Goal: Task Accomplishment & Management: Complete application form

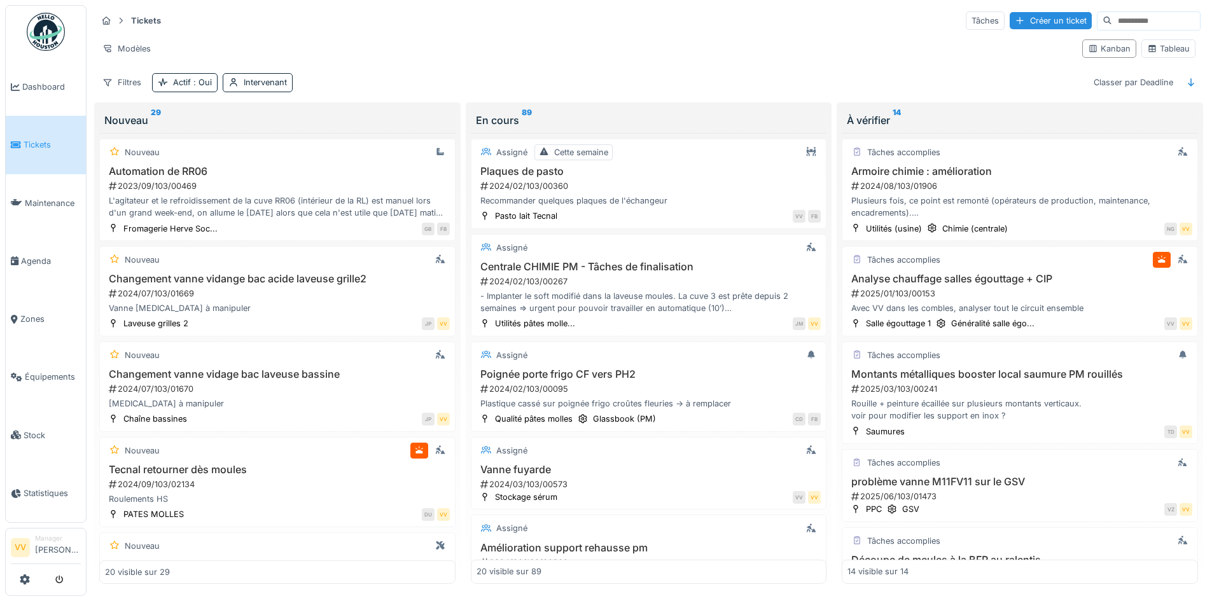
scroll to position [8, 0]
click at [30, 153] on link "Tickets" at bounding box center [46, 145] width 80 height 58
click at [27, 139] on span "Tickets" at bounding box center [52, 145] width 57 height 12
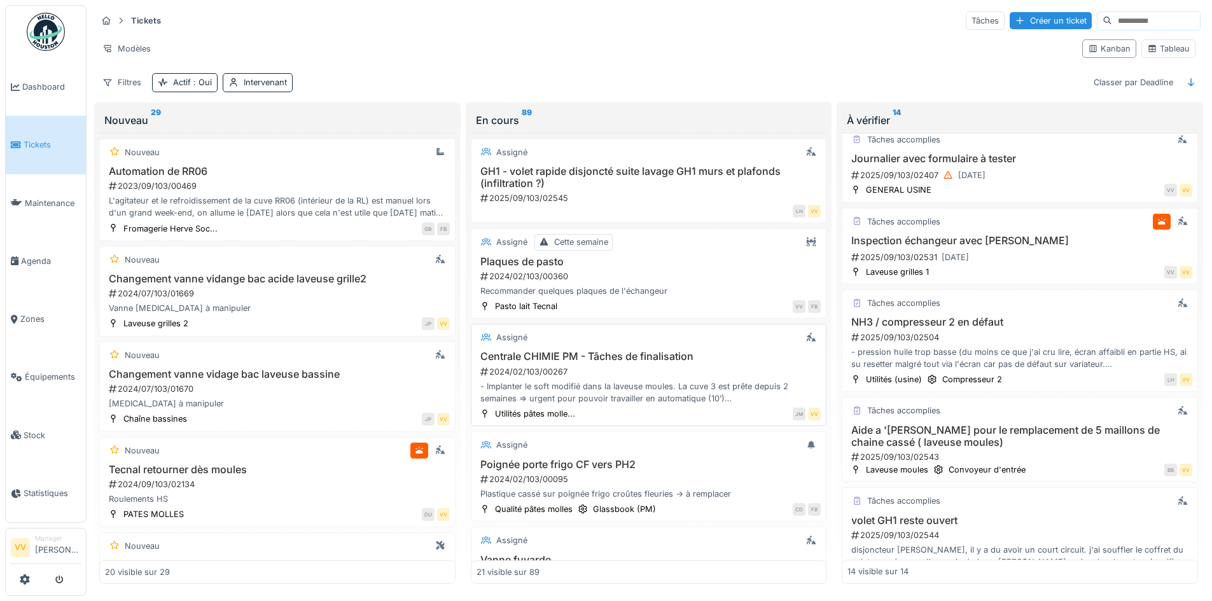
scroll to position [948, 0]
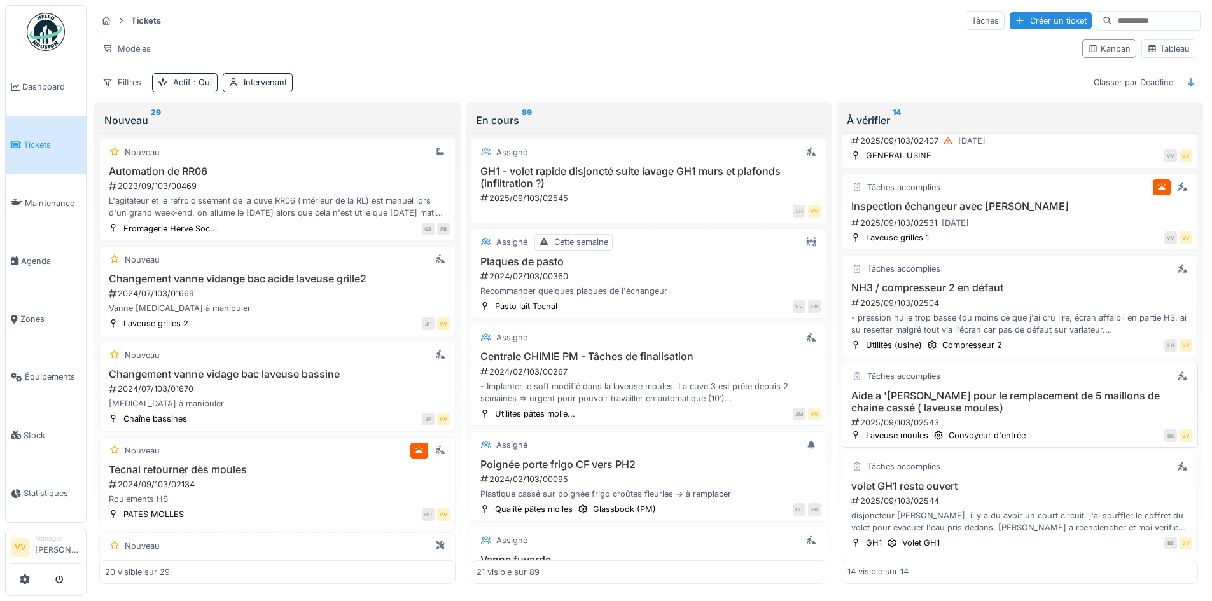
click at [1075, 406] on h3 "Aide a '[PERSON_NAME] pour le remplacement de 5 maillons de chaine cassé ( lave…" at bounding box center [1020, 402] width 345 height 24
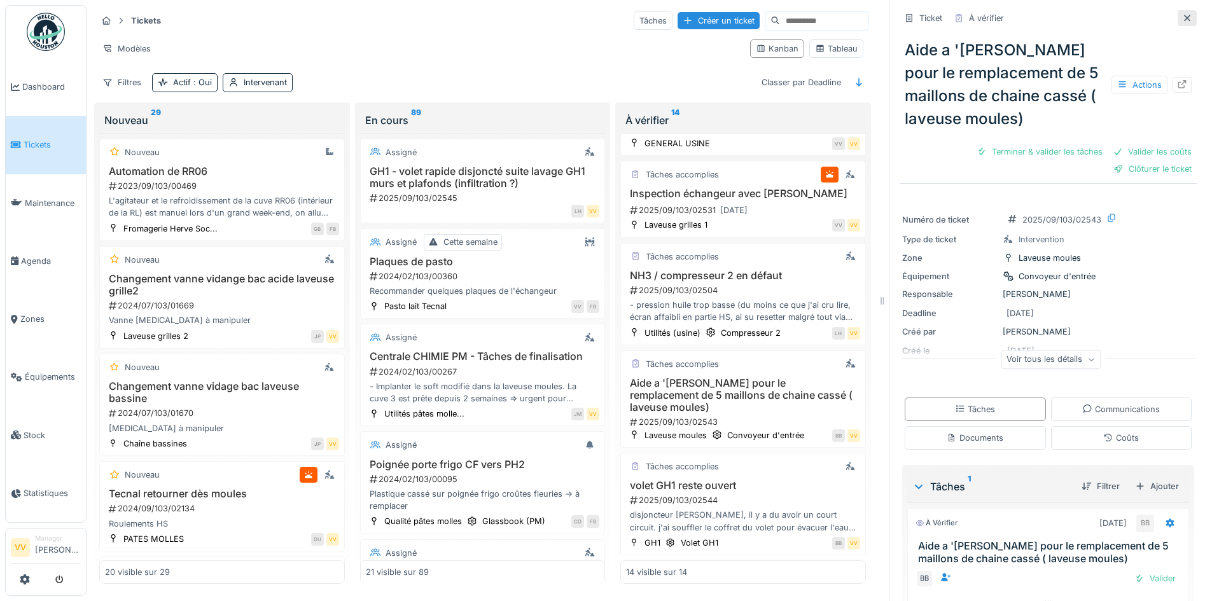
click at [1182, 22] on icon at bounding box center [1187, 18] width 10 height 8
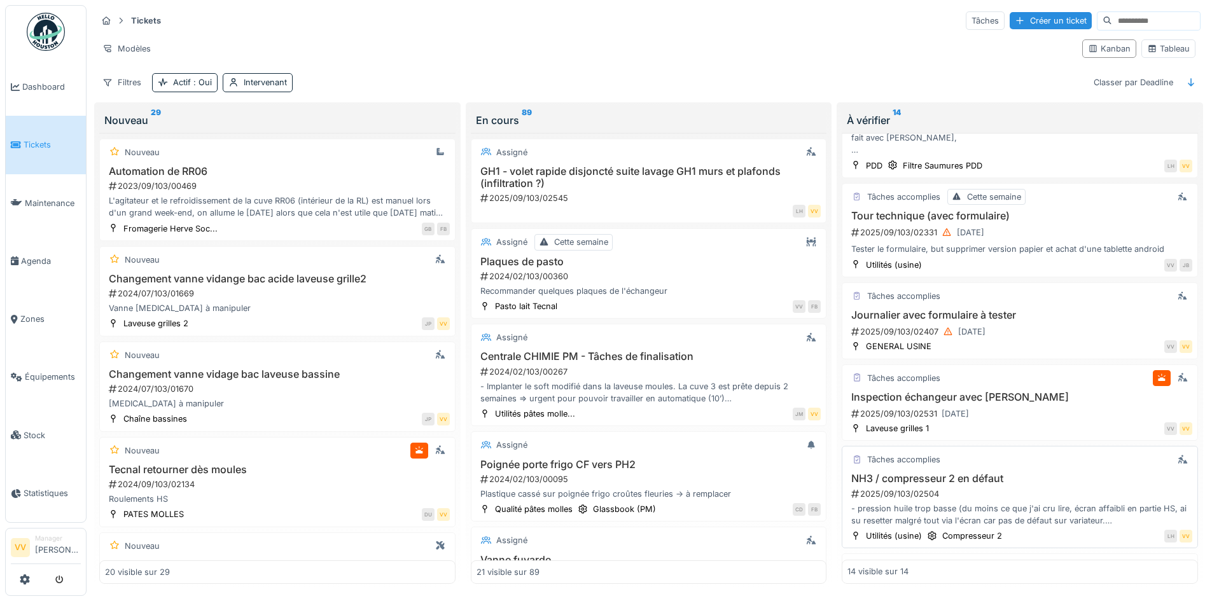
scroll to position [948, 0]
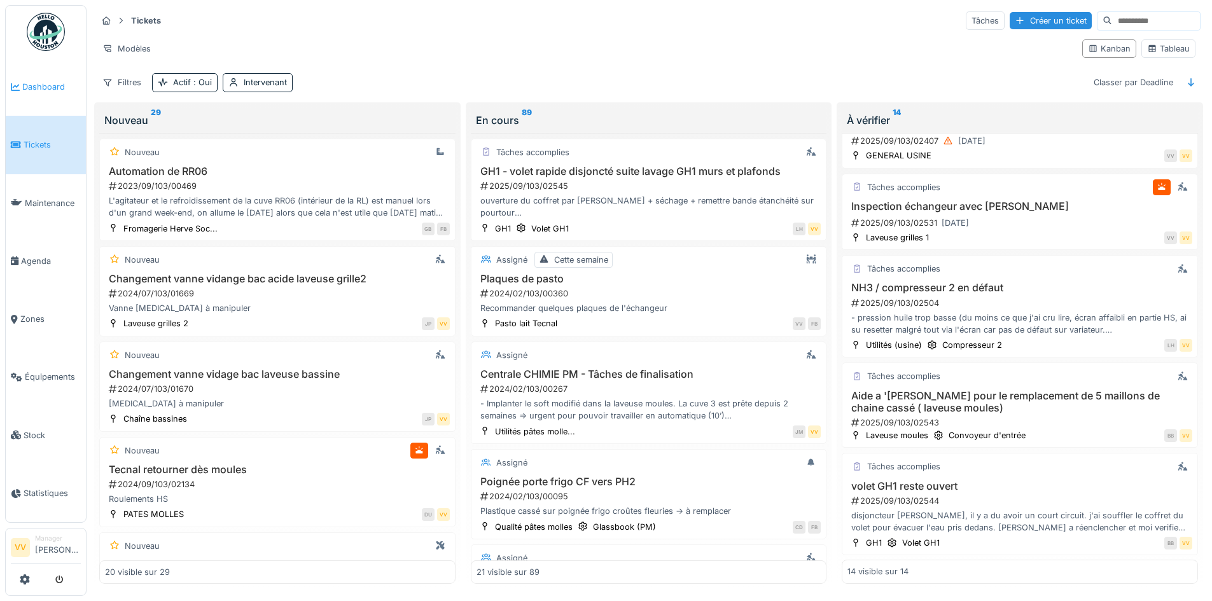
click at [39, 90] on span "Dashboard" at bounding box center [51, 87] width 59 height 12
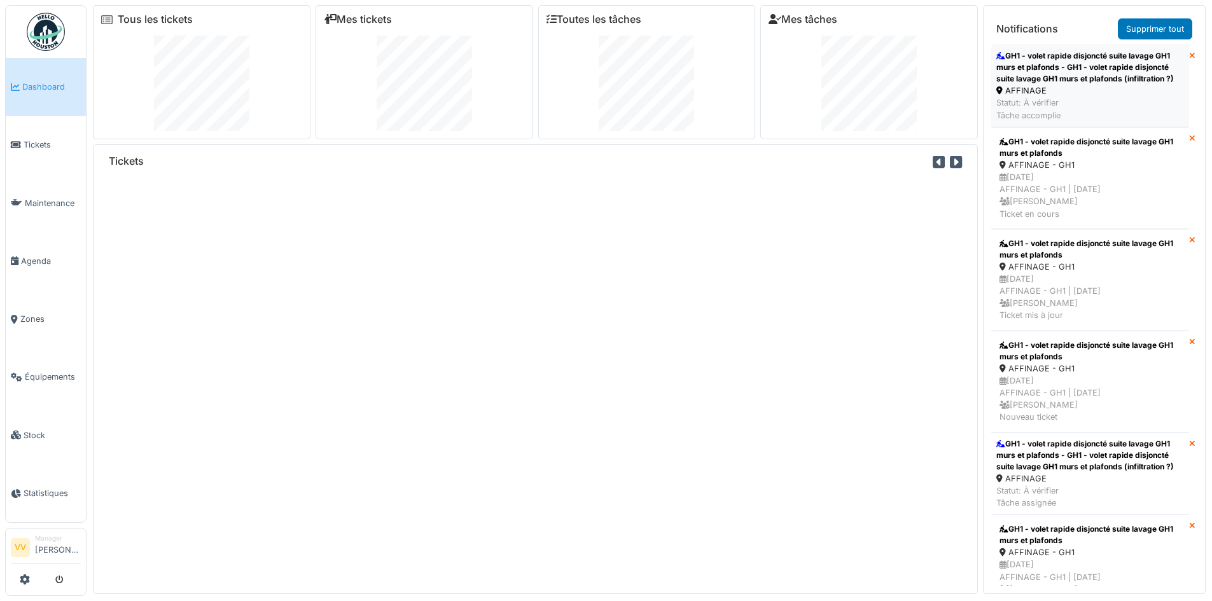
click at [1117, 59] on div "GH1 - volet rapide disjoncté suite lavage GH1 murs et plafonds - GH1 - volet ra…" at bounding box center [1090, 67] width 188 height 34
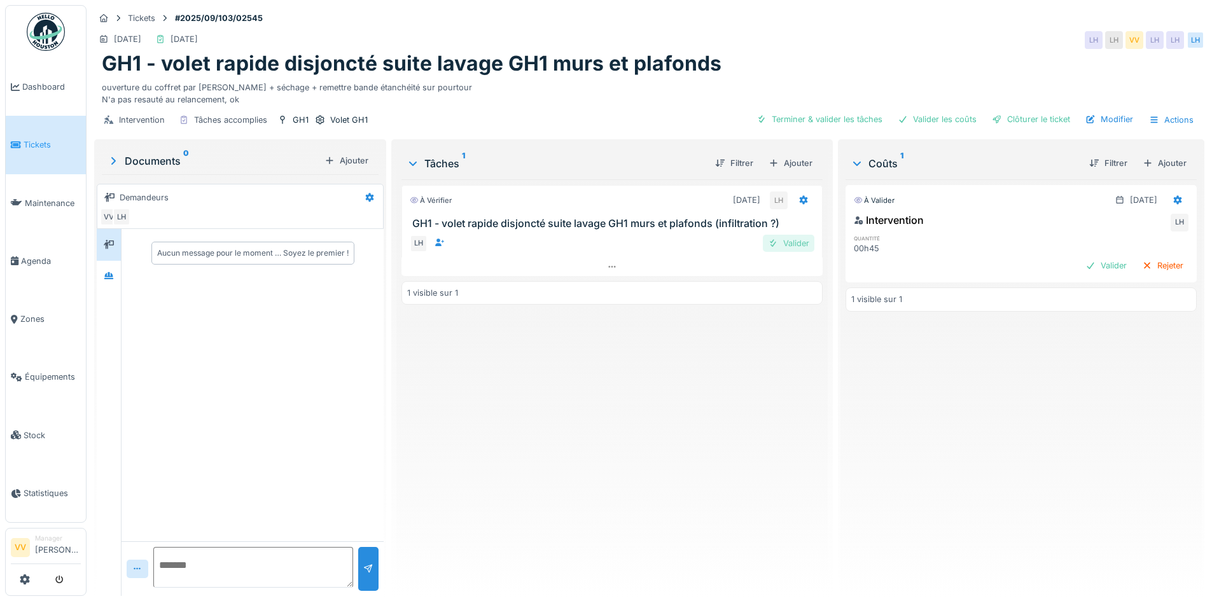
click at [785, 243] on div "Valider" at bounding box center [789, 243] width 52 height 17
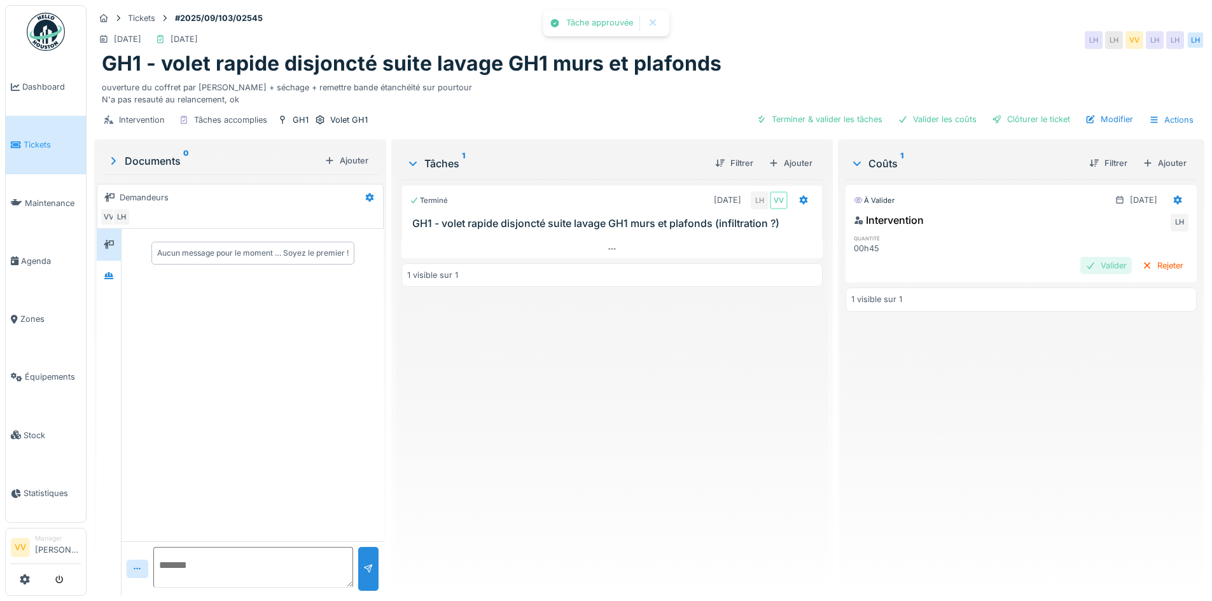
click at [1080, 263] on div "Valider" at bounding box center [1106, 265] width 52 height 17
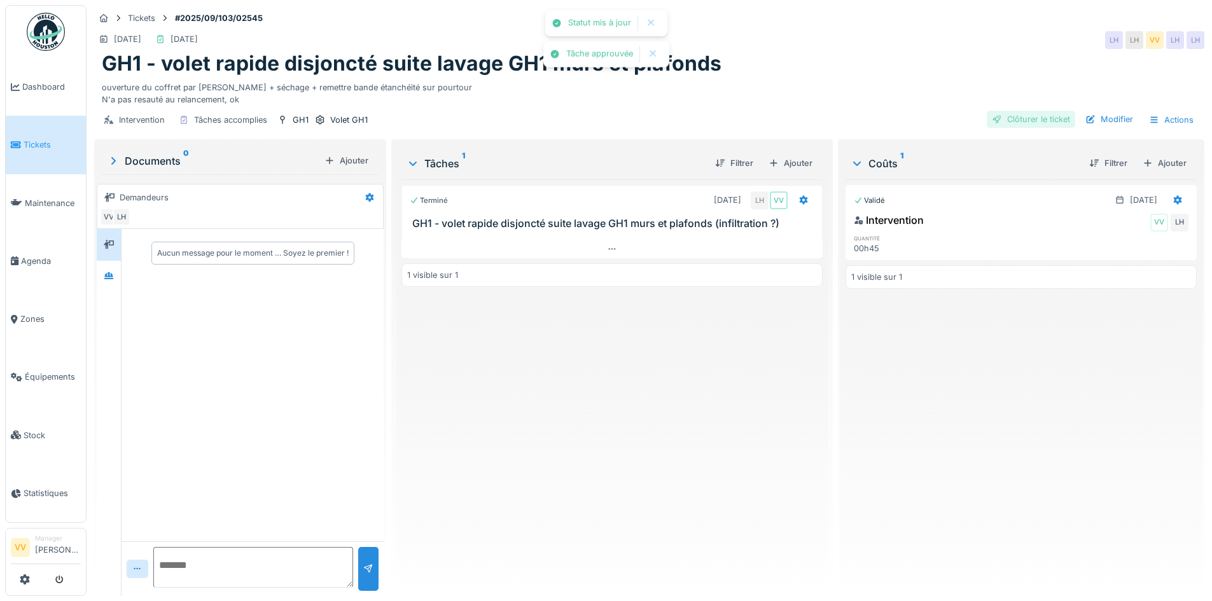
click at [1018, 111] on div "Clôturer le ticket" at bounding box center [1031, 119] width 88 height 17
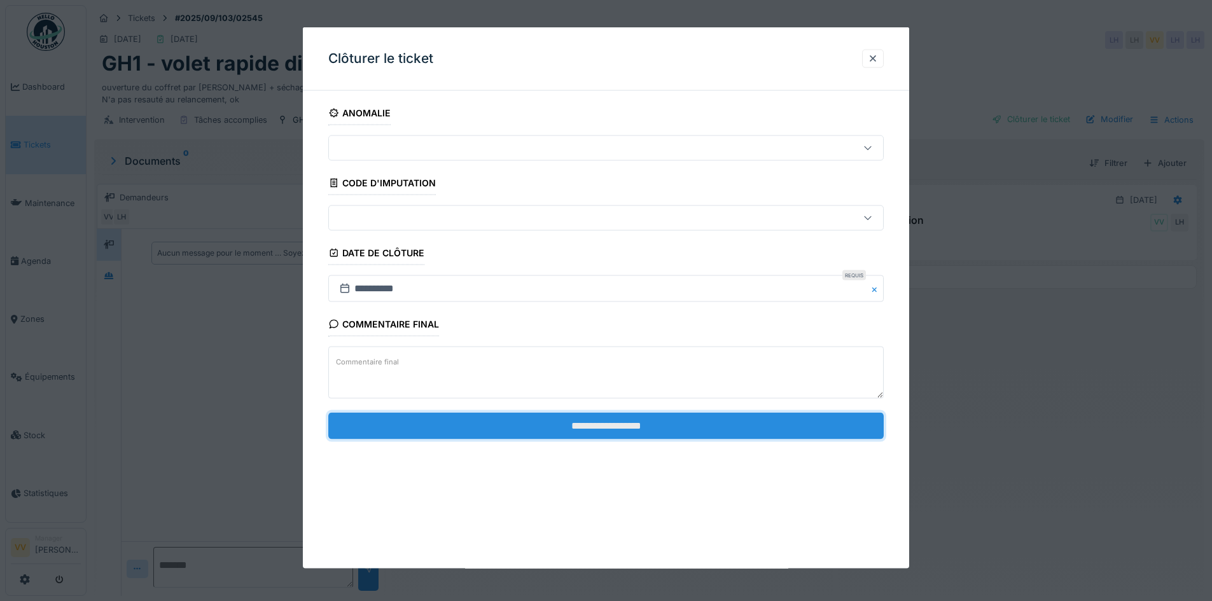
click at [585, 426] on input "**********" at bounding box center [606, 425] width 556 height 27
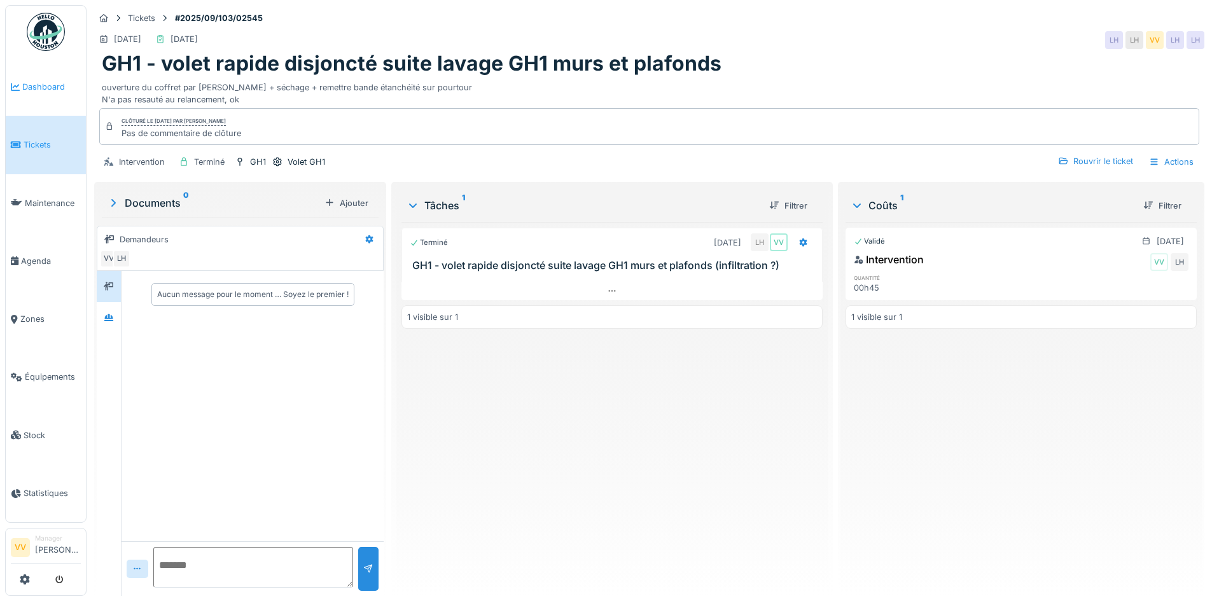
click at [23, 88] on span "Dashboard" at bounding box center [51, 87] width 59 height 12
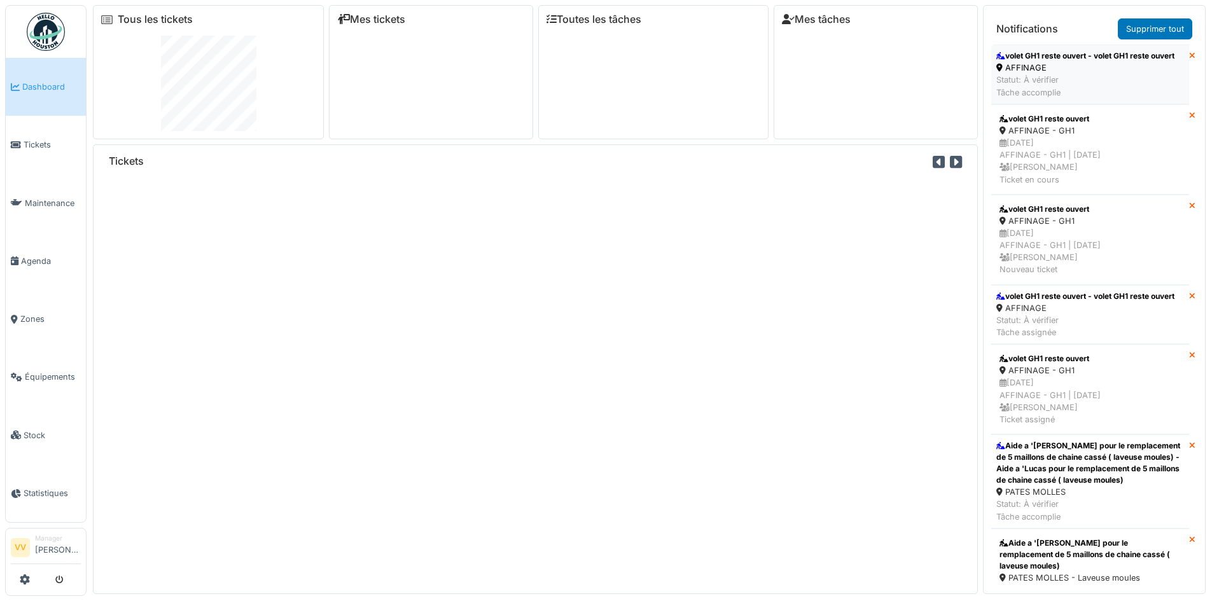
click at [1133, 74] on div "AFFINAGE" at bounding box center [1085, 68] width 178 height 12
click at [1083, 74] on div "AFFINAGE" at bounding box center [1085, 68] width 178 height 12
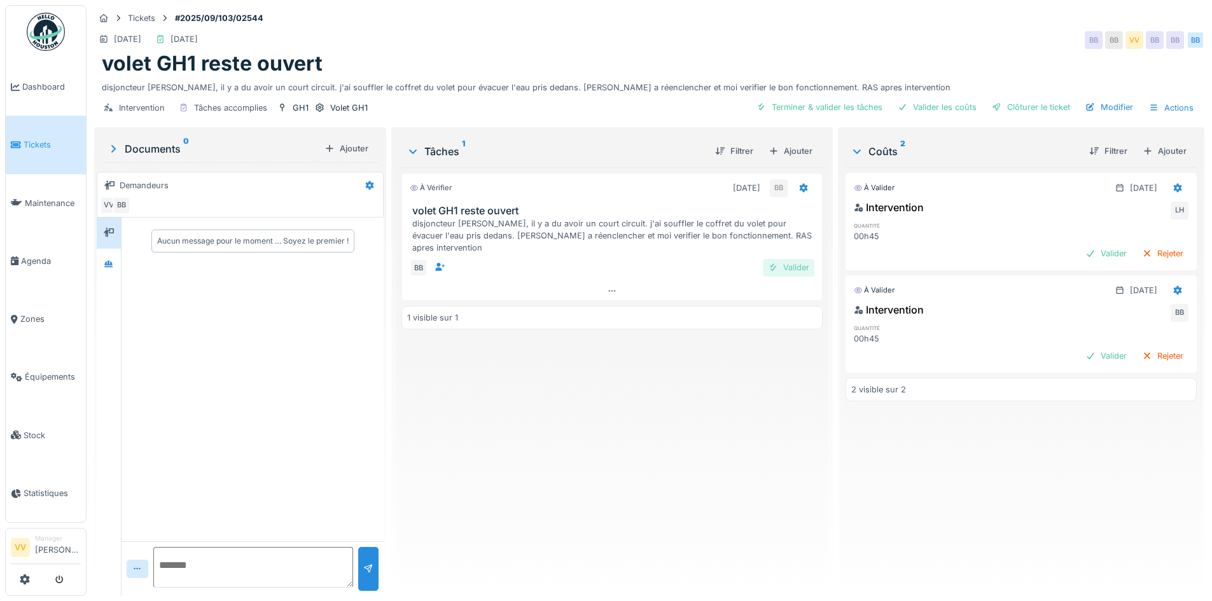
click at [786, 259] on div "Valider" at bounding box center [789, 267] width 52 height 17
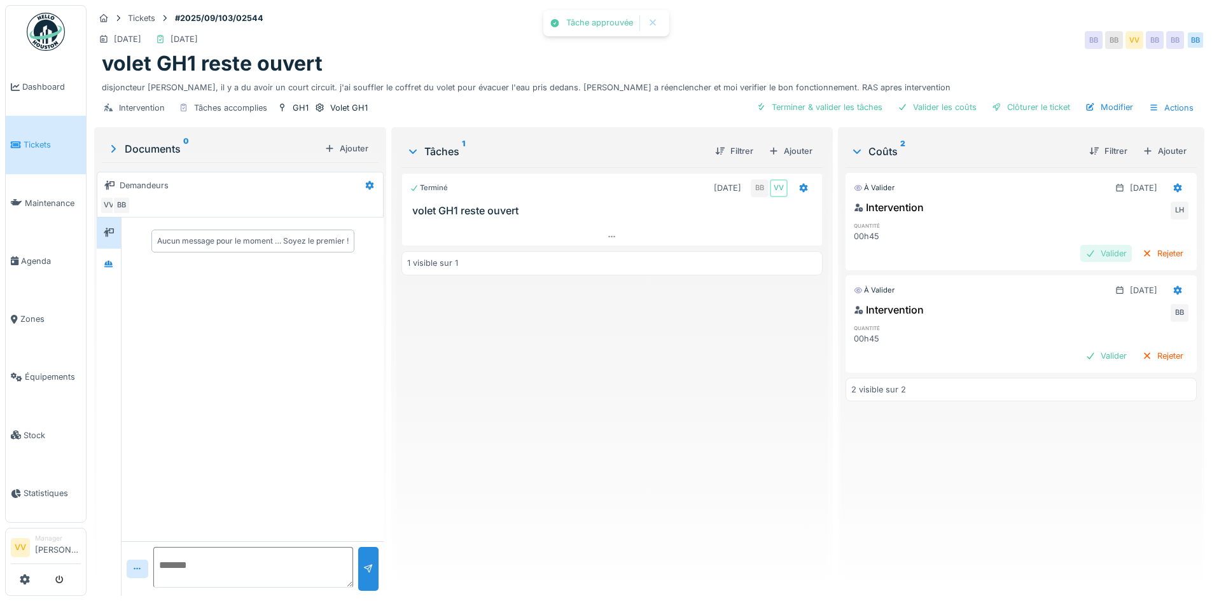
click at [1080, 247] on div "Valider" at bounding box center [1106, 253] width 52 height 17
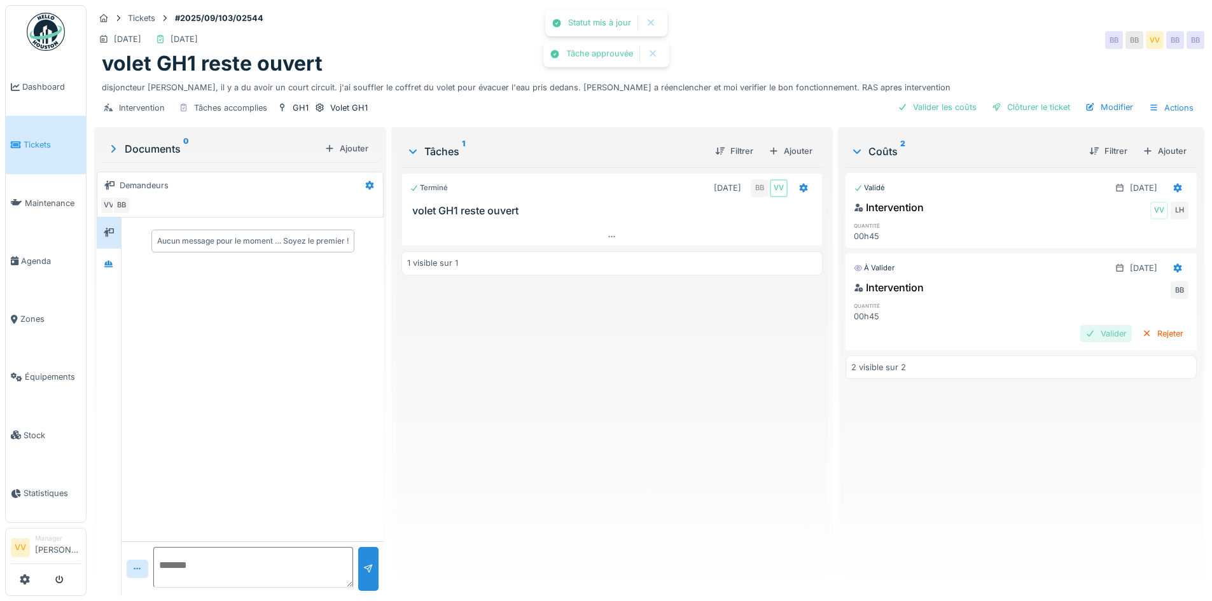
click at [1080, 331] on div "Valider" at bounding box center [1106, 333] width 52 height 17
click at [1028, 105] on div "Clôturer le ticket" at bounding box center [1031, 107] width 88 height 17
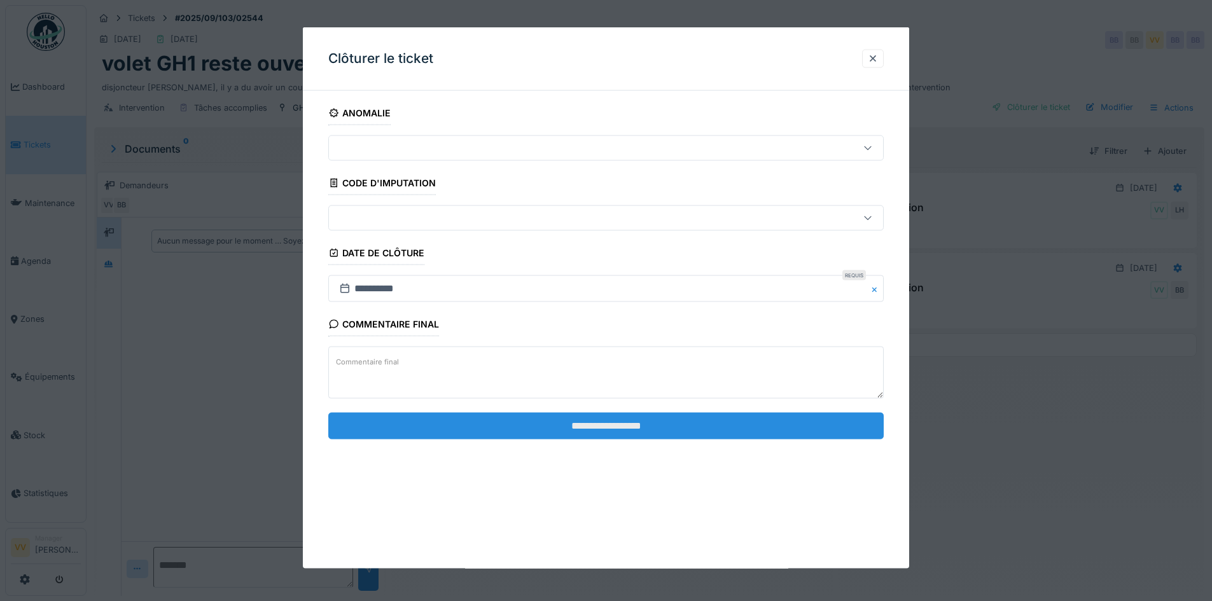
click at [650, 419] on input "**********" at bounding box center [606, 425] width 556 height 27
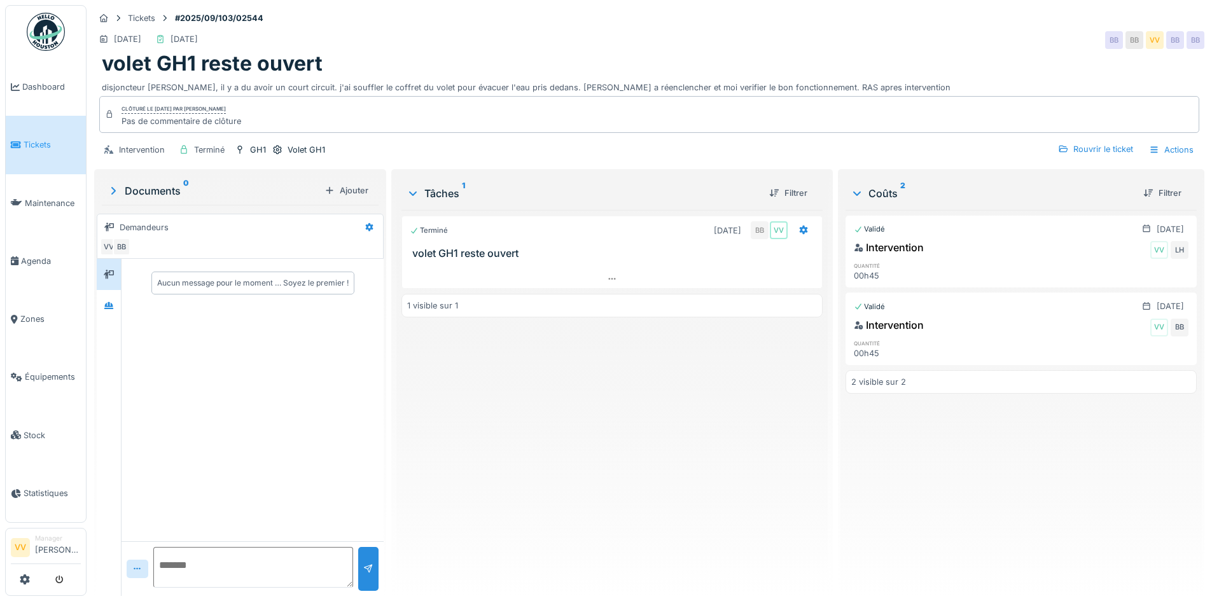
click at [35, 139] on span "Tickets" at bounding box center [52, 145] width 57 height 12
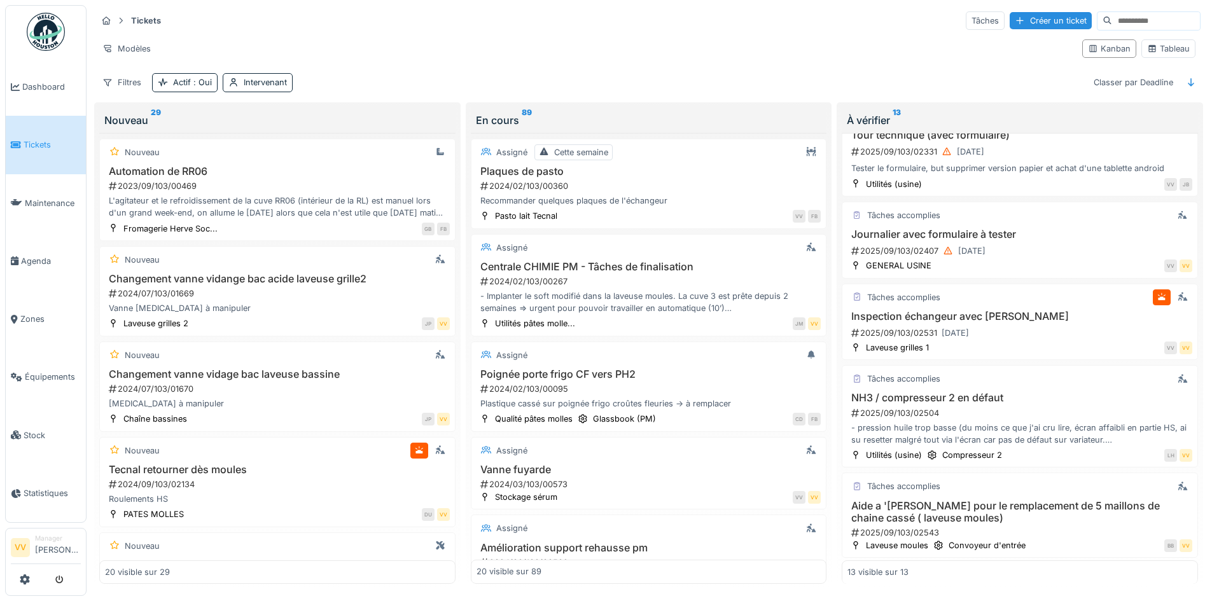
scroll to position [841, 0]
click at [1053, 337] on div "2025/09/103/02531 23/09/2025" at bounding box center [1021, 331] width 342 height 16
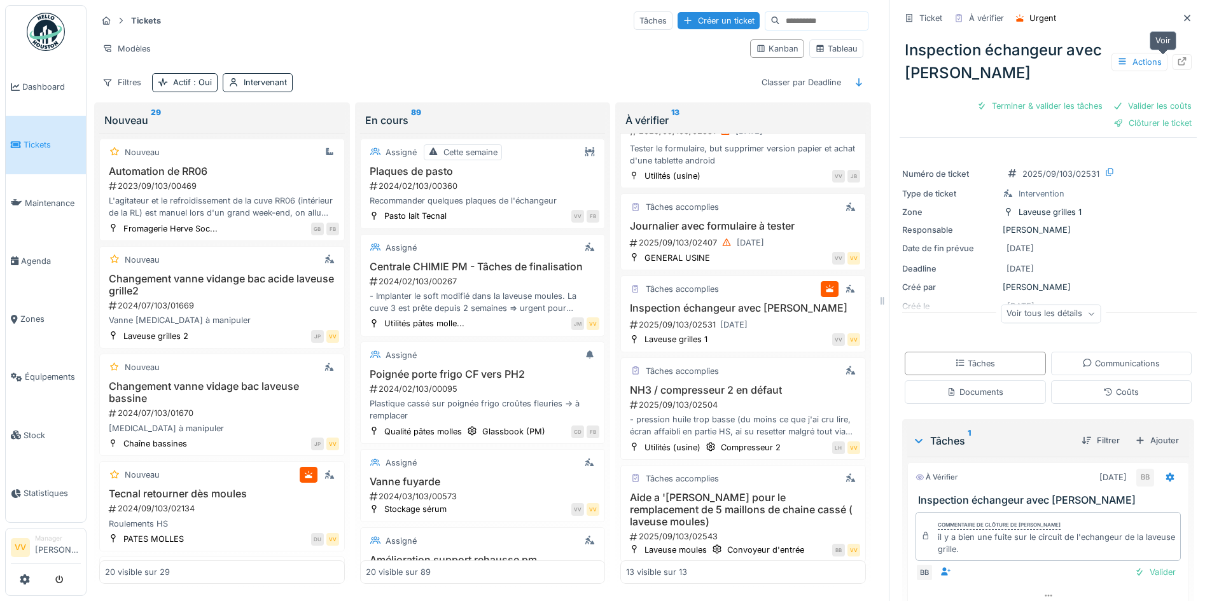
click at [1177, 57] on div at bounding box center [1182, 62] width 10 height 12
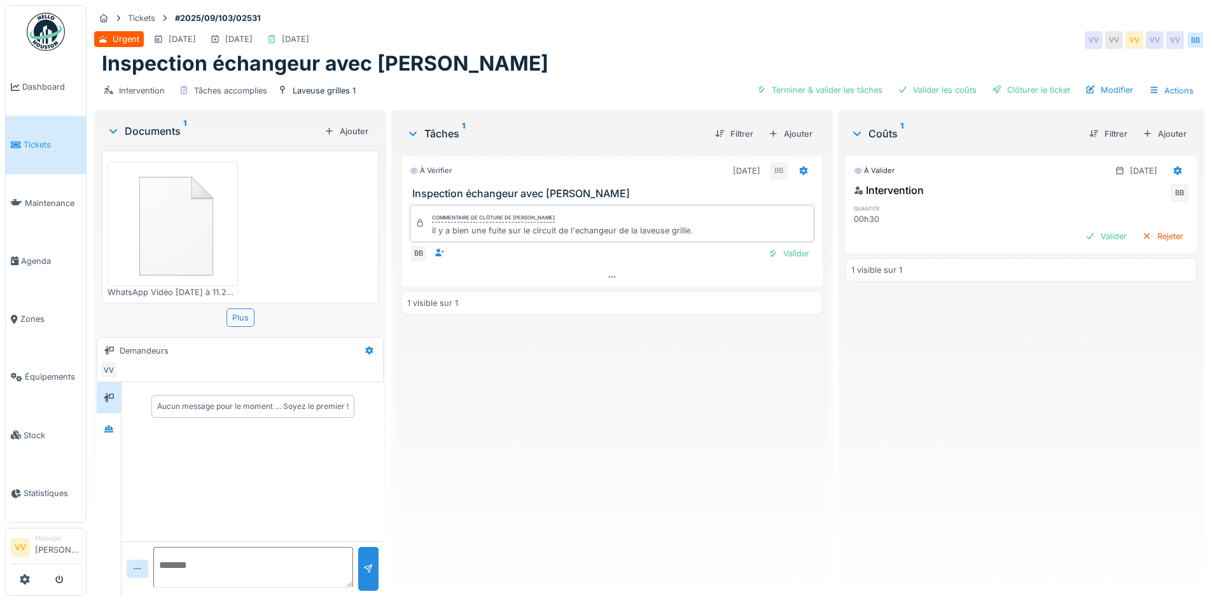
click at [187, 243] on img at bounding box center [173, 224] width 124 height 118
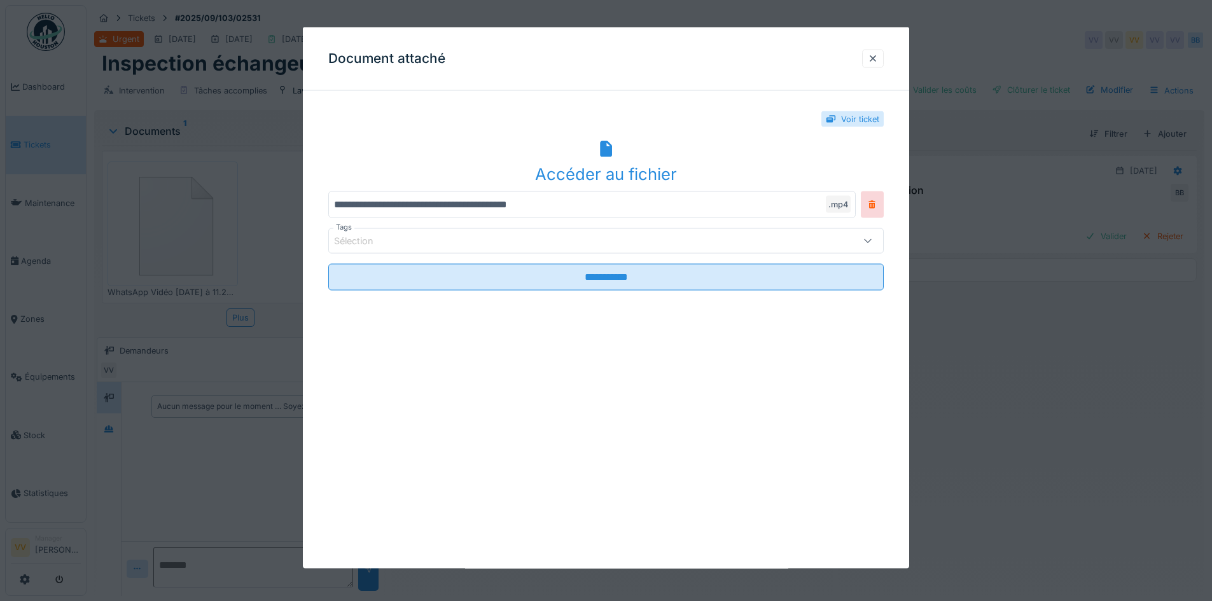
click at [603, 157] on icon at bounding box center [606, 149] width 20 height 17
click at [872, 57] on div at bounding box center [873, 58] width 22 height 18
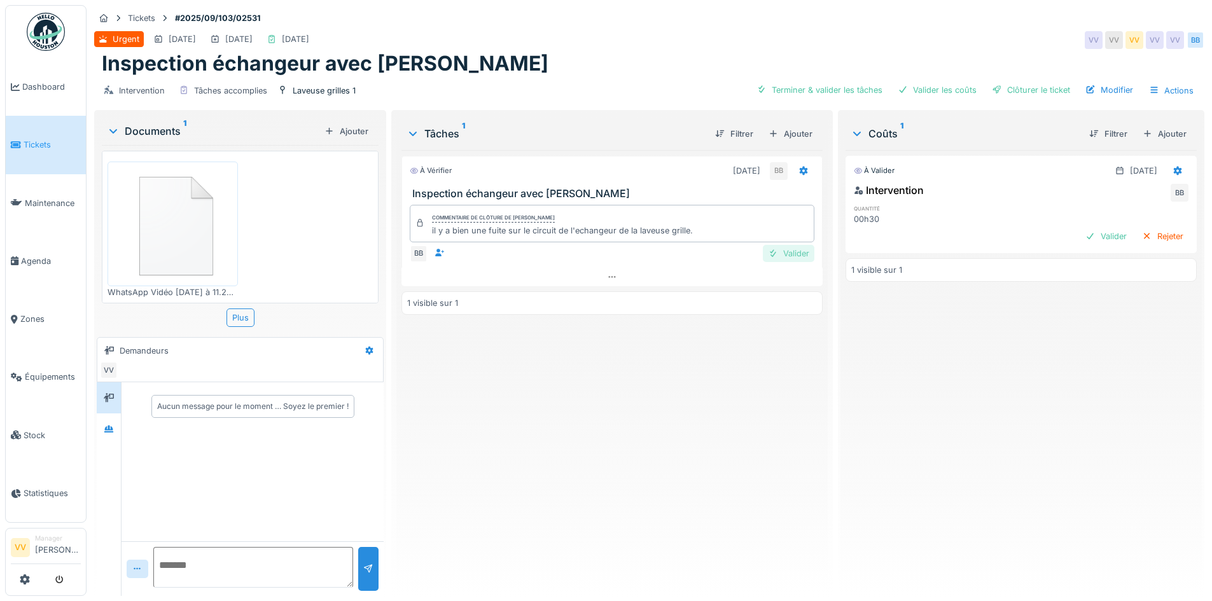
click at [797, 251] on div "Valider" at bounding box center [789, 253] width 52 height 17
click at [1080, 232] on div "Valider" at bounding box center [1106, 236] width 52 height 17
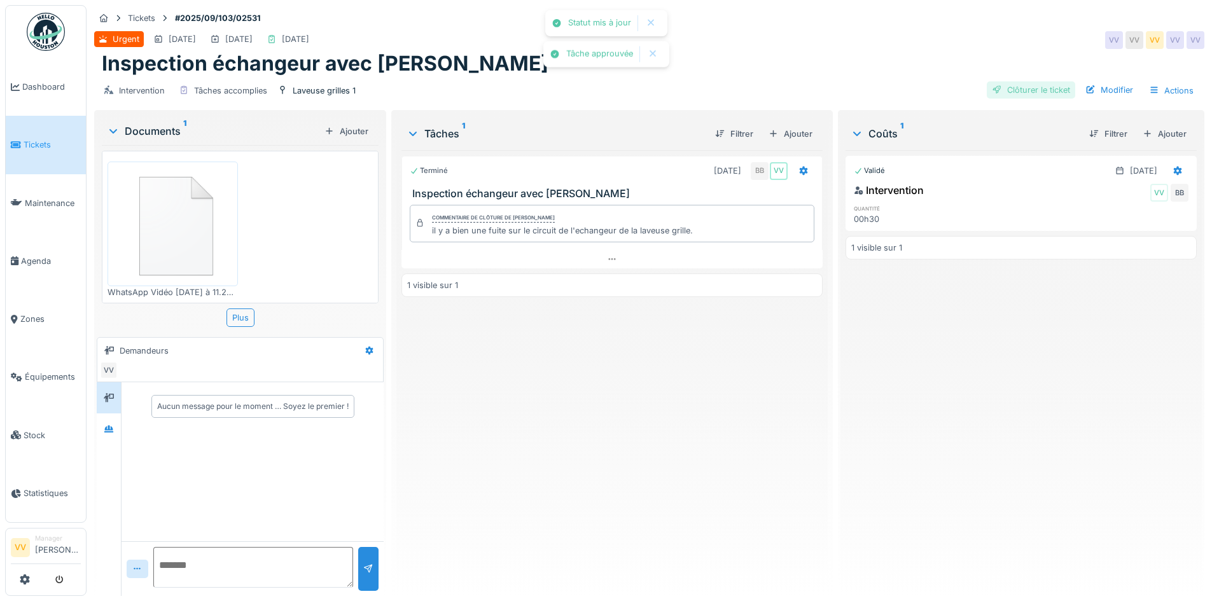
click at [1045, 86] on div "Clôturer le ticket" at bounding box center [1031, 89] width 88 height 17
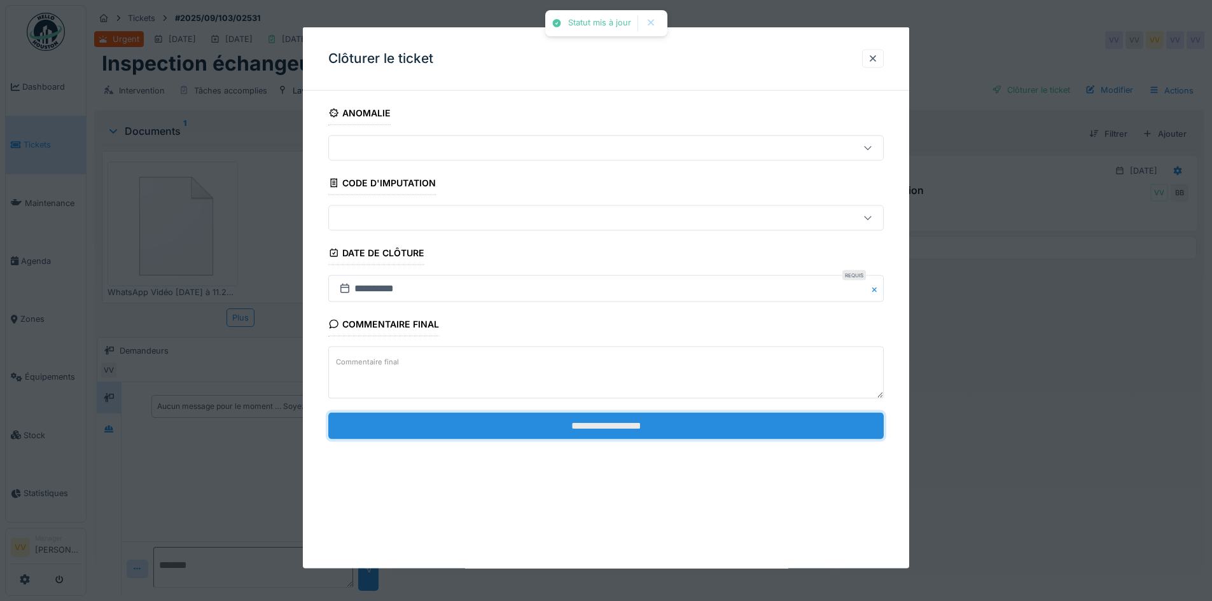
click at [660, 427] on input "**********" at bounding box center [606, 425] width 556 height 27
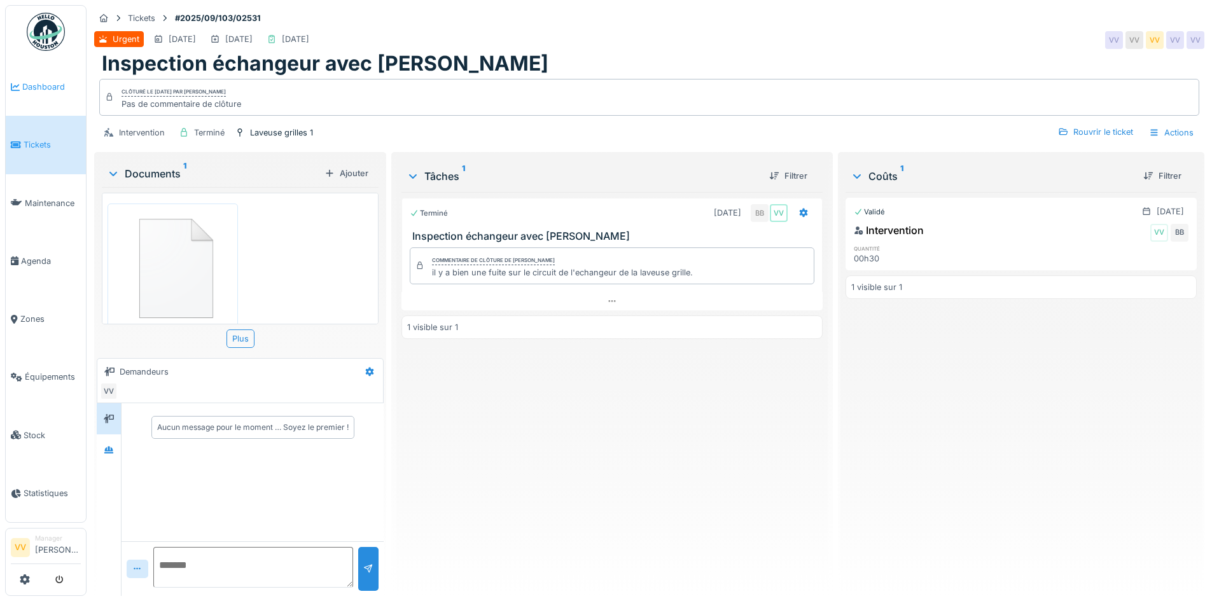
click at [13, 83] on icon at bounding box center [15, 87] width 9 height 9
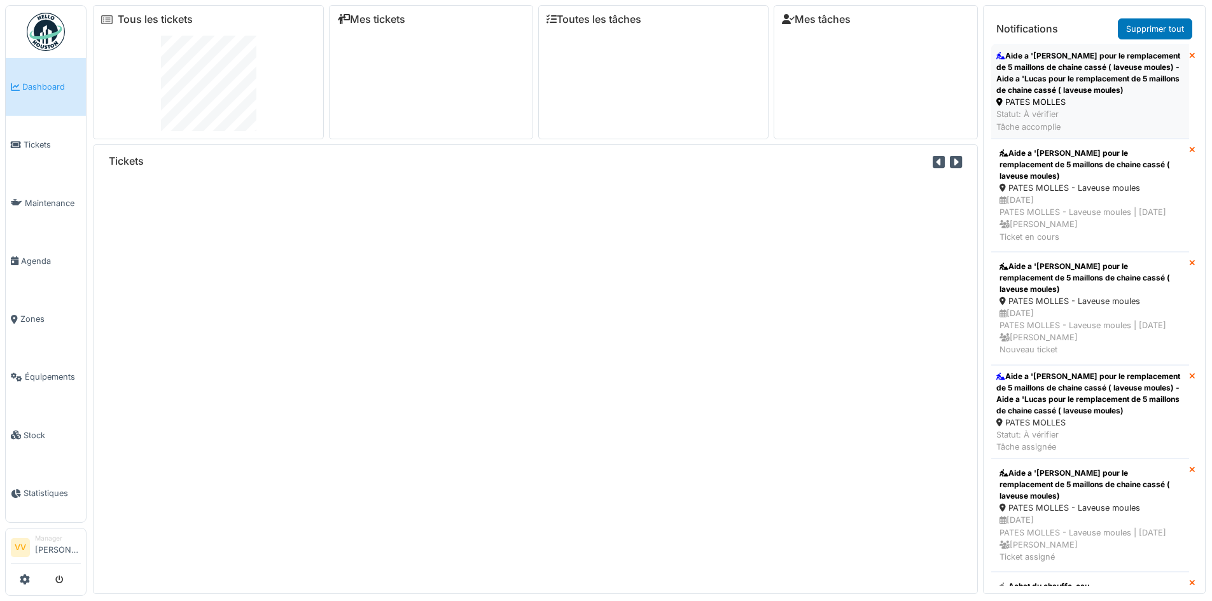
click at [1124, 80] on div "Aide a '[PERSON_NAME] pour le remplacement de 5 maillons de chaine cassé ( lave…" at bounding box center [1090, 73] width 188 height 46
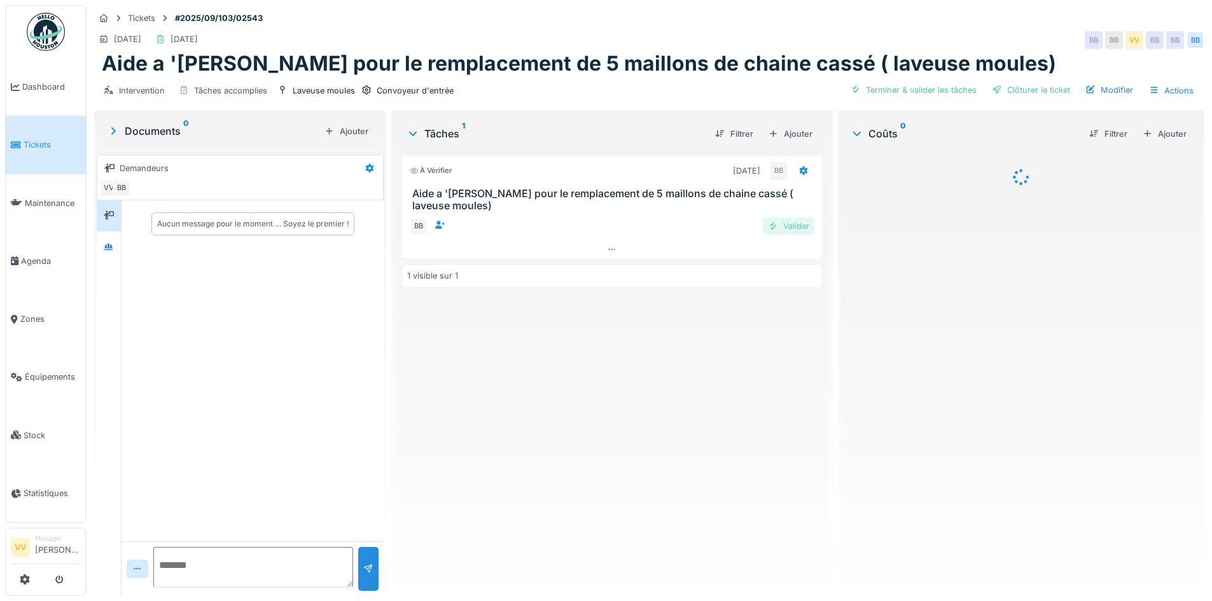
click at [790, 225] on div "Valider" at bounding box center [789, 226] width 52 height 17
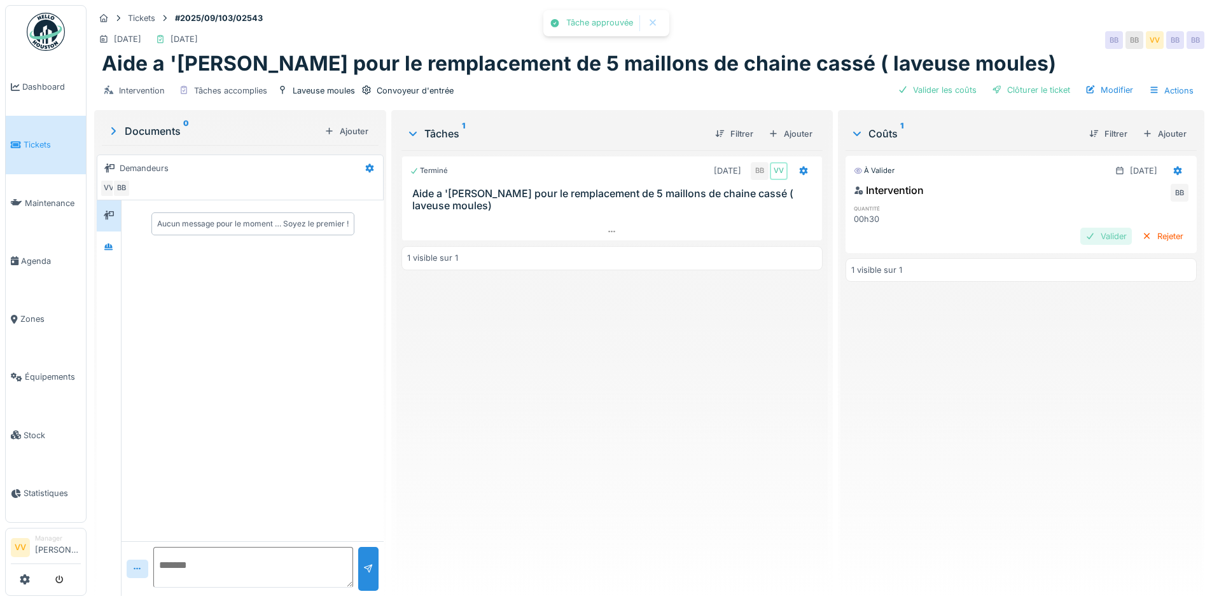
click at [1084, 230] on div "Valider" at bounding box center [1106, 236] width 52 height 17
click at [1031, 92] on div "Clôturer le ticket" at bounding box center [1031, 89] width 88 height 17
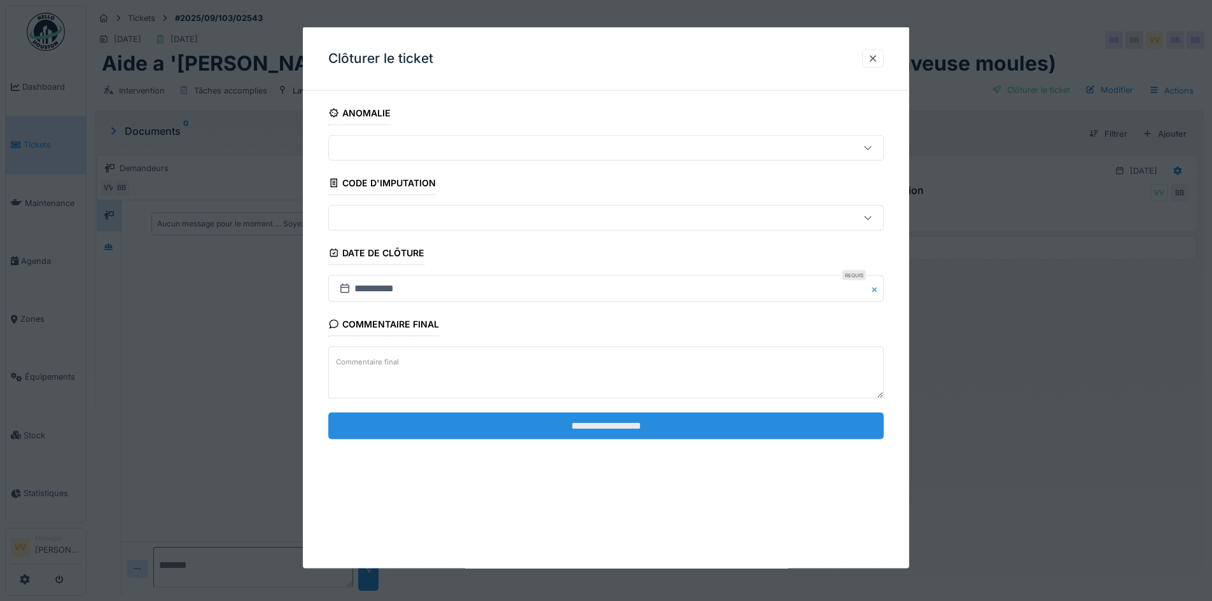
click at [657, 430] on input "**********" at bounding box center [606, 425] width 556 height 27
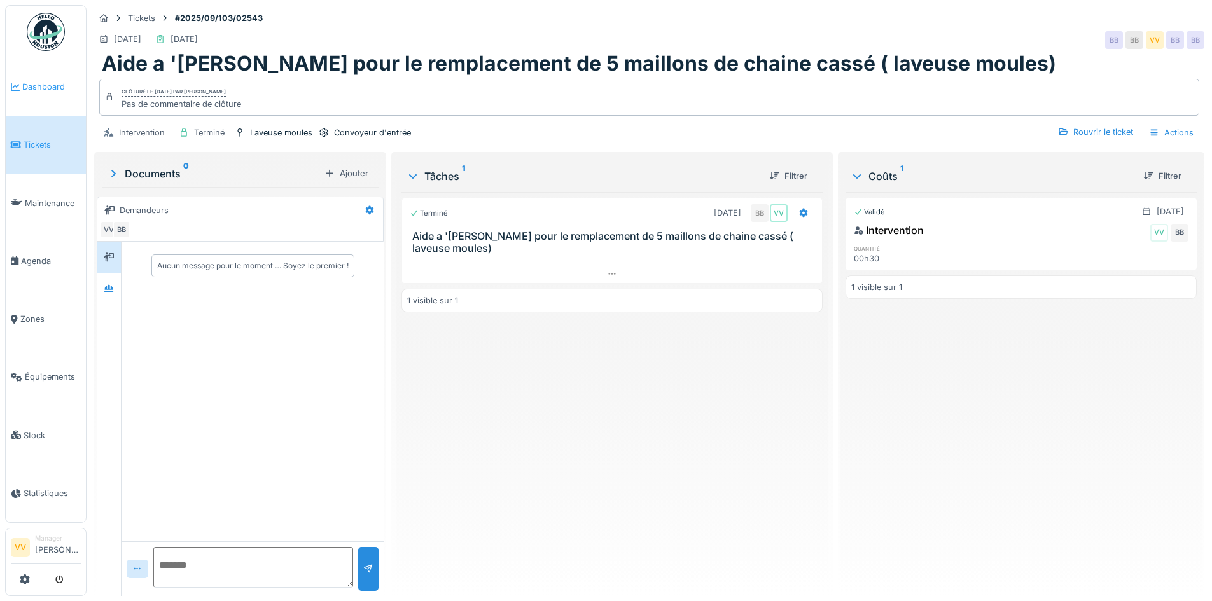
click at [42, 94] on link "Dashboard" at bounding box center [46, 87] width 80 height 58
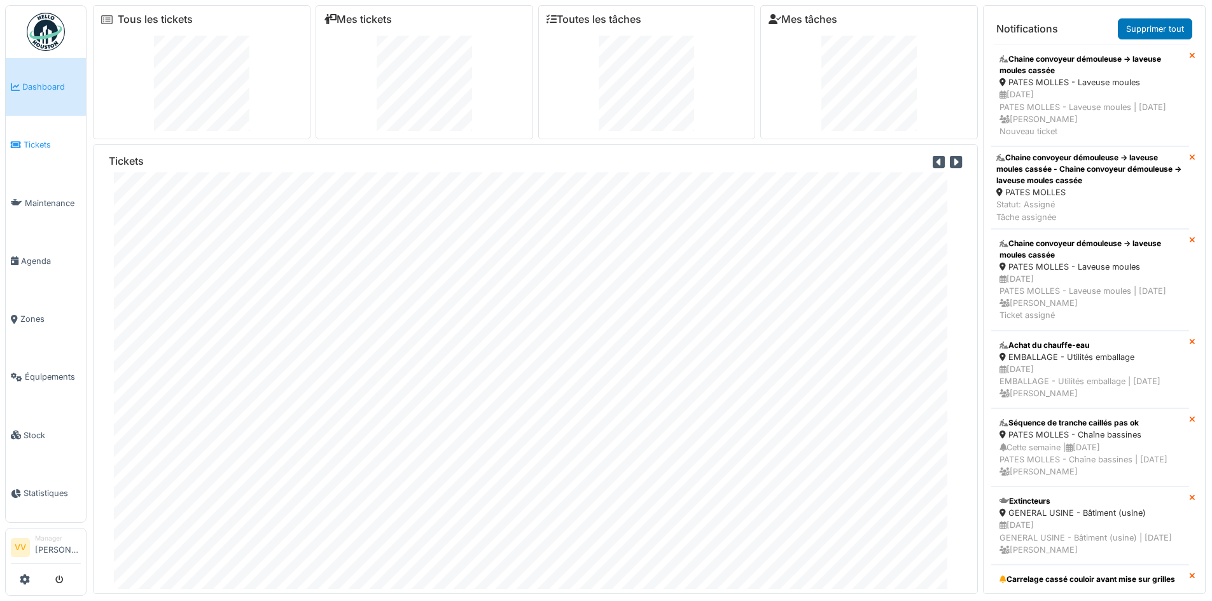
click at [32, 146] on span "Tickets" at bounding box center [52, 145] width 57 height 12
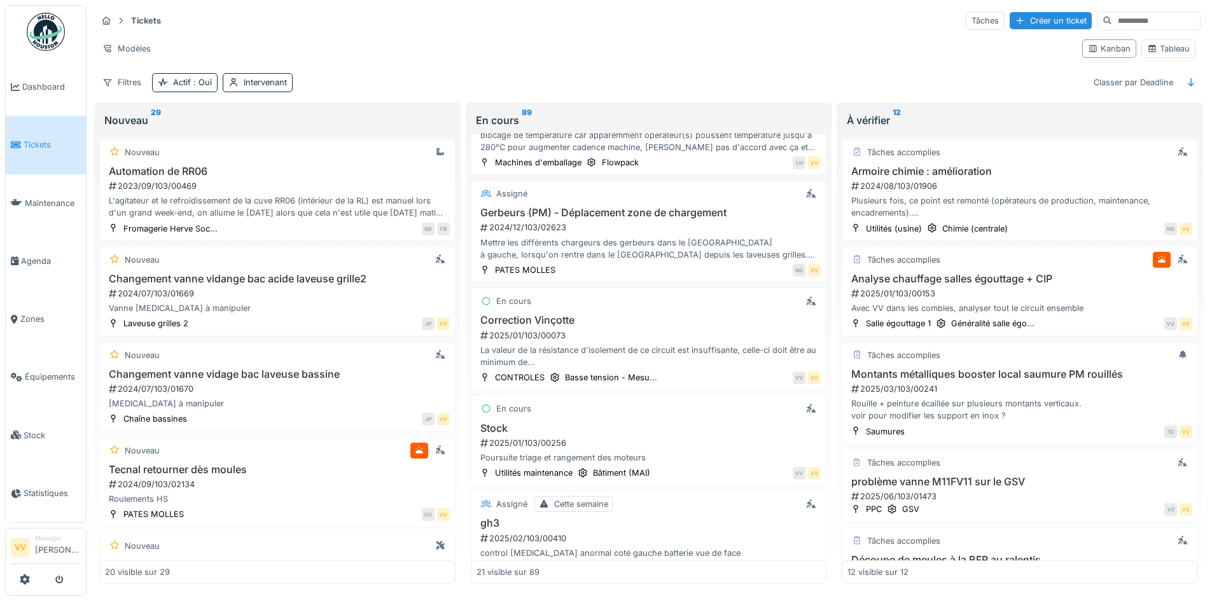
scroll to position [1082, 0]
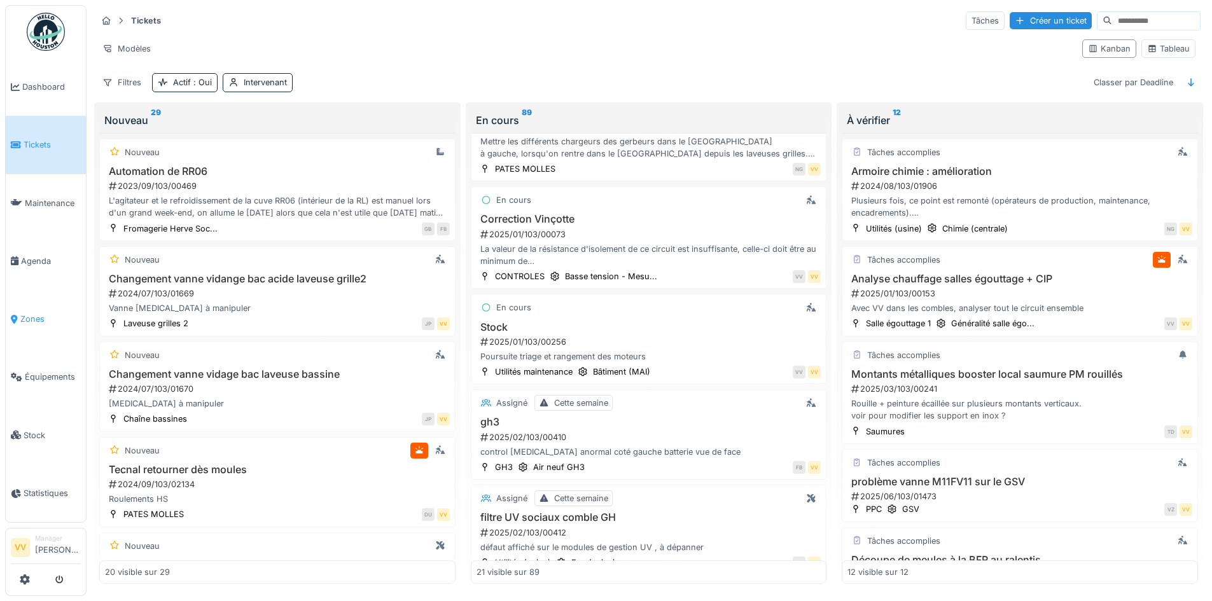
click at [26, 313] on span "Zones" at bounding box center [50, 319] width 60 height 12
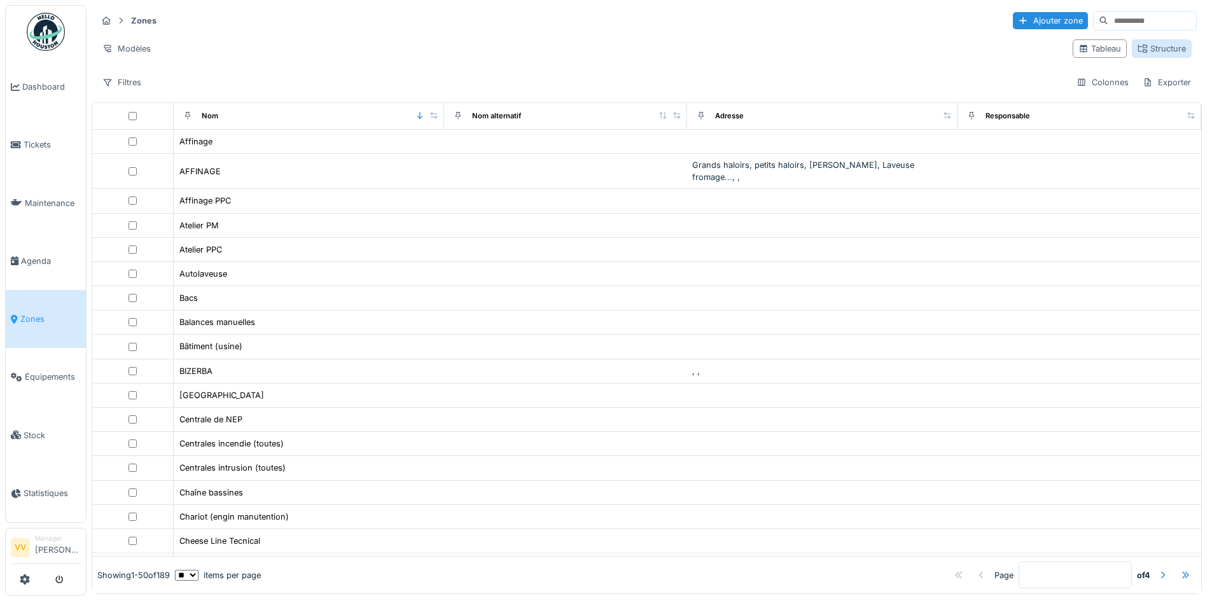
click at [1150, 50] on div "Structure" at bounding box center [1162, 49] width 48 height 12
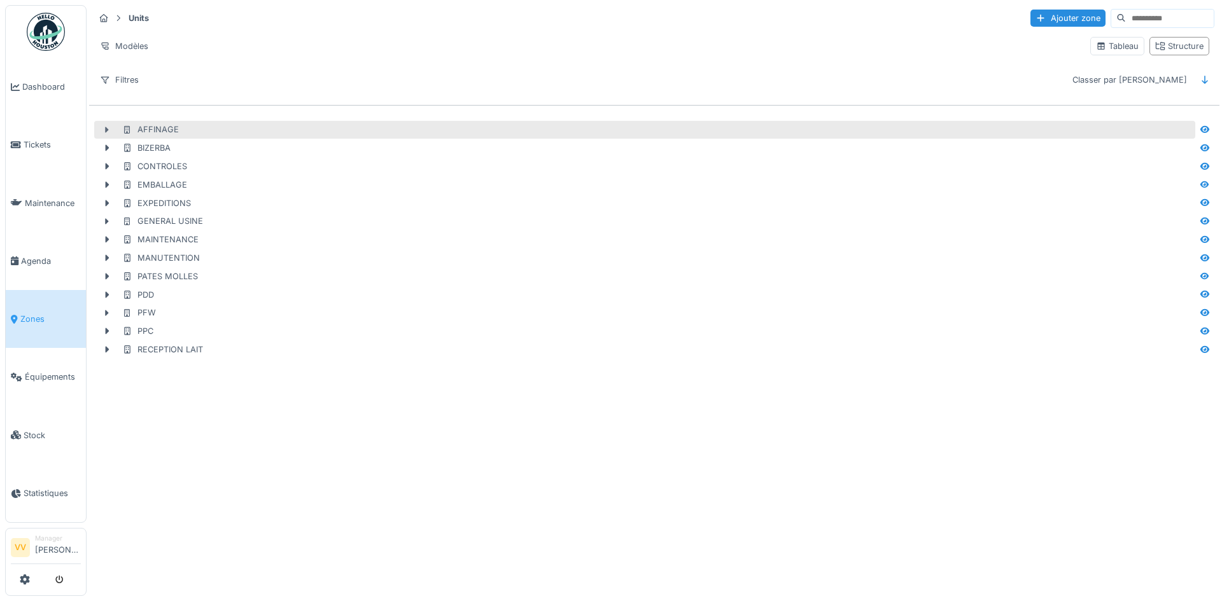
click at [108, 127] on icon at bounding box center [107, 130] width 10 height 8
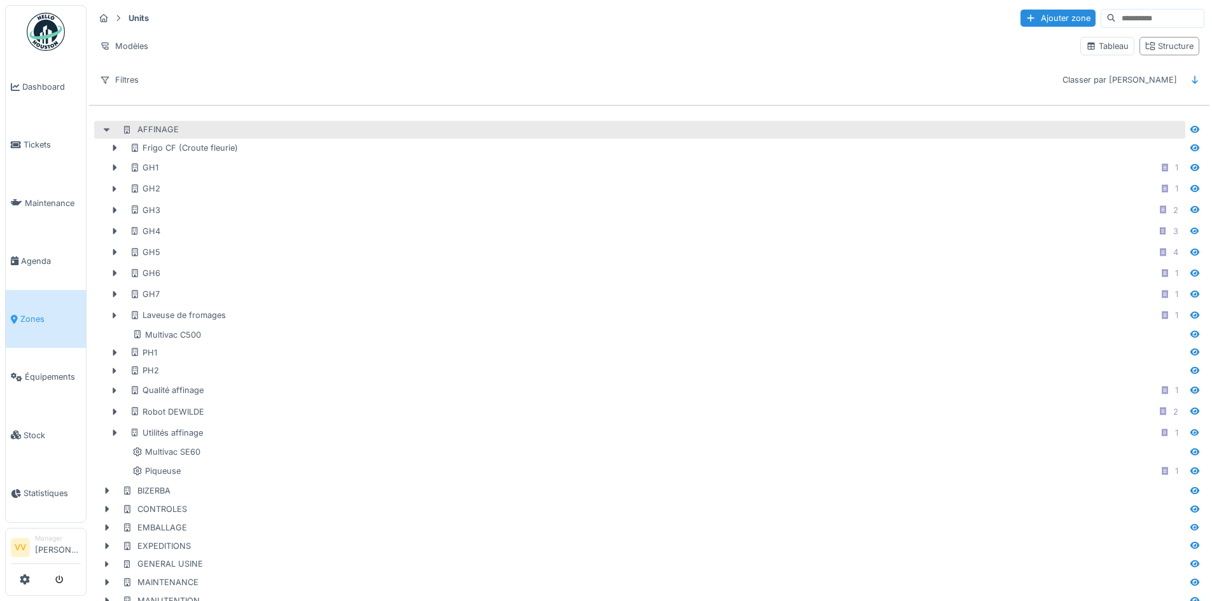
click at [108, 127] on icon at bounding box center [107, 130] width 10 height 8
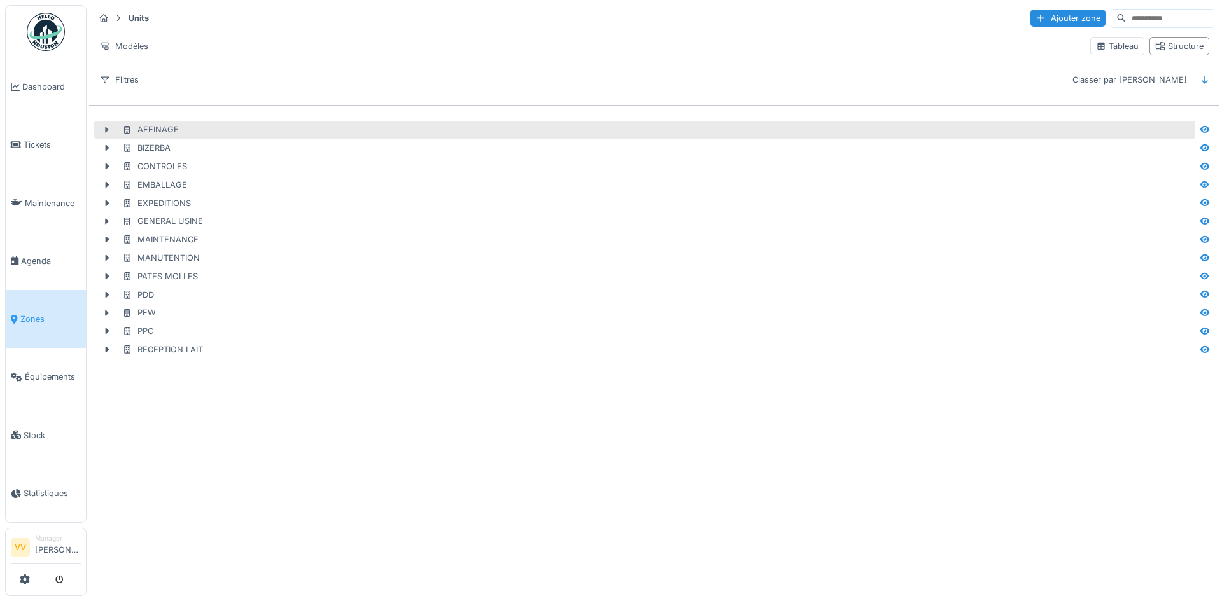
click at [108, 130] on icon at bounding box center [108, 130] width 4 height 6
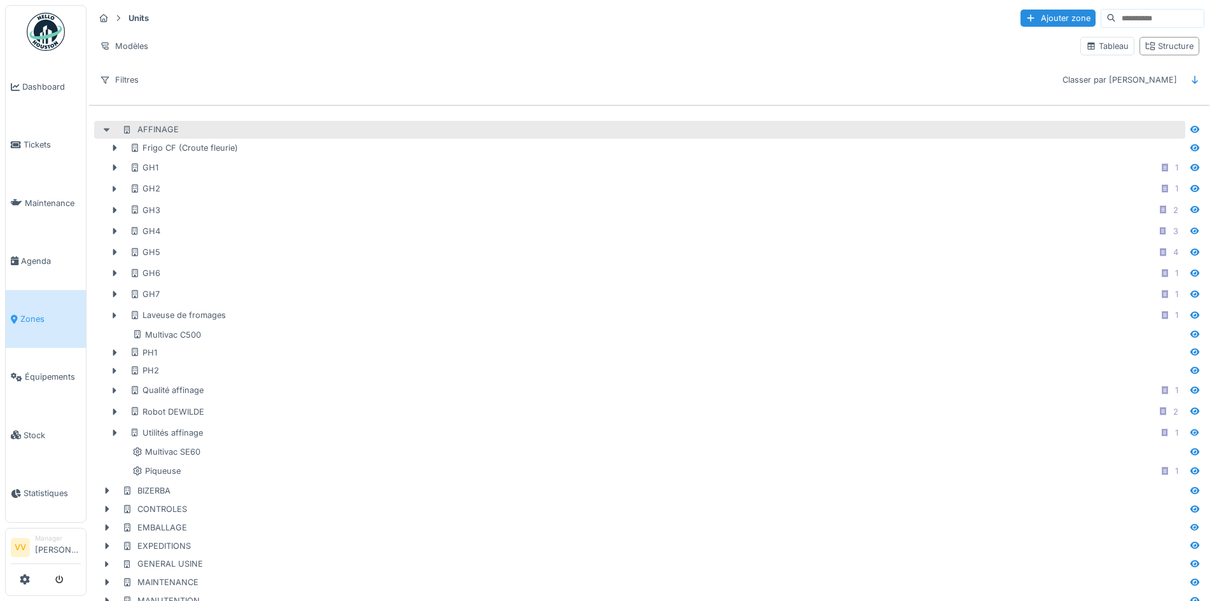
click at [108, 130] on icon at bounding box center [107, 131] width 6 height 4
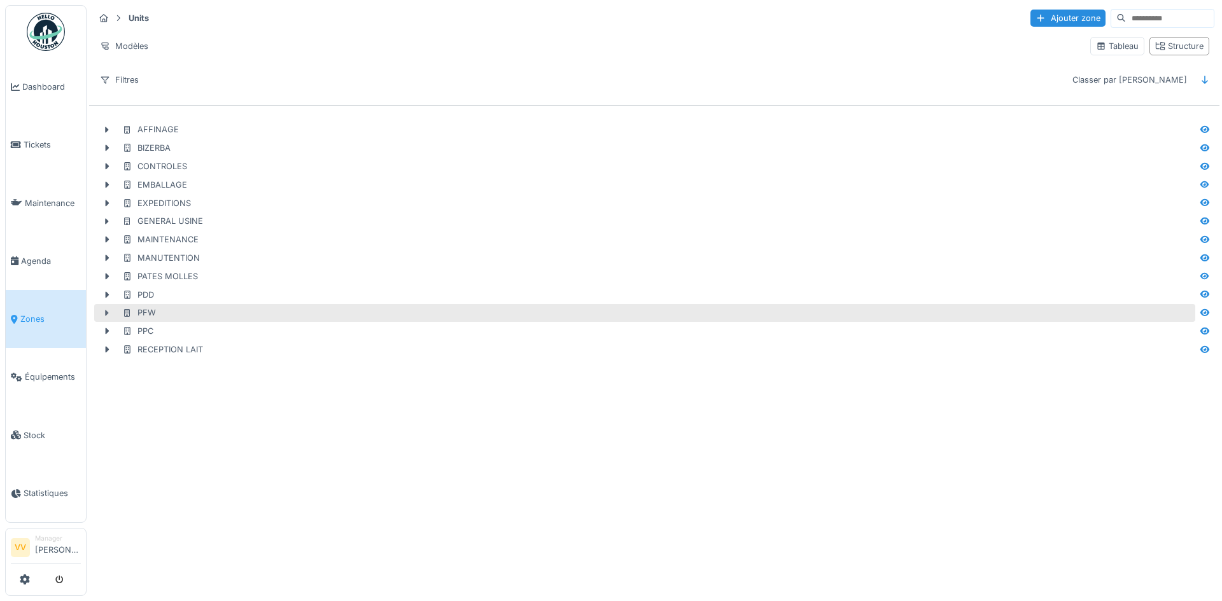
click at [106, 314] on icon at bounding box center [108, 313] width 4 height 6
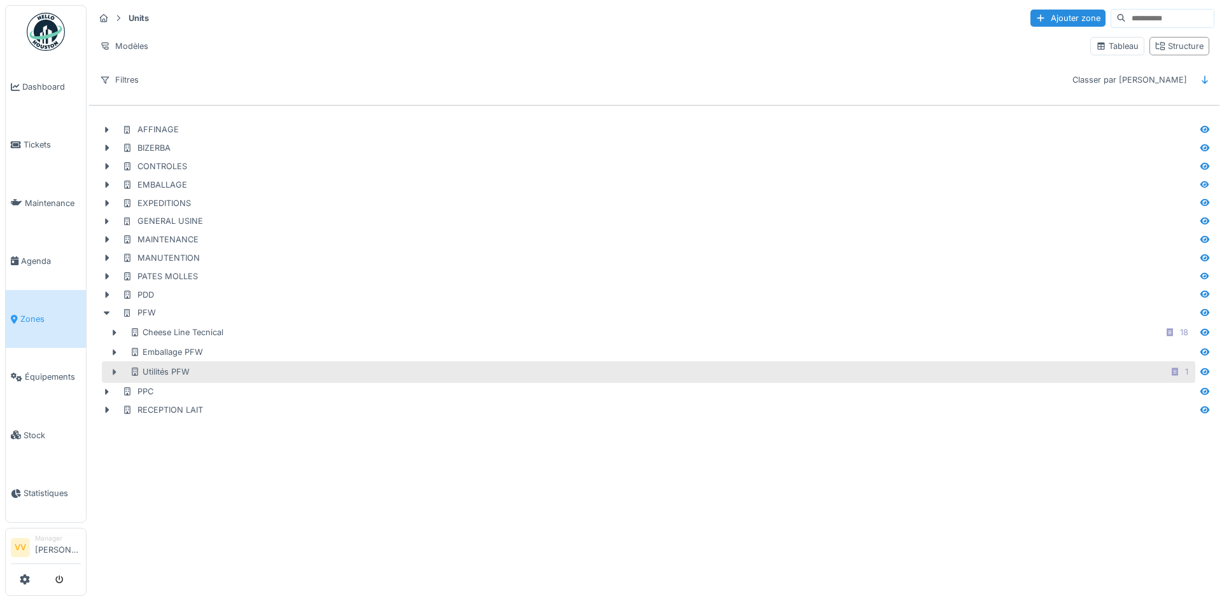
click at [112, 370] on icon at bounding box center [114, 372] width 10 height 8
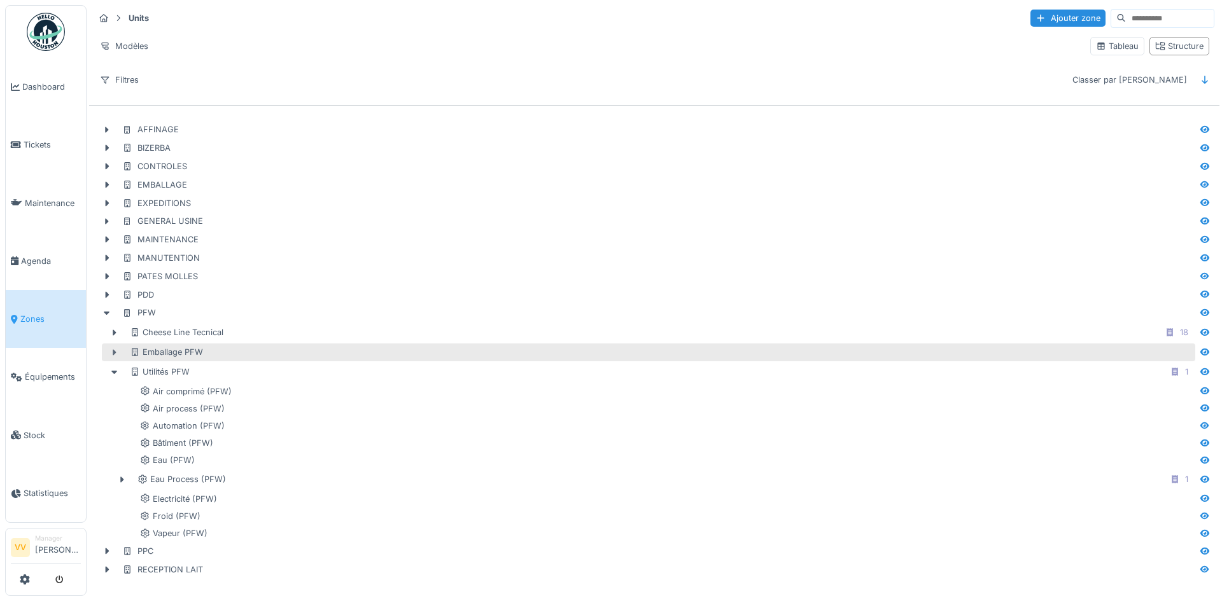
click at [111, 351] on icon at bounding box center [114, 353] width 10 height 8
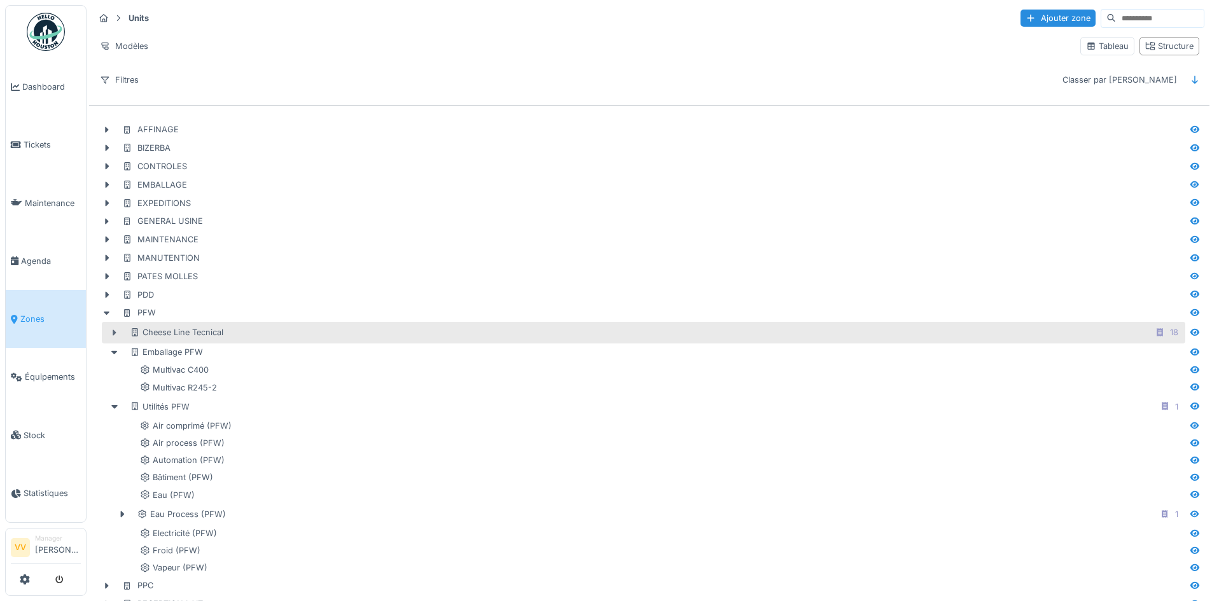
click at [113, 337] on icon at bounding box center [114, 333] width 10 height 8
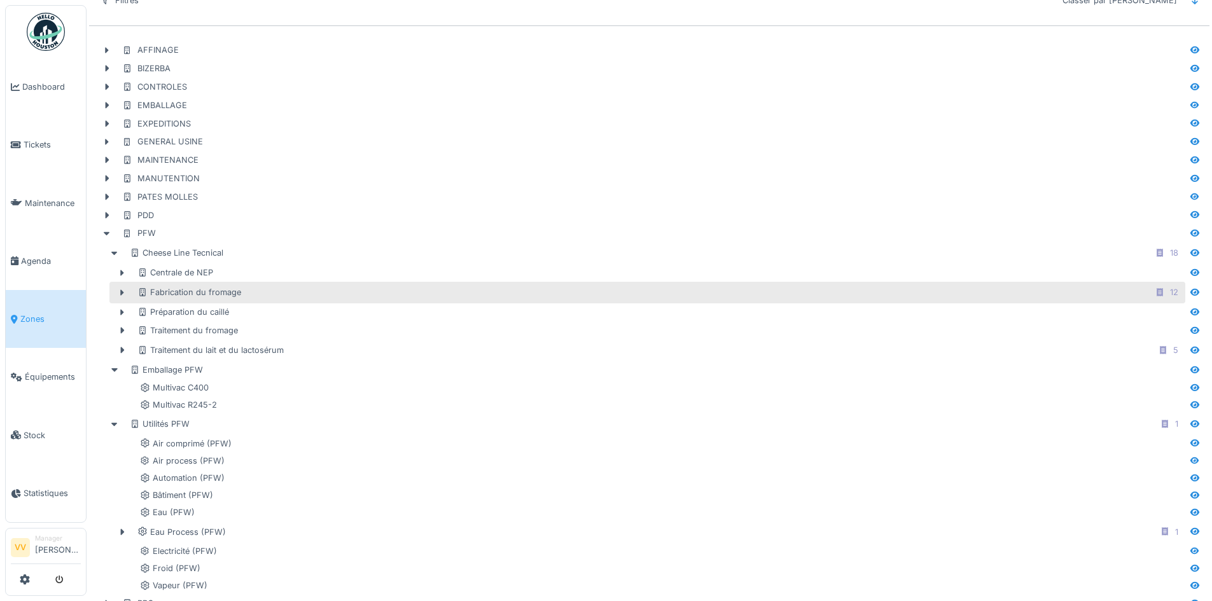
scroll to position [127, 0]
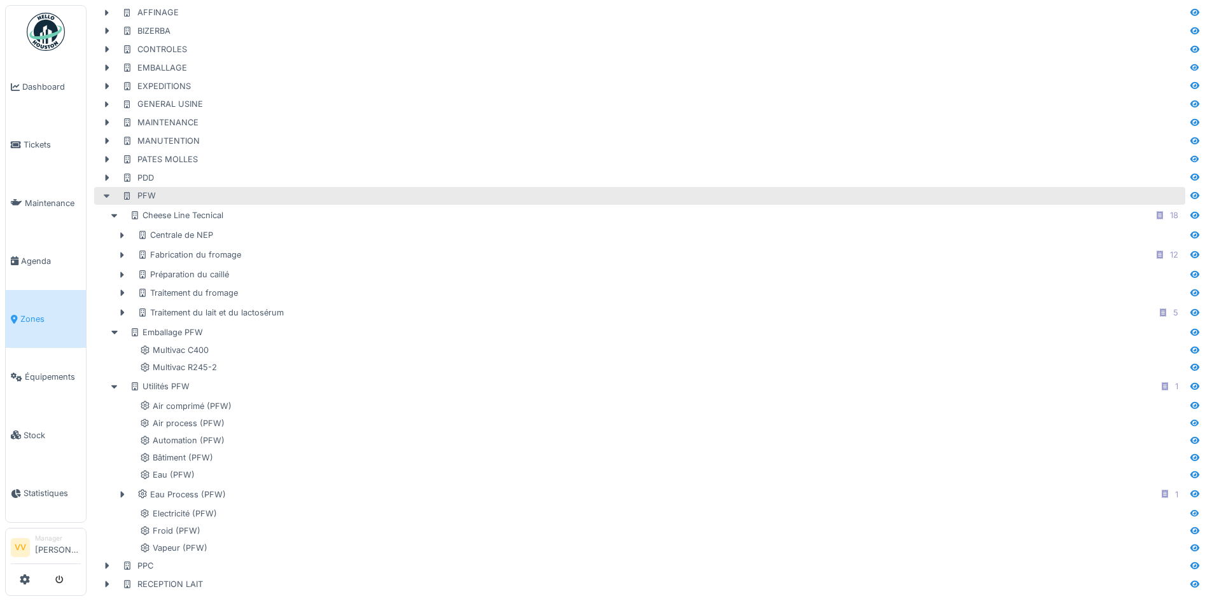
click at [108, 195] on icon at bounding box center [107, 197] width 6 height 4
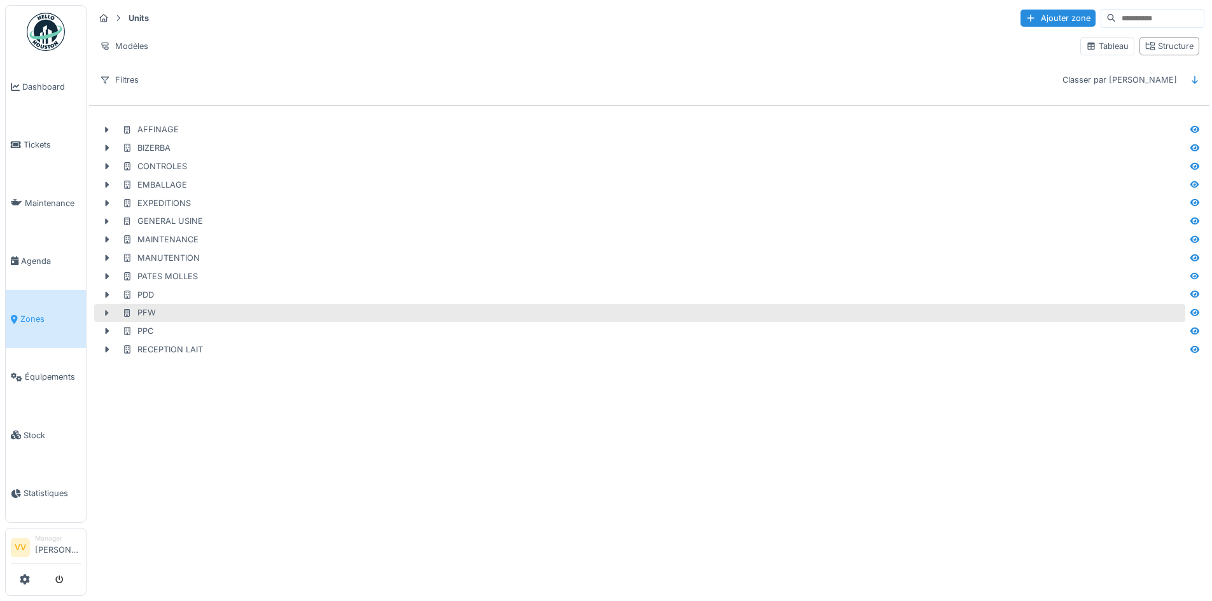
scroll to position [0, 0]
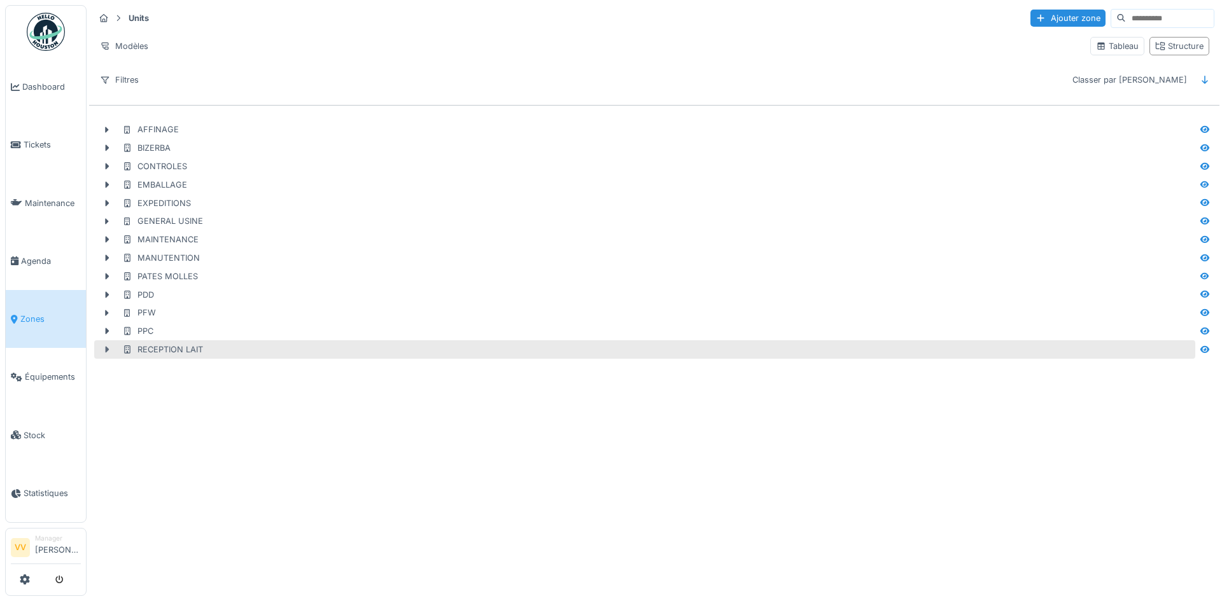
click at [104, 349] on icon at bounding box center [107, 350] width 10 height 8
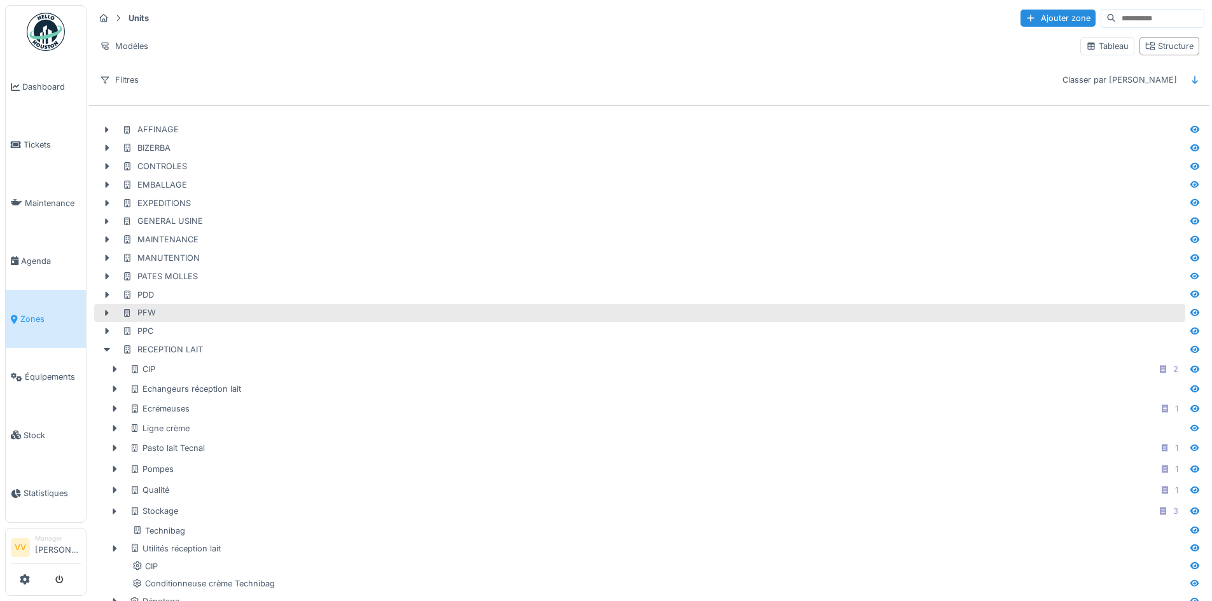
scroll to position [61, 0]
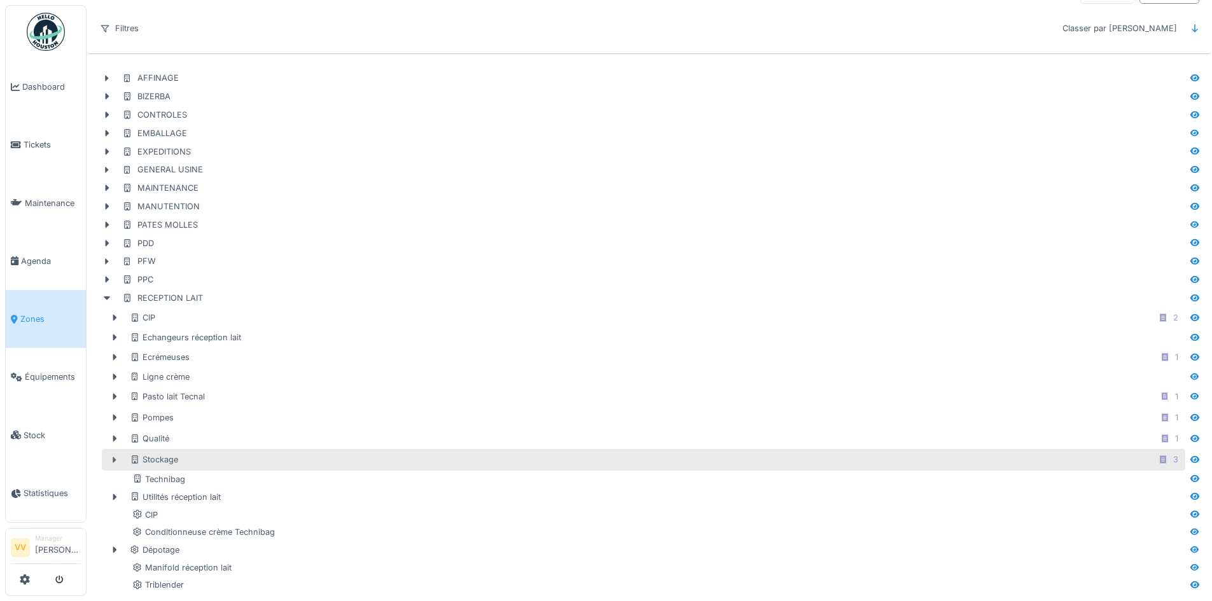
click at [113, 456] on icon at bounding box center [114, 460] width 10 height 8
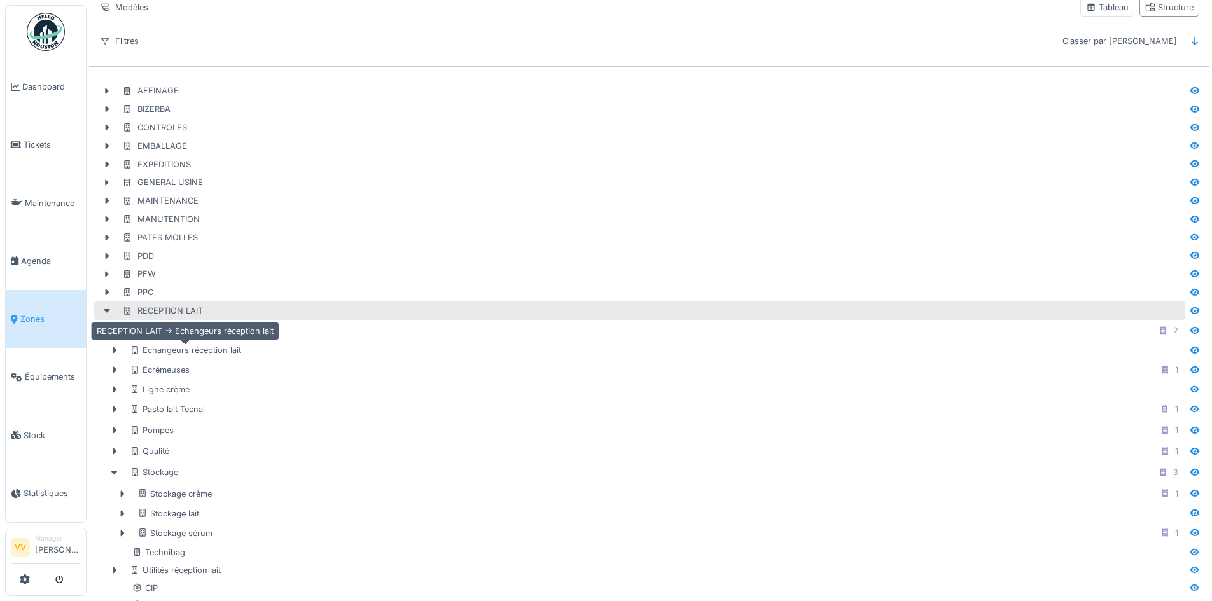
scroll to position [0, 0]
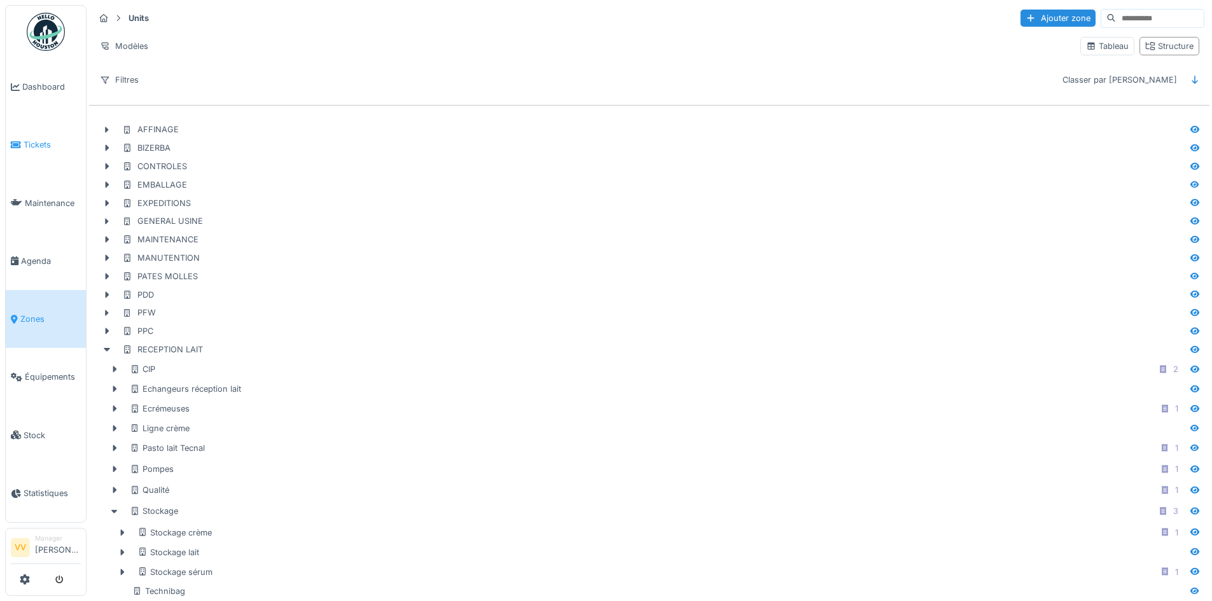
click at [45, 144] on span "Tickets" at bounding box center [52, 145] width 57 height 12
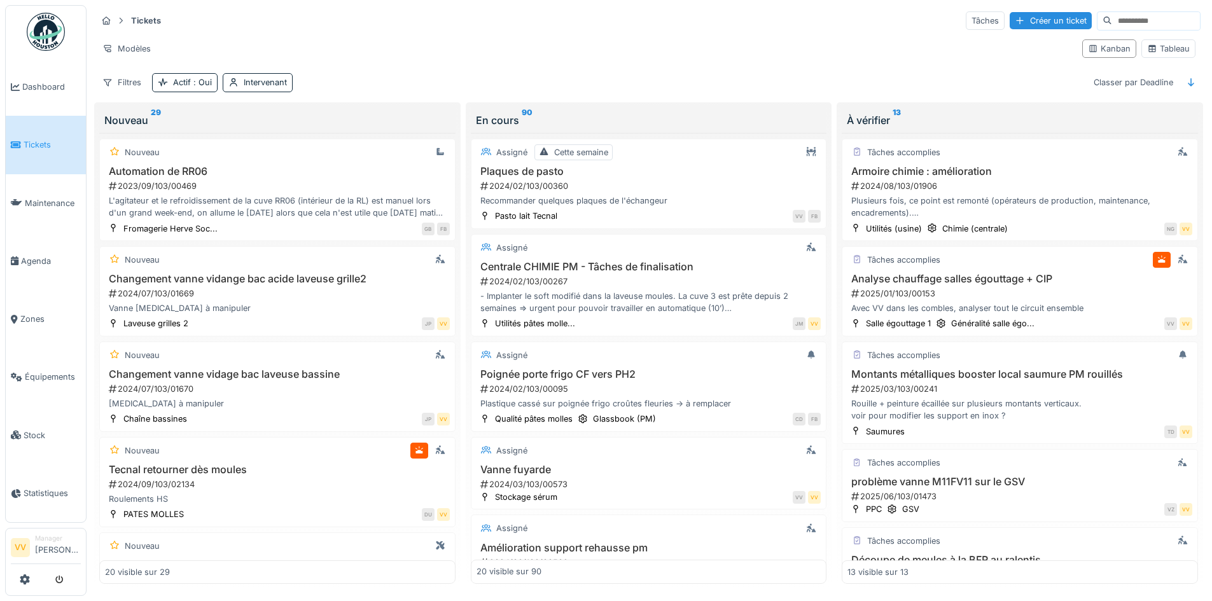
click at [1010, 17] on div "Créer un ticket" at bounding box center [1051, 20] width 82 height 17
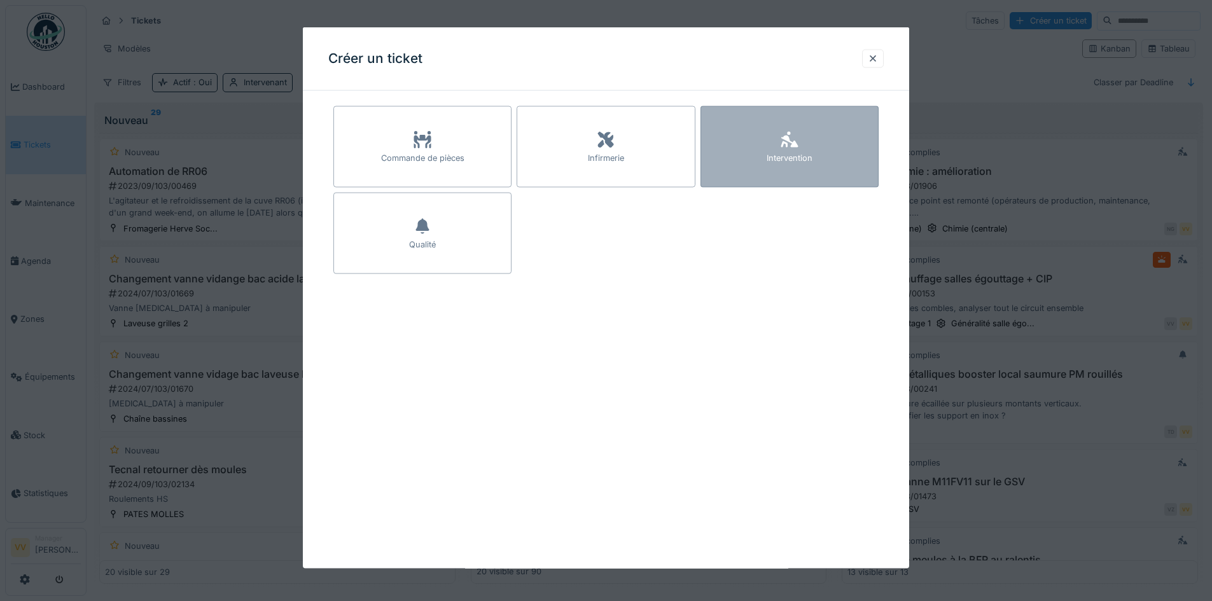
click at [830, 153] on div "Intervention" at bounding box center [790, 146] width 178 height 81
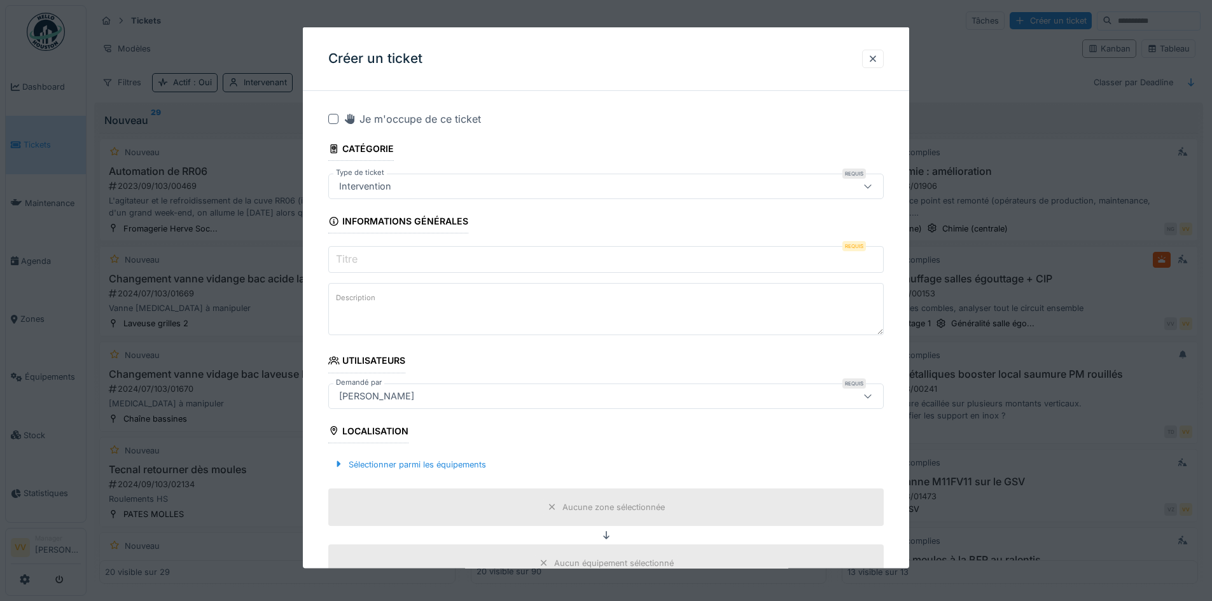
click at [459, 257] on input "Titre" at bounding box center [606, 259] width 556 height 27
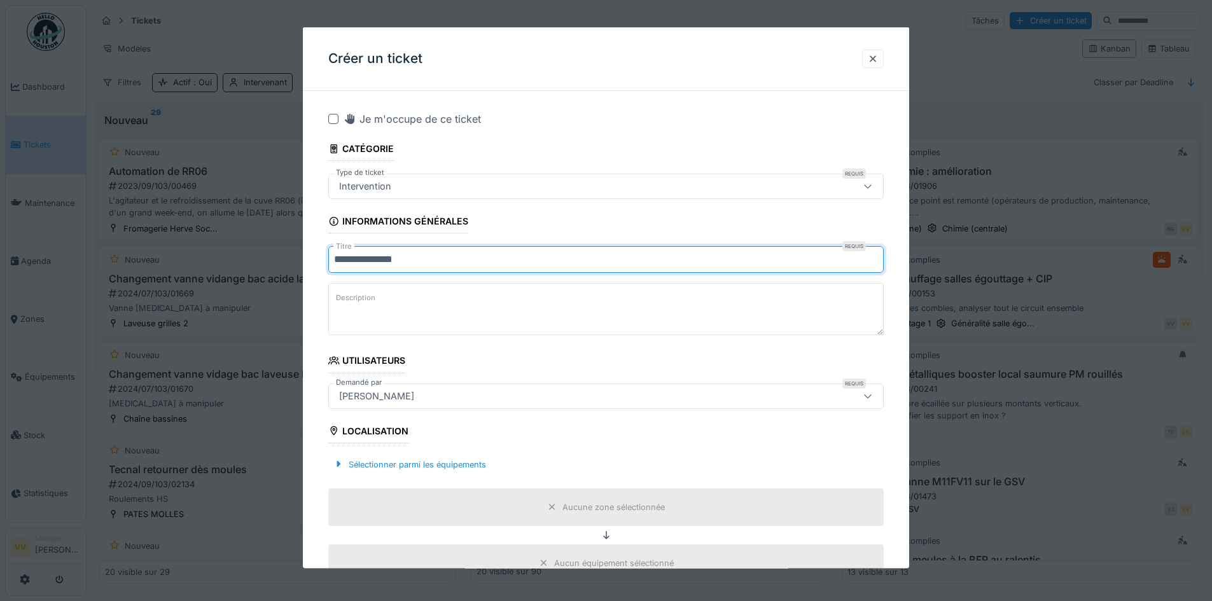
type input "**********"
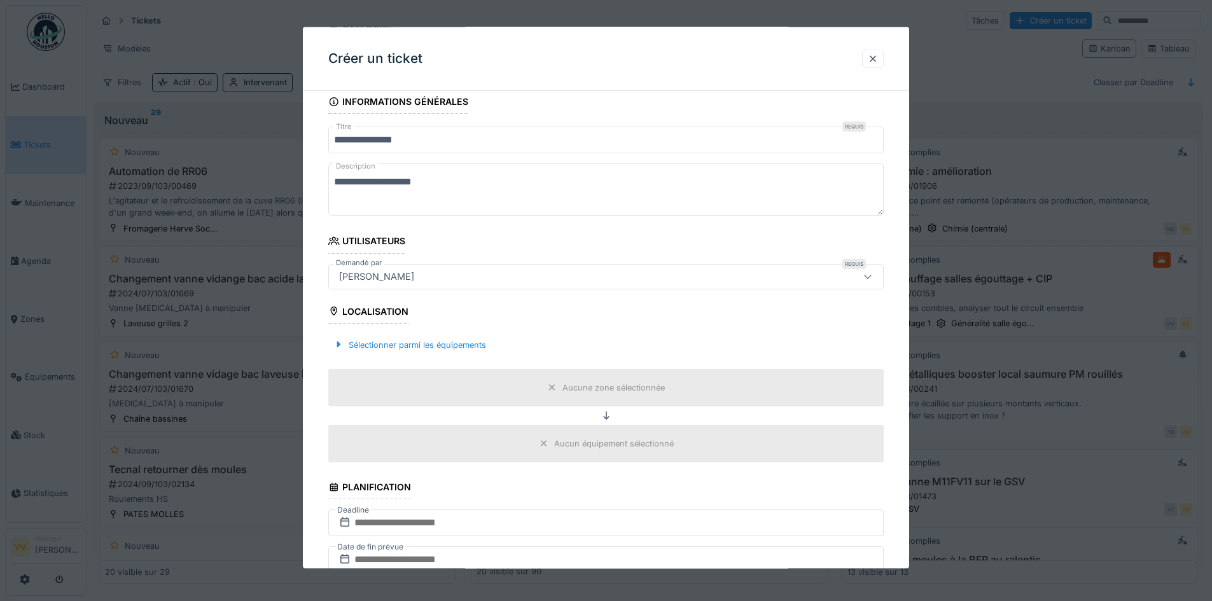
scroll to position [127, 0]
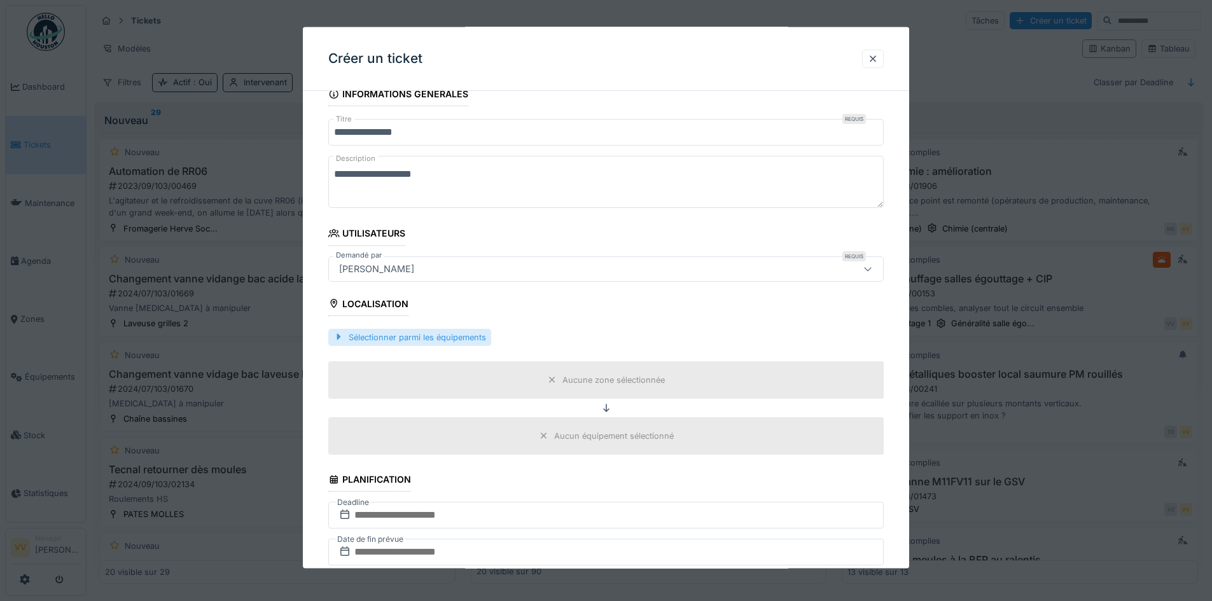
type textarea "**********"
click at [472, 342] on div "Sélectionner parmi les équipements" at bounding box center [409, 336] width 163 height 17
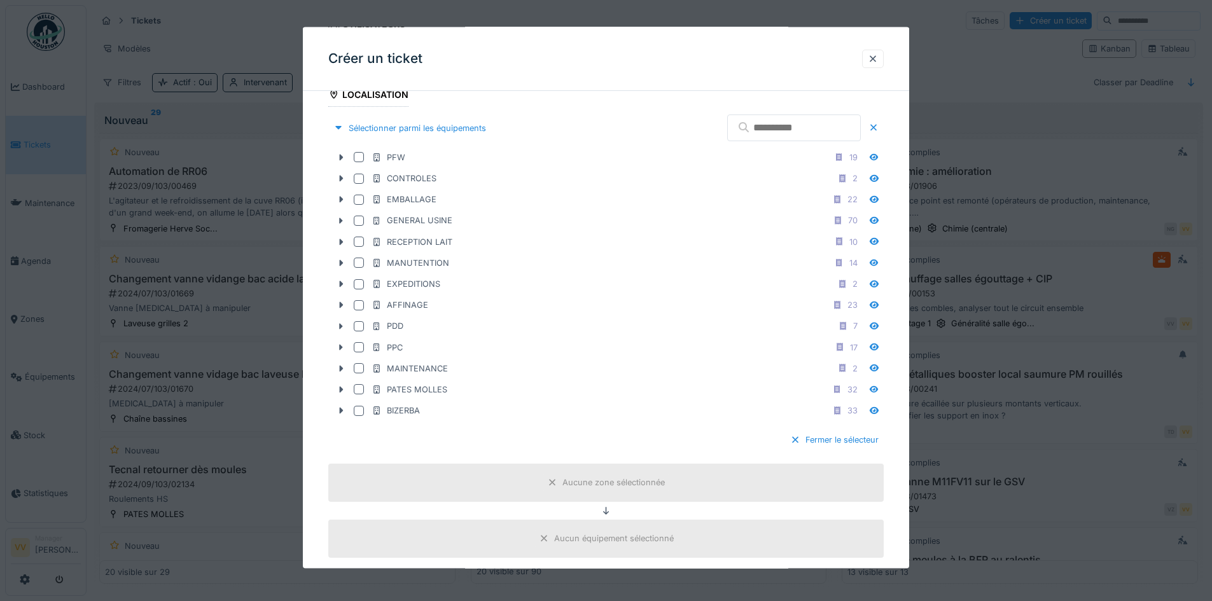
scroll to position [445, 0]
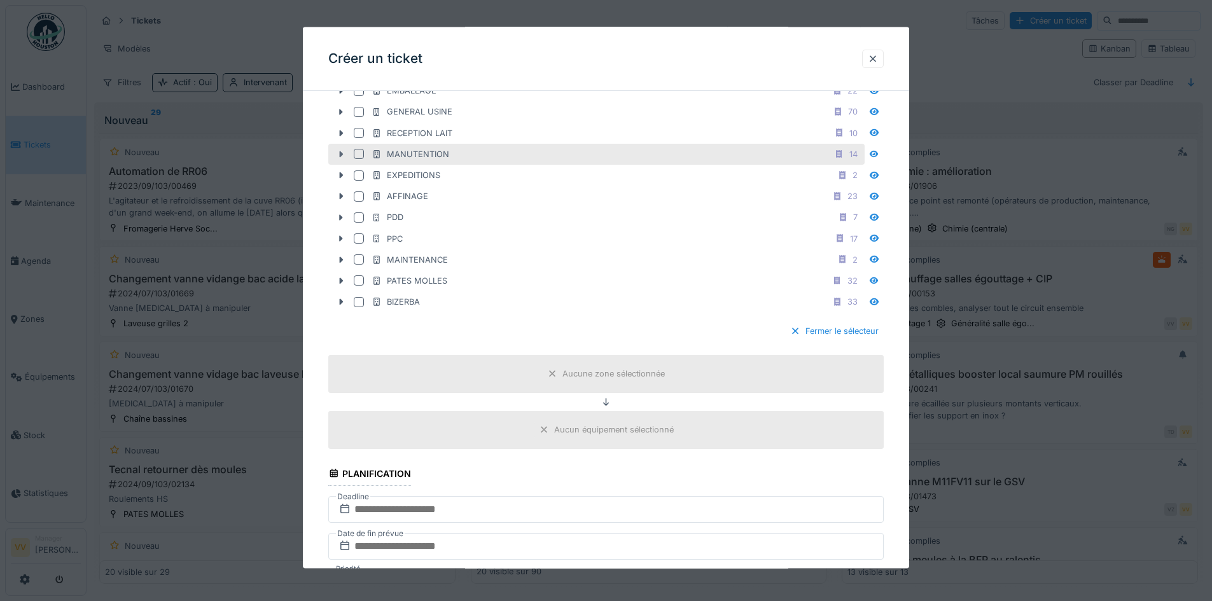
click at [340, 154] on icon at bounding box center [342, 154] width 4 height 6
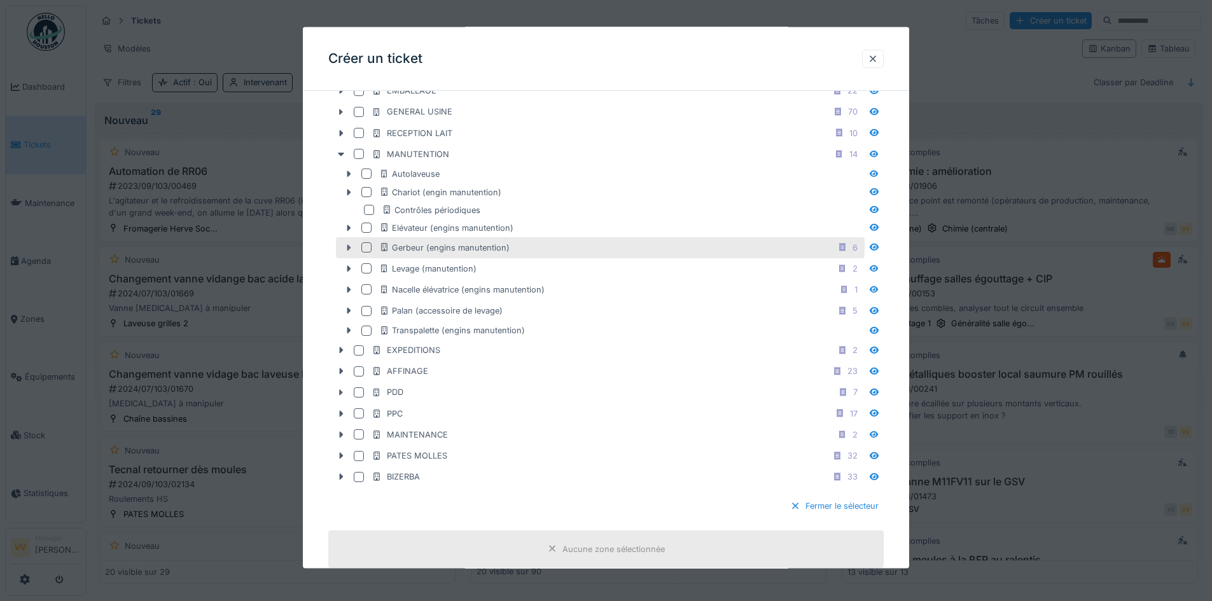
click at [352, 248] on icon at bounding box center [349, 247] width 10 height 8
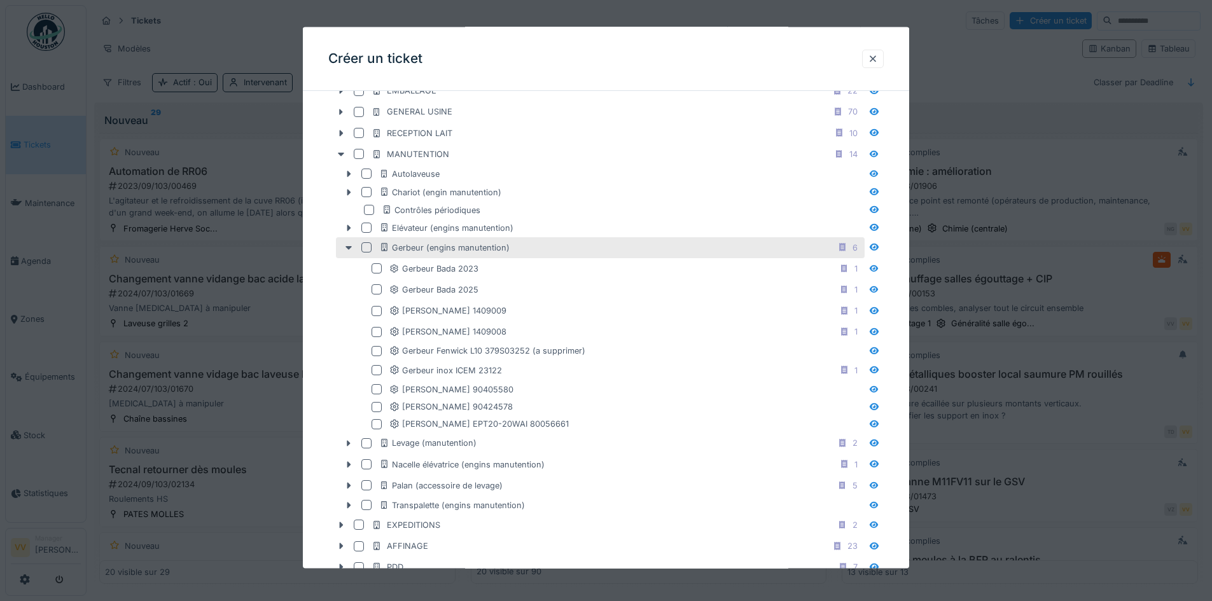
click at [365, 248] on div at bounding box center [366, 247] width 10 height 10
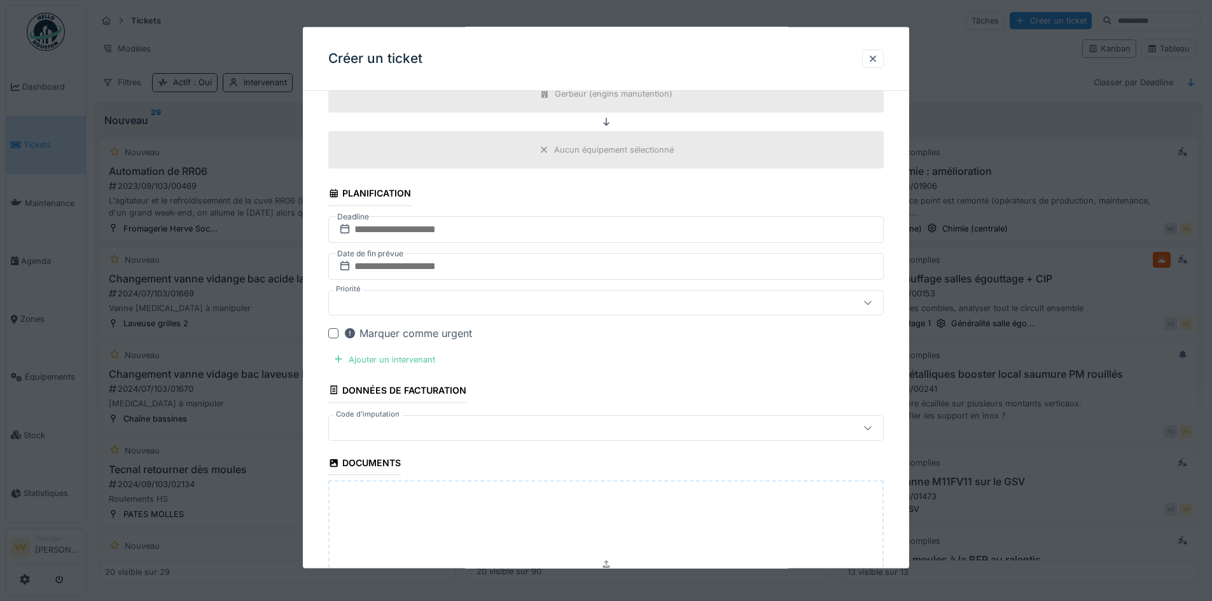
scroll to position [1082, 0]
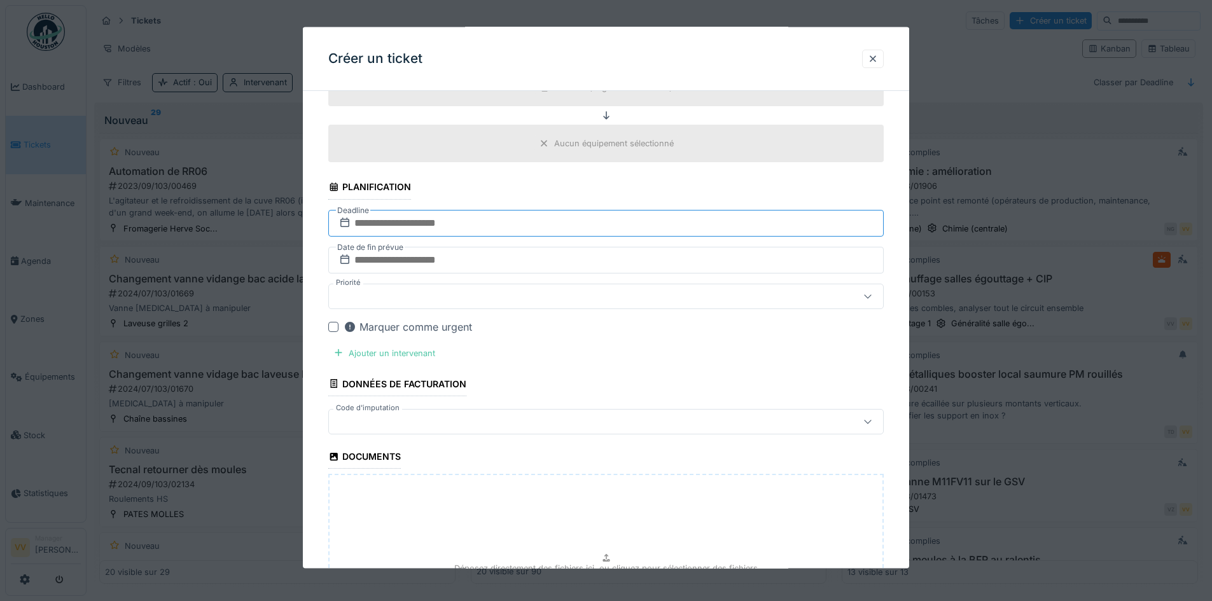
click at [507, 221] on input "text" at bounding box center [606, 222] width 556 height 27
click at [588, 371] on div "24" at bounding box center [587, 368] width 17 height 17
click at [535, 253] on input "text" at bounding box center [606, 259] width 556 height 27
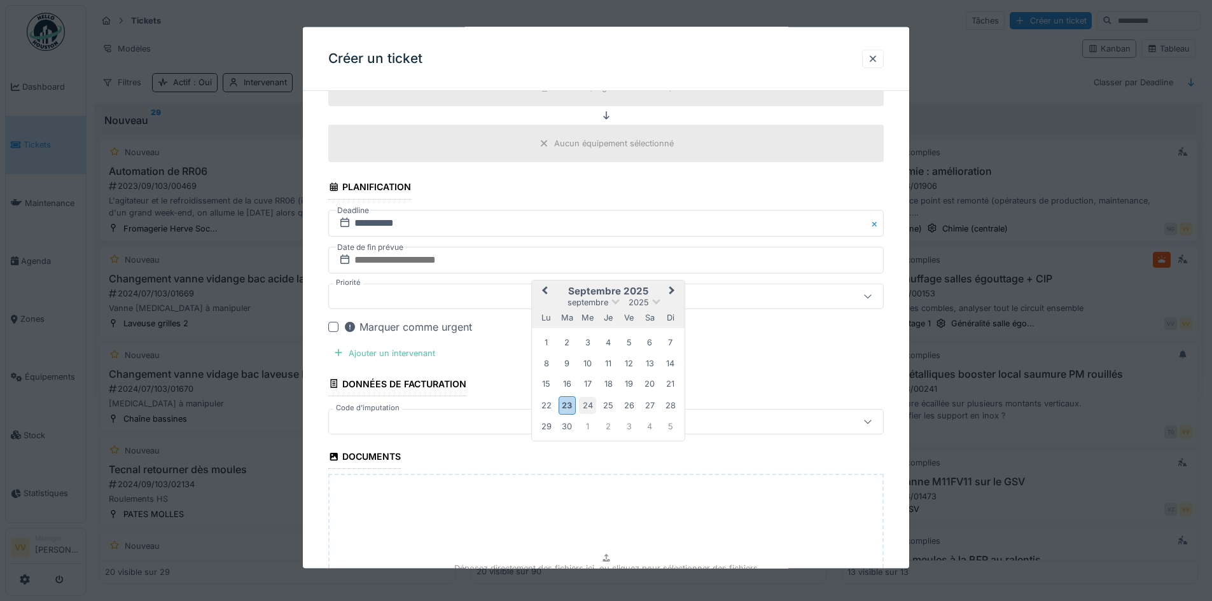
click at [591, 407] on div "24" at bounding box center [587, 404] width 17 height 17
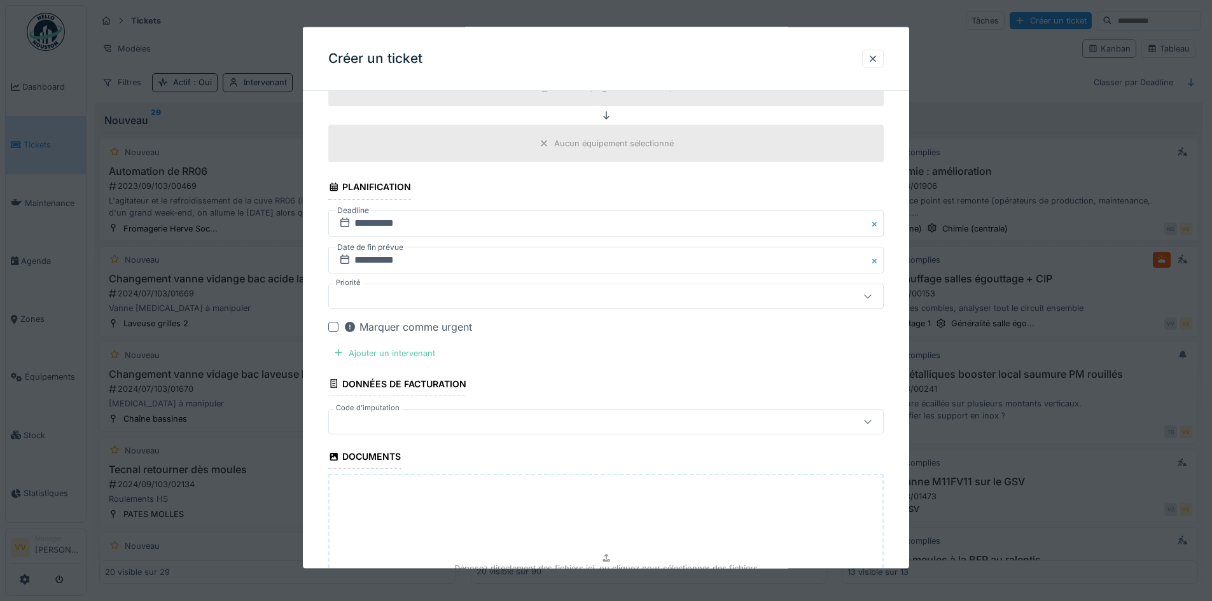
click at [526, 294] on div at bounding box center [573, 296] width 479 height 14
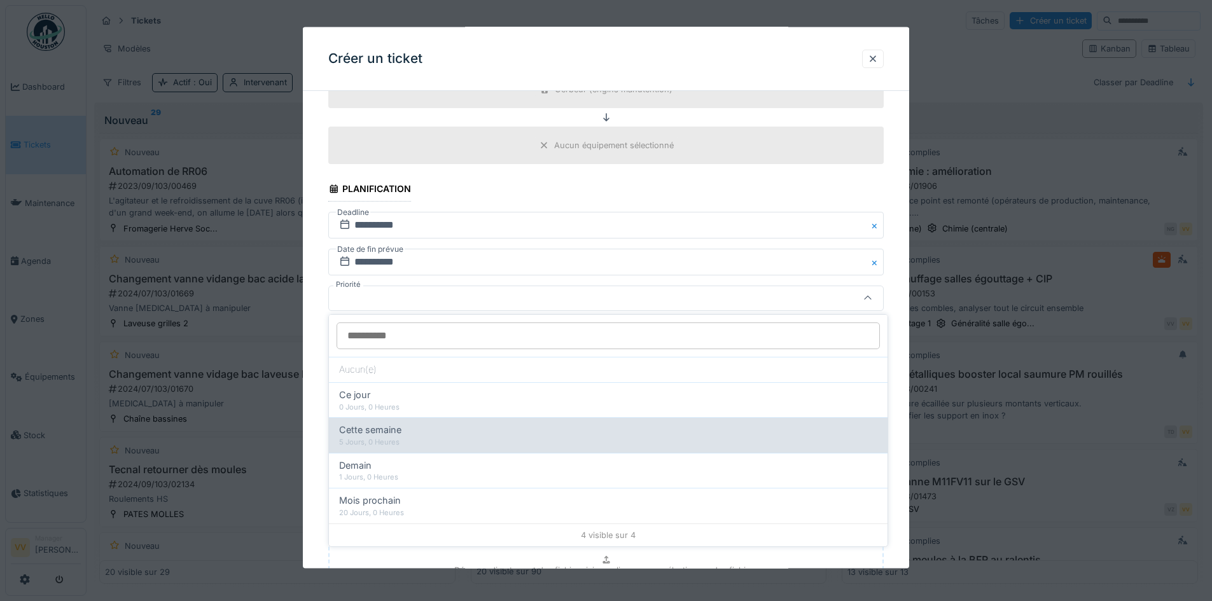
click at [422, 431] on div "Cette semaine" at bounding box center [608, 430] width 538 height 14
type input "**"
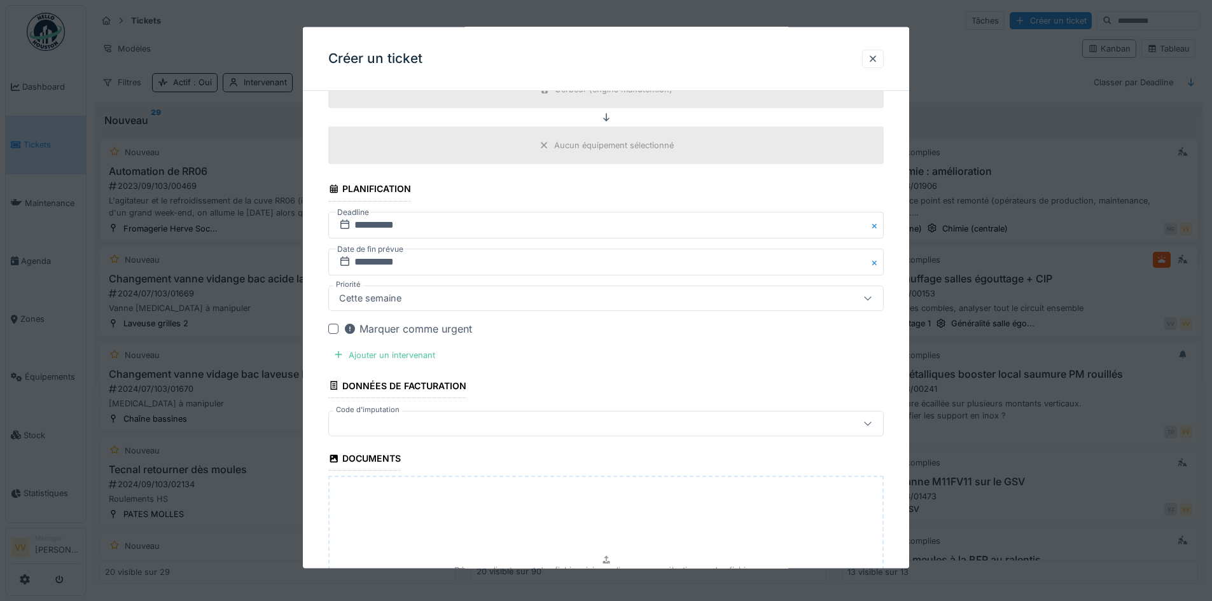
click at [330, 326] on div at bounding box center [333, 328] width 10 height 10
click at [350, 357] on div "Ajouter un intervenant" at bounding box center [384, 354] width 112 height 17
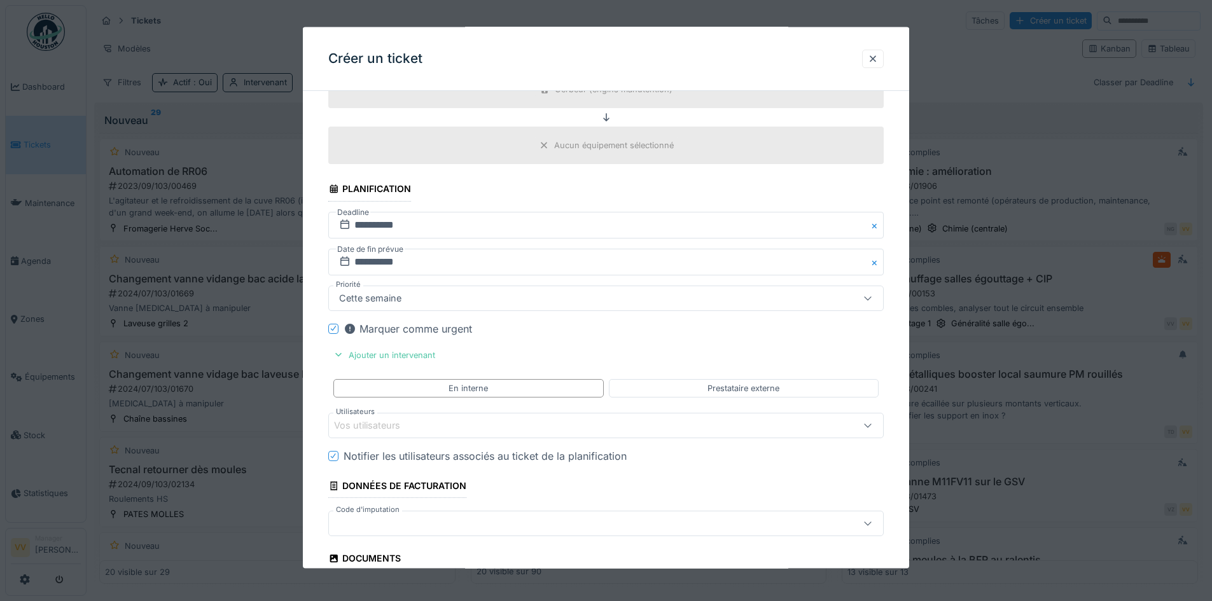
click at [443, 424] on div "Vos utilisateurs" at bounding box center [573, 425] width 479 height 14
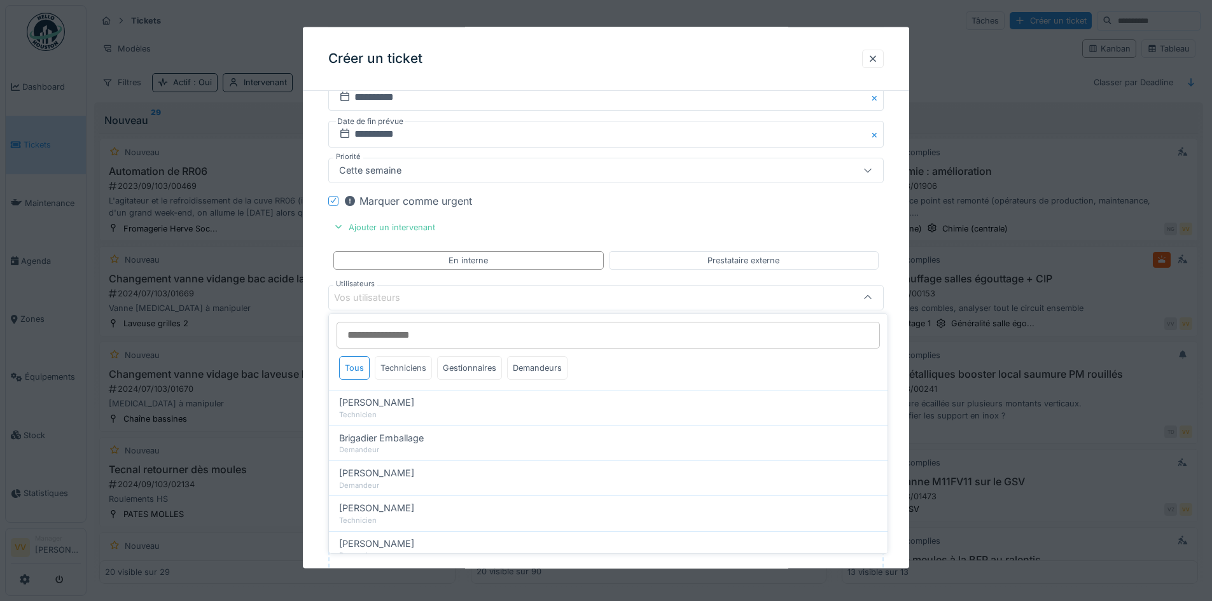
click at [416, 368] on div "Techniciens" at bounding box center [403, 368] width 57 height 24
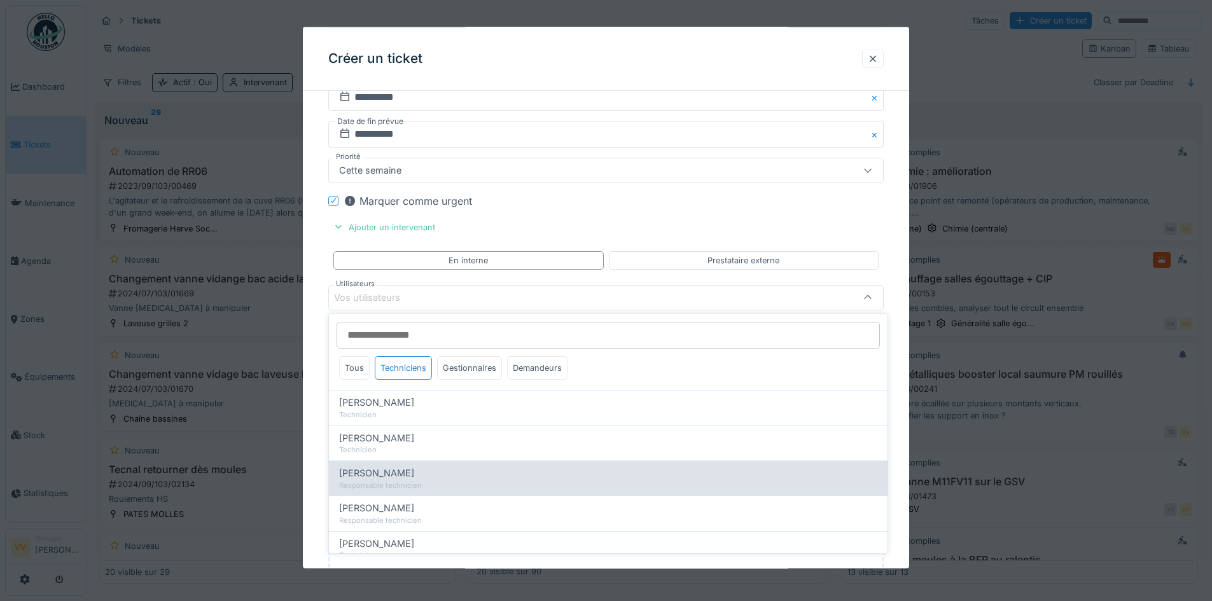
click at [410, 480] on div "Responsable technicien" at bounding box center [608, 485] width 538 height 11
type input "****"
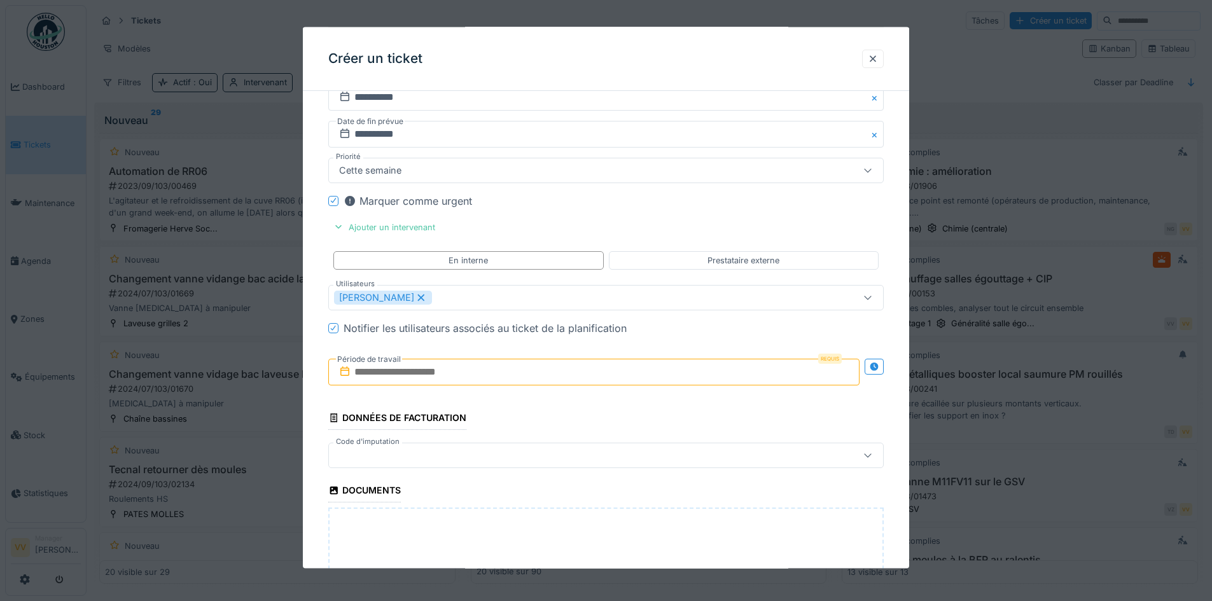
click at [381, 372] on input "text" at bounding box center [593, 371] width 531 height 27
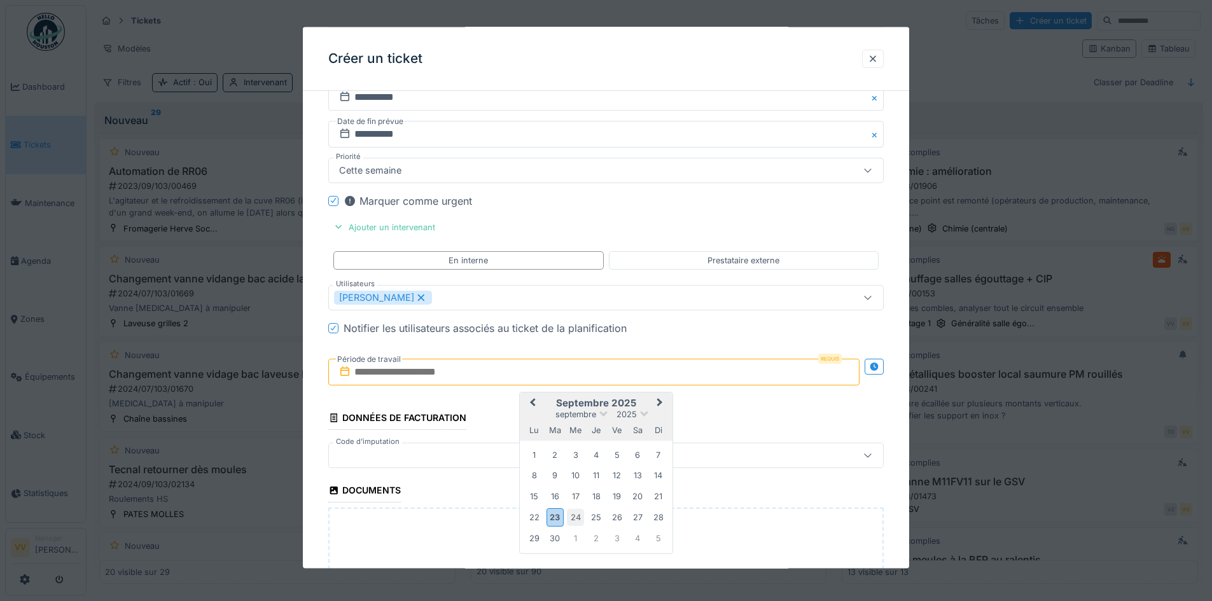
click at [576, 519] on div "24" at bounding box center [575, 517] width 17 height 17
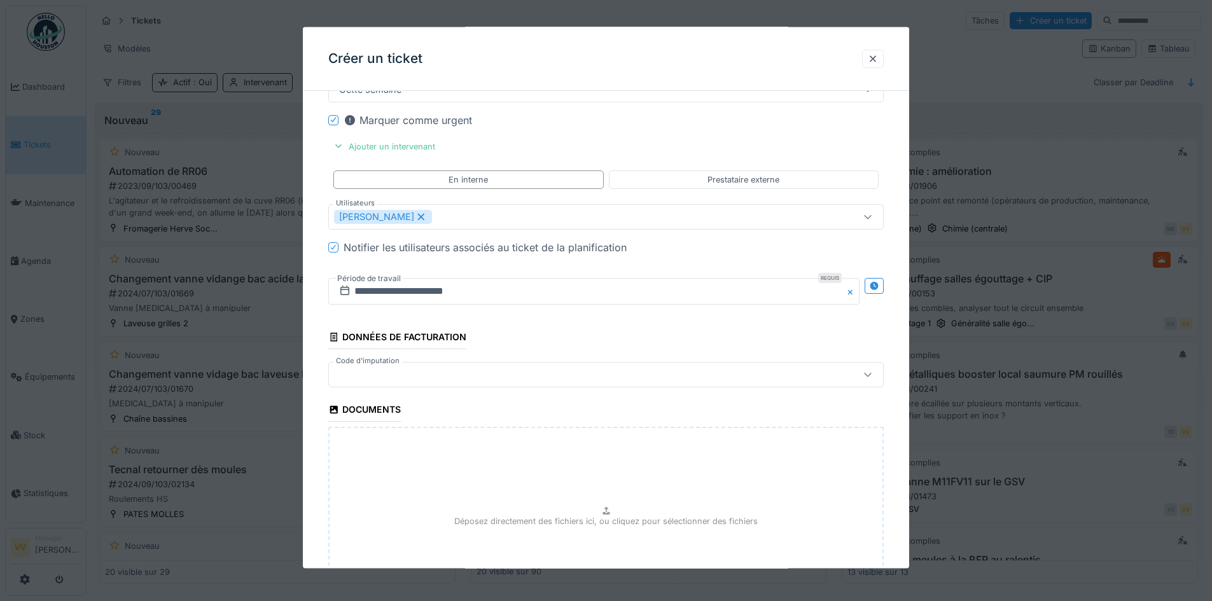
scroll to position [1420, 0]
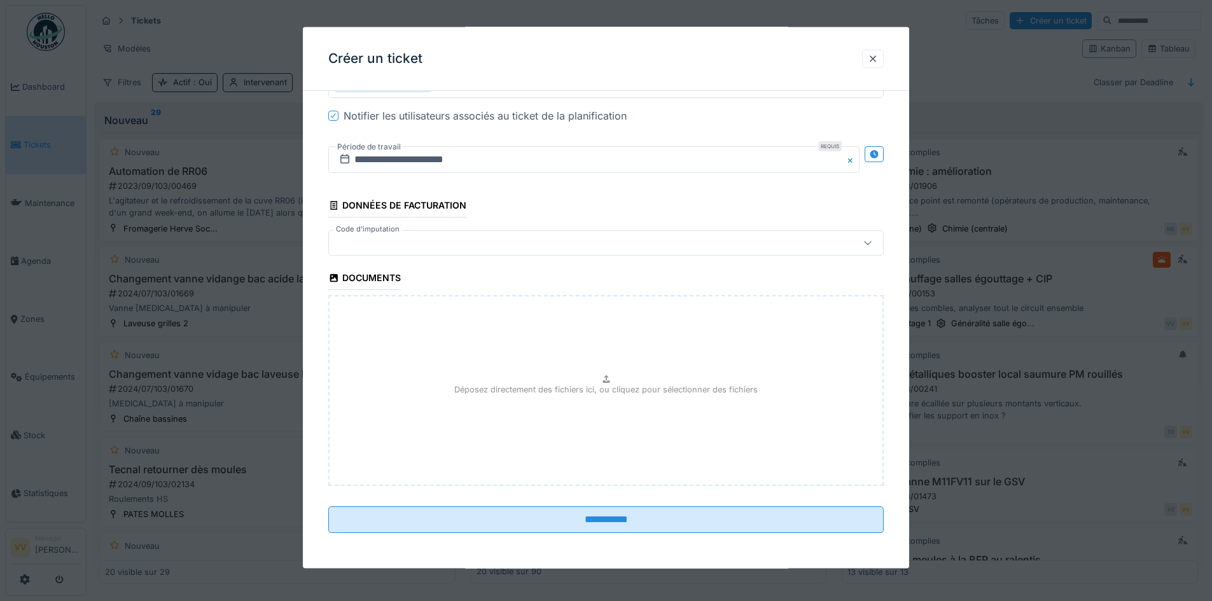
click at [514, 426] on div "Déposez directement des fichiers ici, ou cliquez pour sélectionner des fichiers" at bounding box center [606, 390] width 556 height 191
type input "**********"
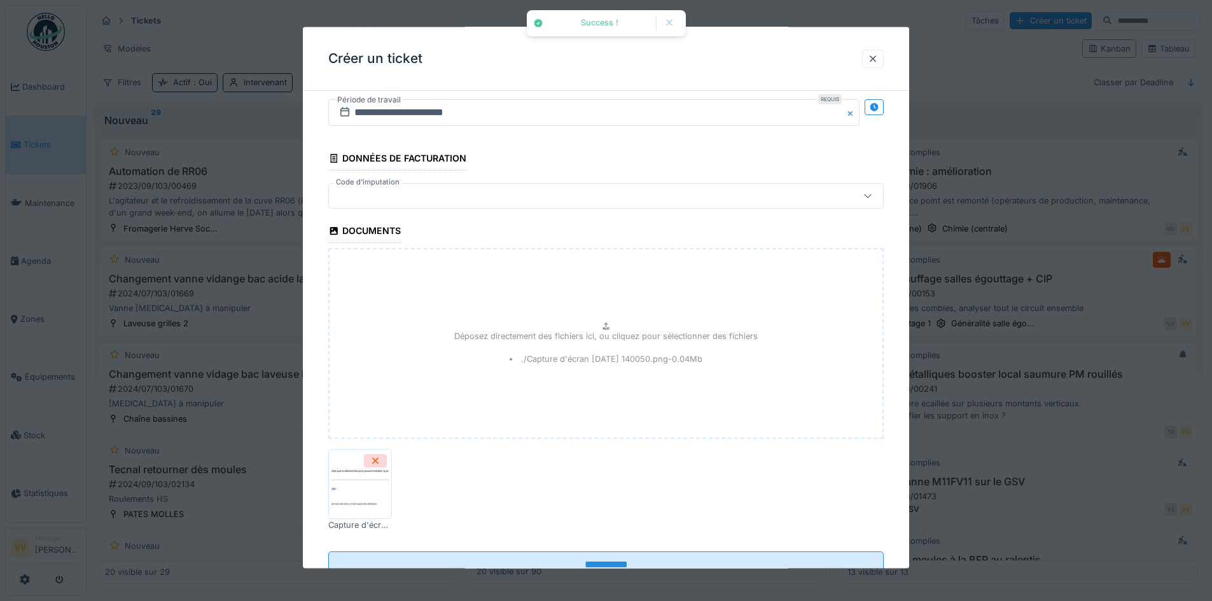
scroll to position [1513, 0]
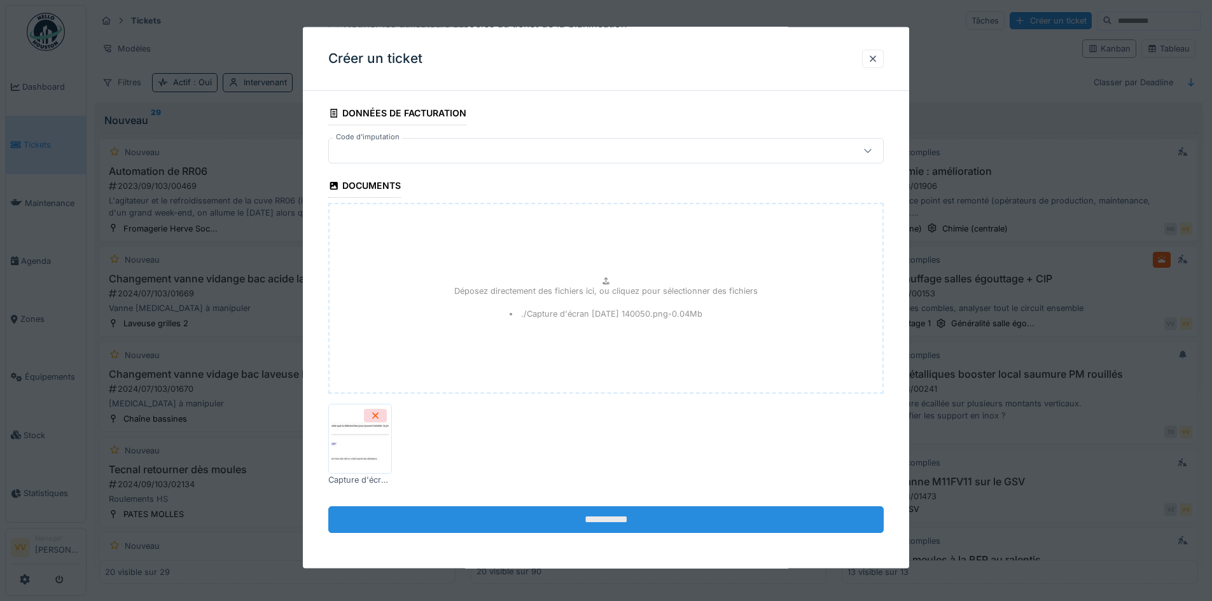
click at [595, 522] on input "**********" at bounding box center [606, 520] width 556 height 27
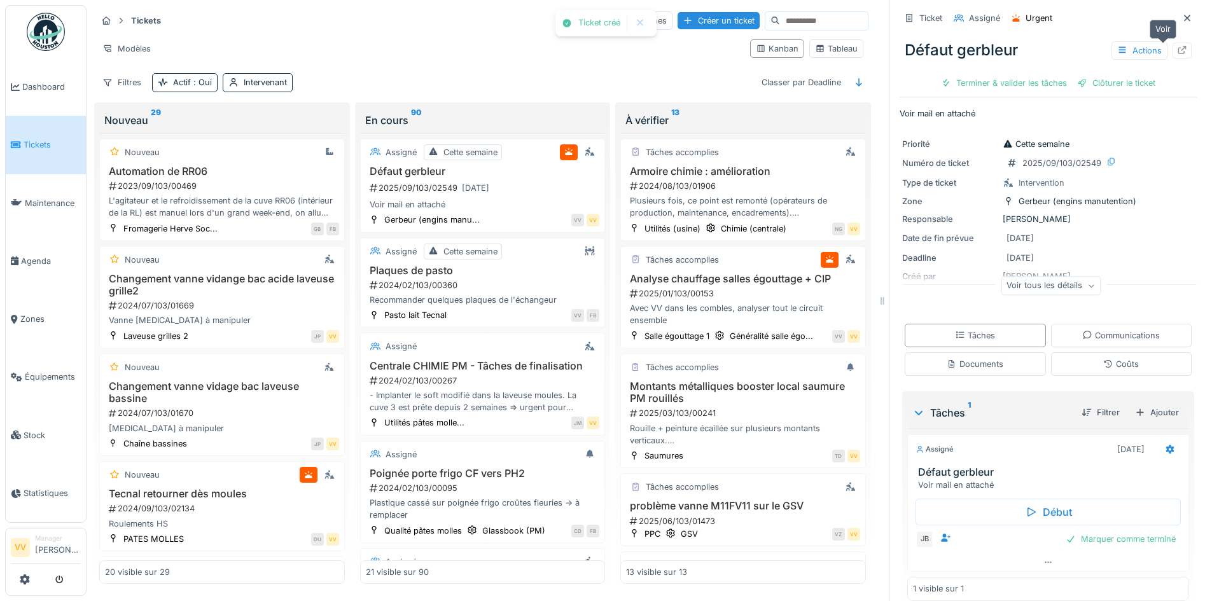
click at [1177, 50] on icon at bounding box center [1182, 50] width 10 height 8
click at [45, 77] on link "Dashboard" at bounding box center [46, 87] width 80 height 58
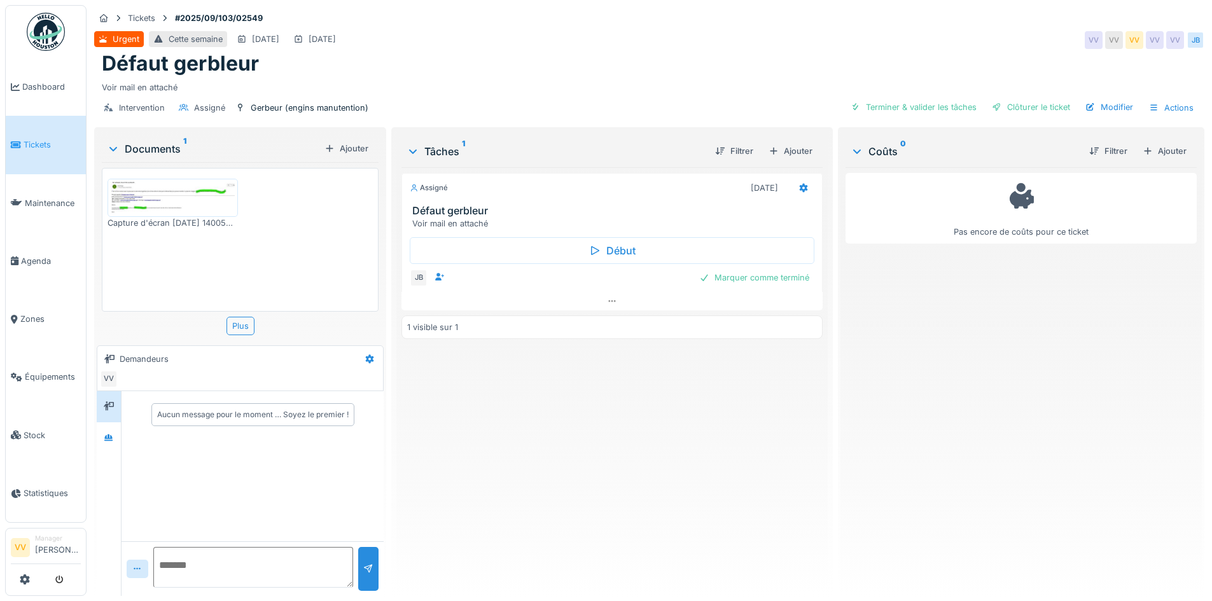
click at [200, 225] on div "Capture d'écran 2025-09-23 140050.png" at bounding box center [173, 223] width 130 height 12
click at [197, 205] on img at bounding box center [173, 198] width 124 height 32
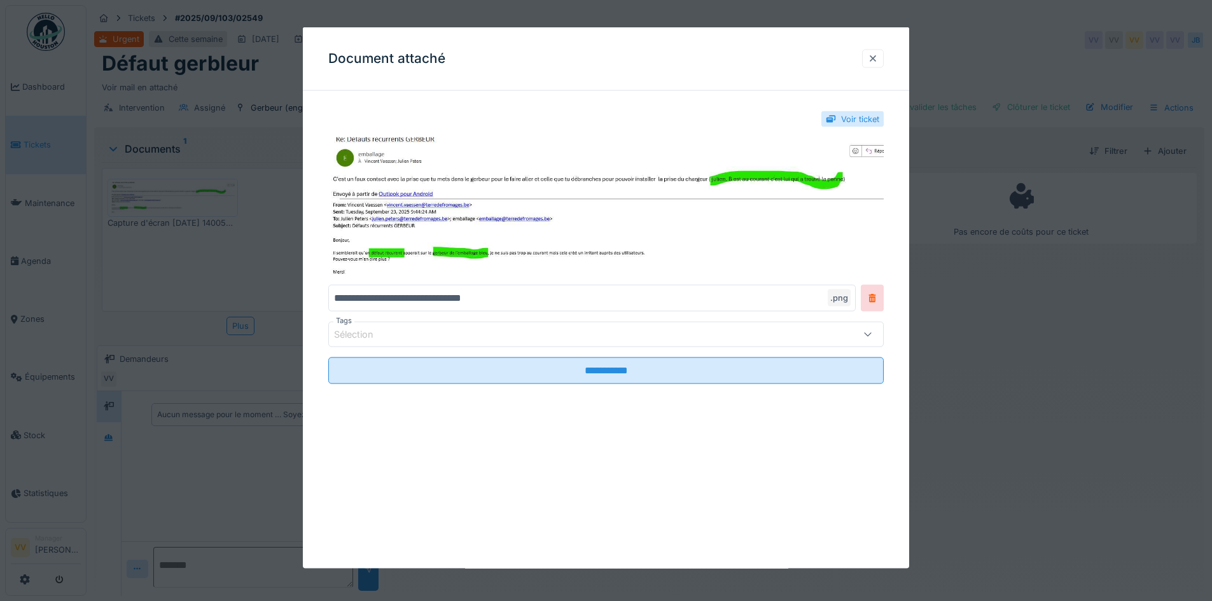
click at [877, 59] on div at bounding box center [873, 58] width 10 height 12
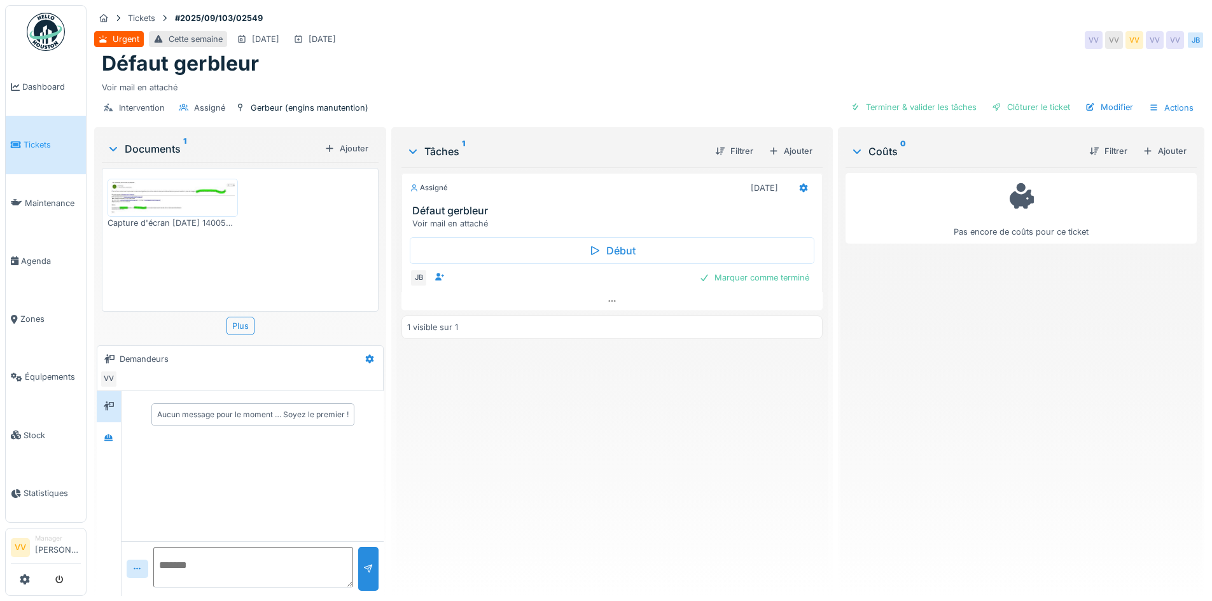
click at [599, 496] on div "Assigné 24/09/2025 Défaut gerbleur Voir mail en attaché Début JB Marquer comme …" at bounding box center [612, 376] width 421 height 419
click at [30, 148] on span "Tickets" at bounding box center [52, 145] width 57 height 12
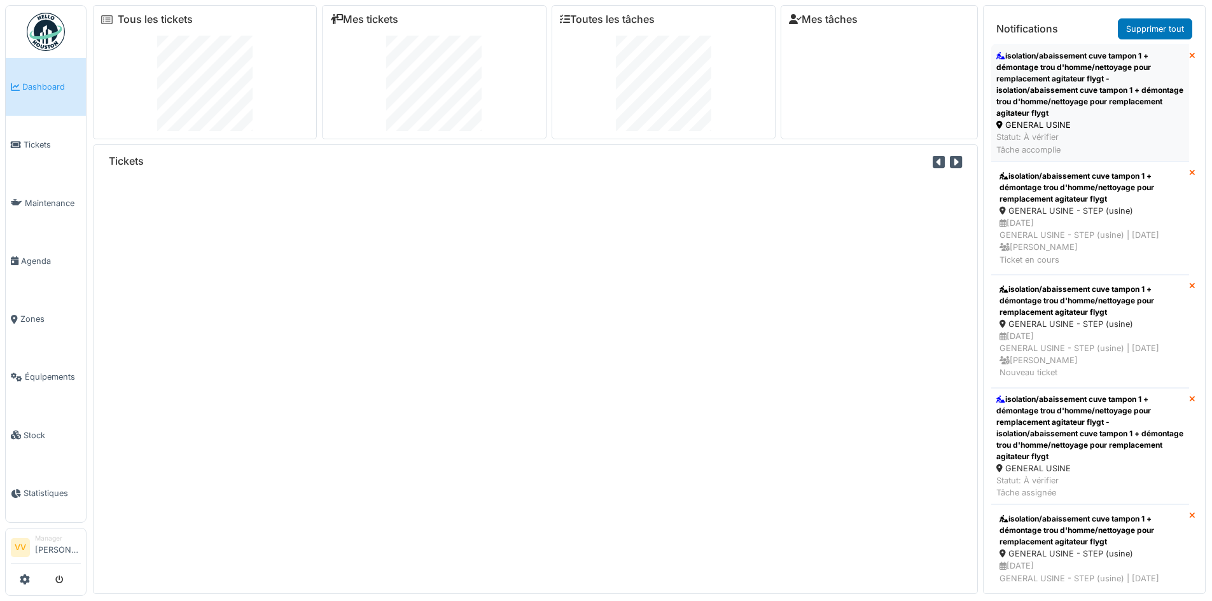
click at [1077, 88] on div "isolation/abaissement cuve tampon 1 + démontage trou d'homme/nettoyage pour rem…" at bounding box center [1090, 84] width 188 height 69
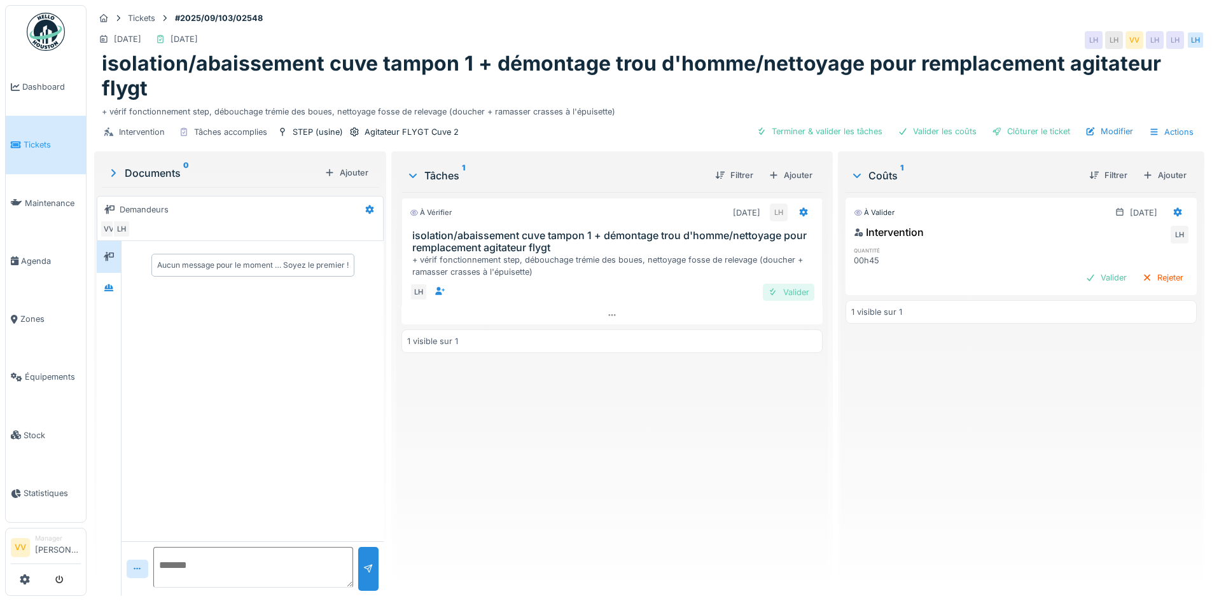
click at [781, 297] on div "Valider" at bounding box center [789, 292] width 52 height 17
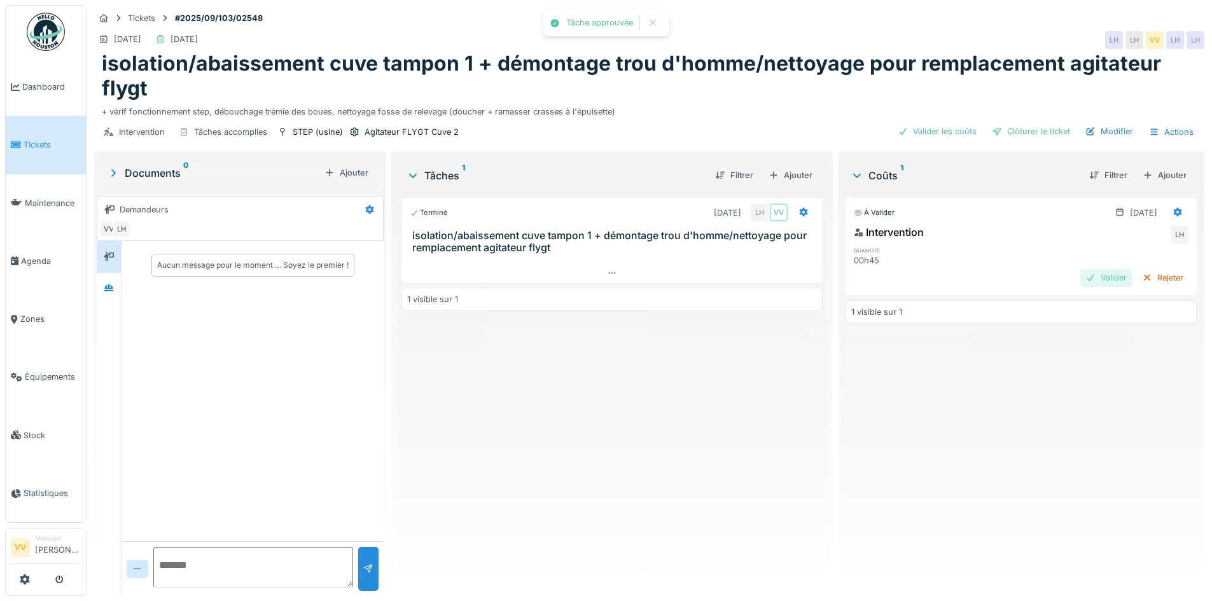
click at [1082, 276] on div "Valider" at bounding box center [1106, 277] width 52 height 17
click at [1029, 131] on div "Clôturer le ticket" at bounding box center [1031, 131] width 88 height 17
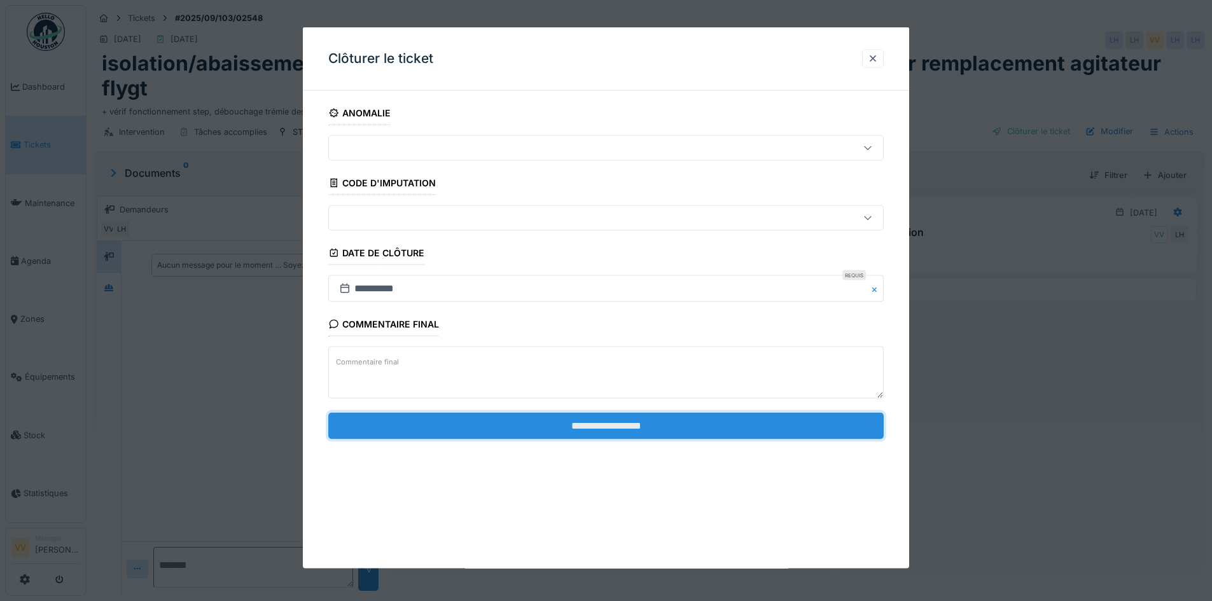
click at [586, 424] on input "**********" at bounding box center [606, 425] width 556 height 27
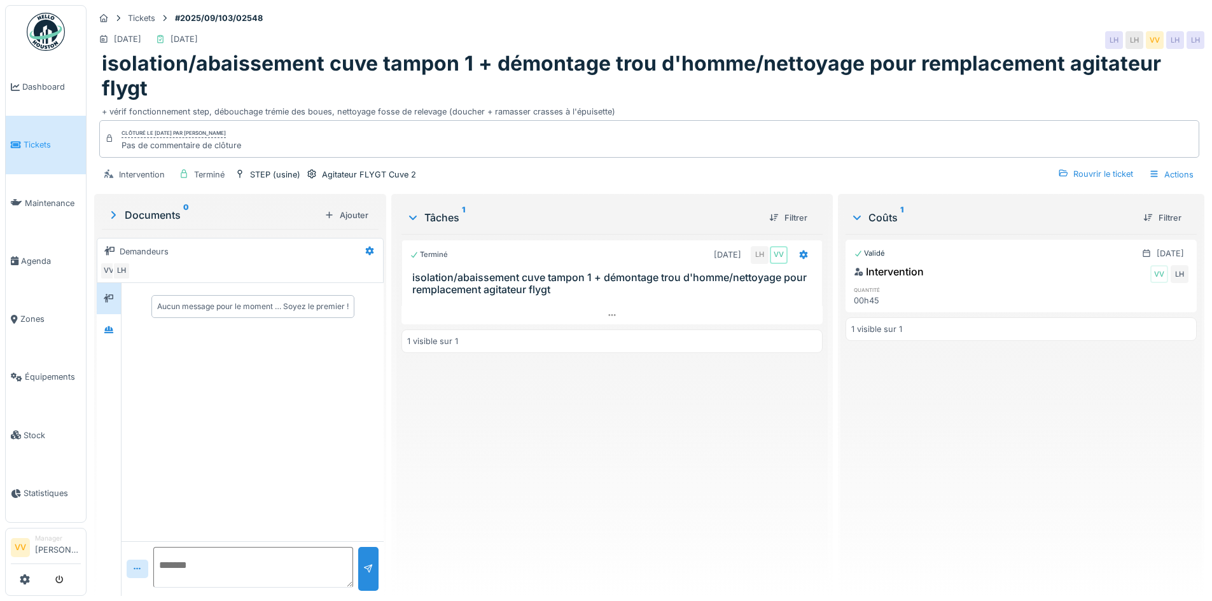
click at [29, 154] on link "Tickets" at bounding box center [46, 145] width 80 height 58
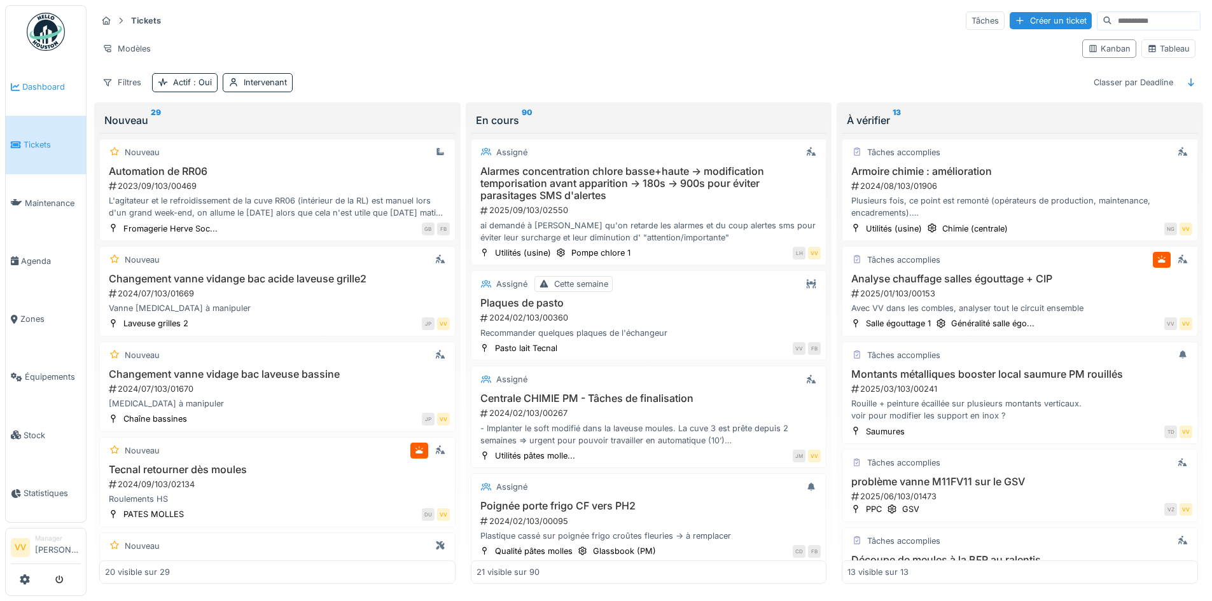
click at [26, 82] on span "Dashboard" at bounding box center [51, 87] width 59 height 12
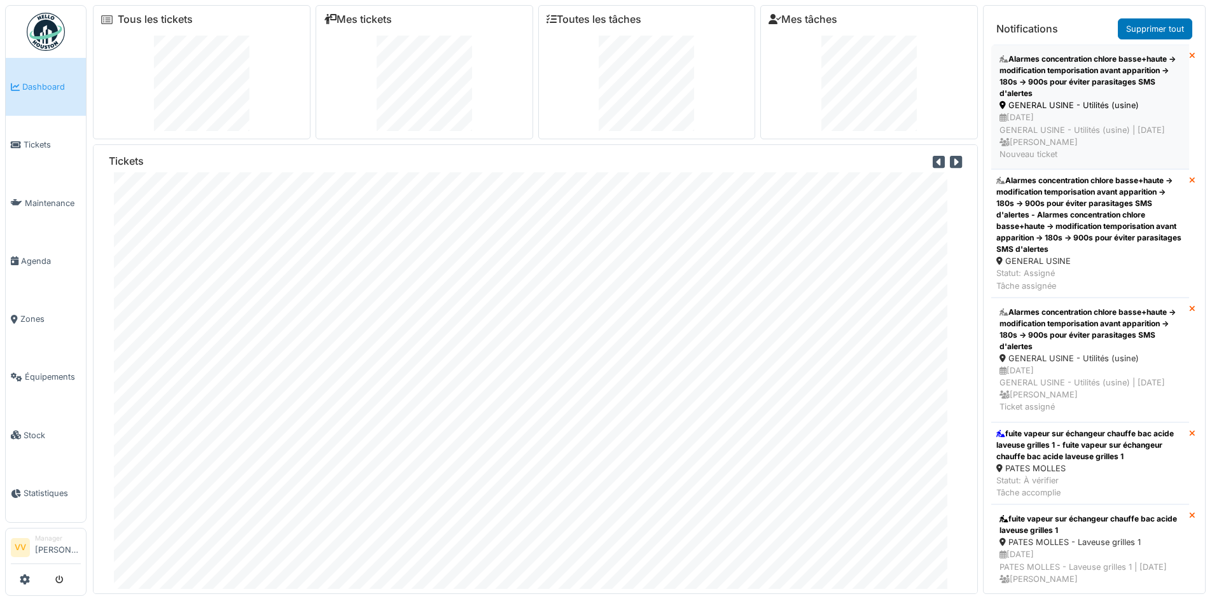
click at [1115, 87] on div "Alarmes concentration chlore basse+haute -> modification temporisation avant ap…" at bounding box center [1090, 76] width 181 height 46
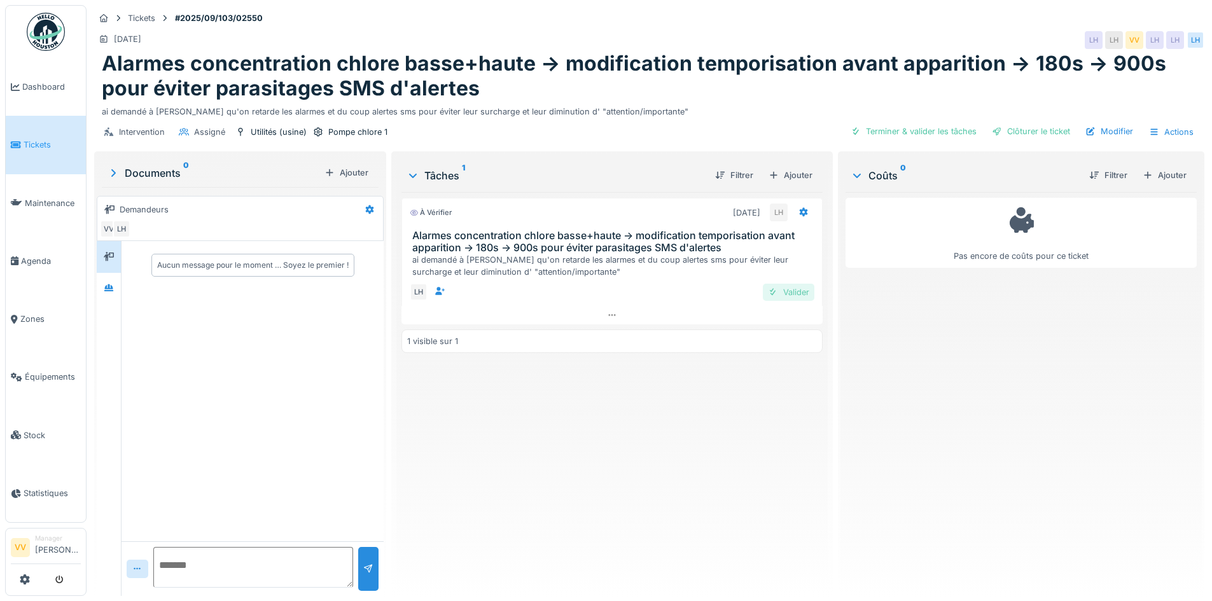
click at [798, 290] on div "Valider" at bounding box center [789, 292] width 52 height 17
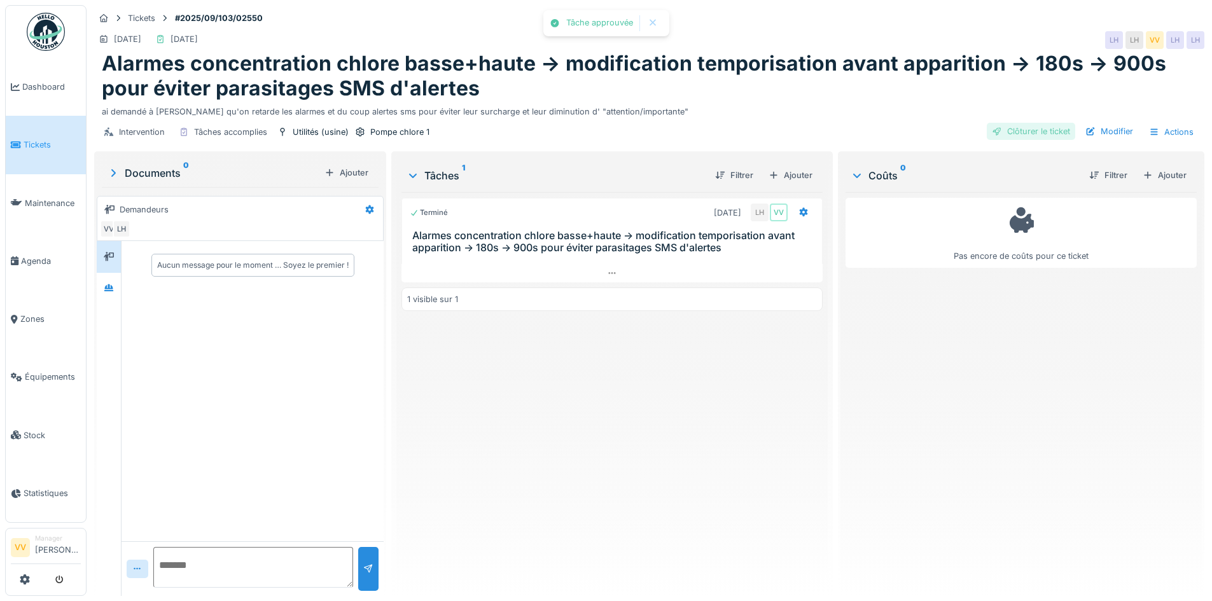
click at [1019, 128] on div "Clôturer le ticket" at bounding box center [1031, 131] width 88 height 17
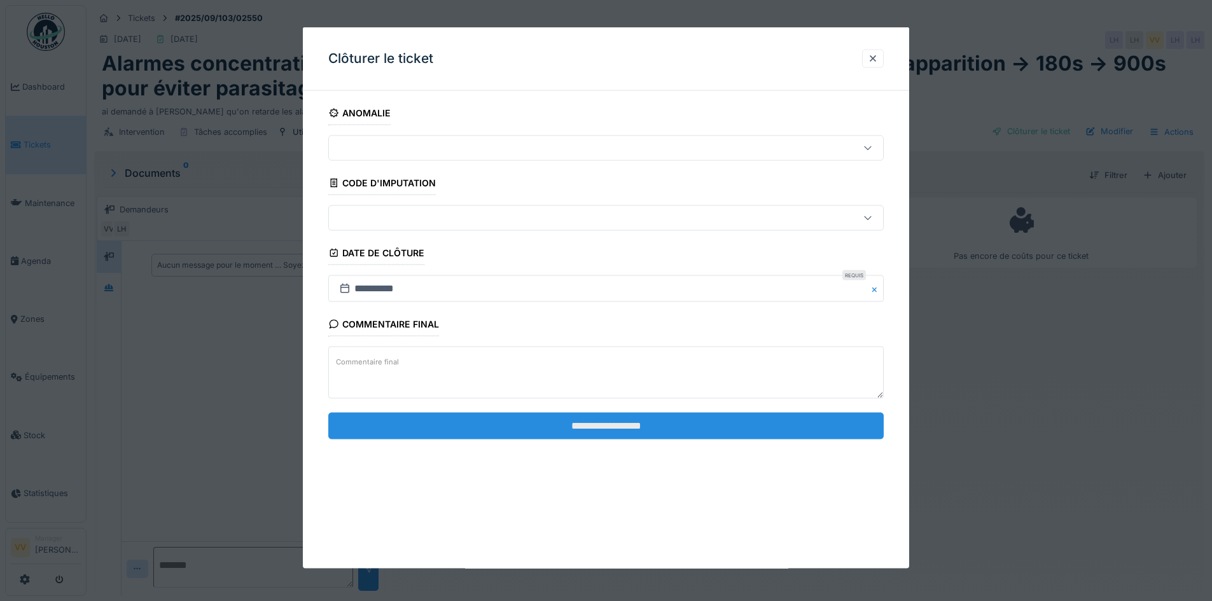
click at [612, 432] on input "**********" at bounding box center [606, 425] width 556 height 27
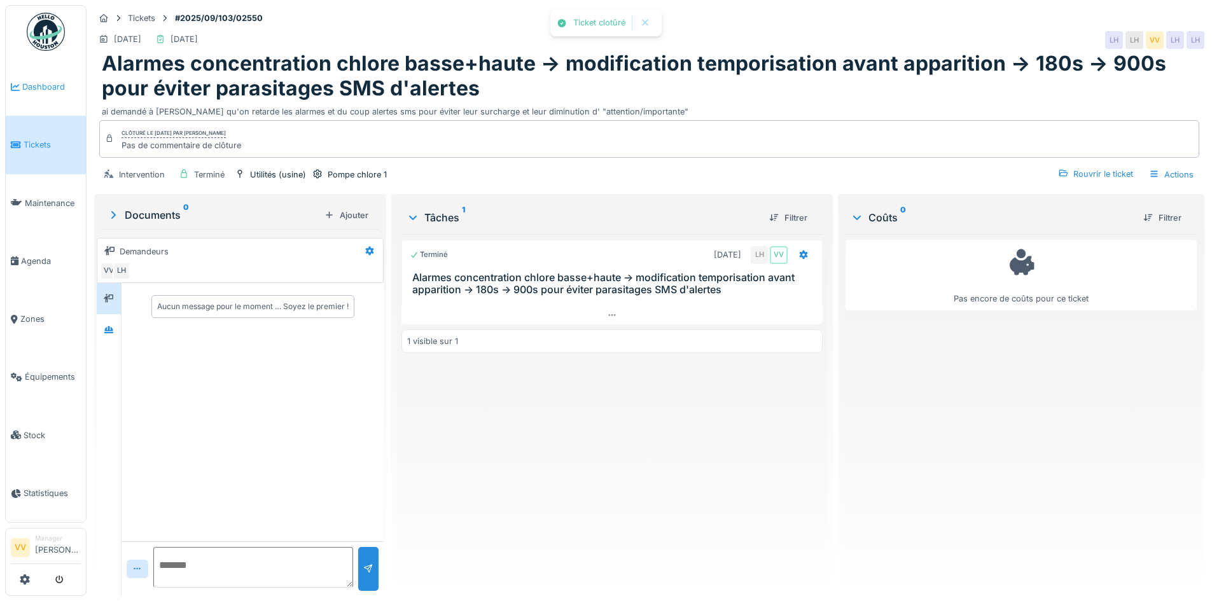
click at [50, 82] on span "Dashboard" at bounding box center [51, 87] width 59 height 12
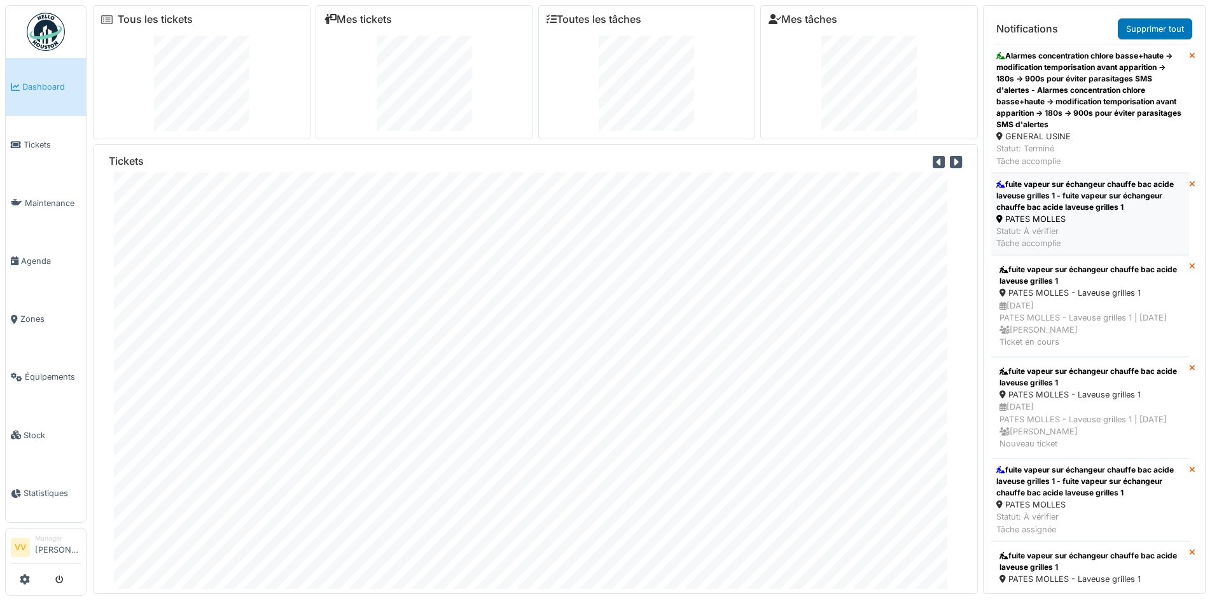
click at [1080, 202] on div "fuite vapeur sur échangeur chauffe bac acide laveuse grilles 1 - fuite vapeur s…" at bounding box center [1090, 196] width 188 height 34
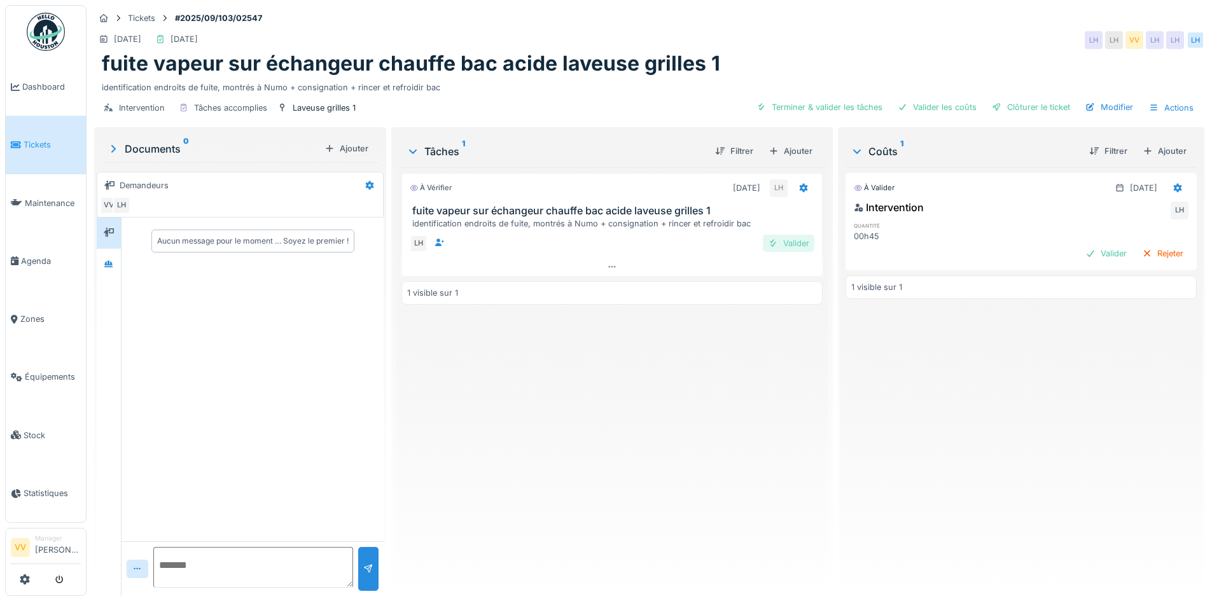
click at [788, 240] on div "Valider" at bounding box center [789, 243] width 52 height 17
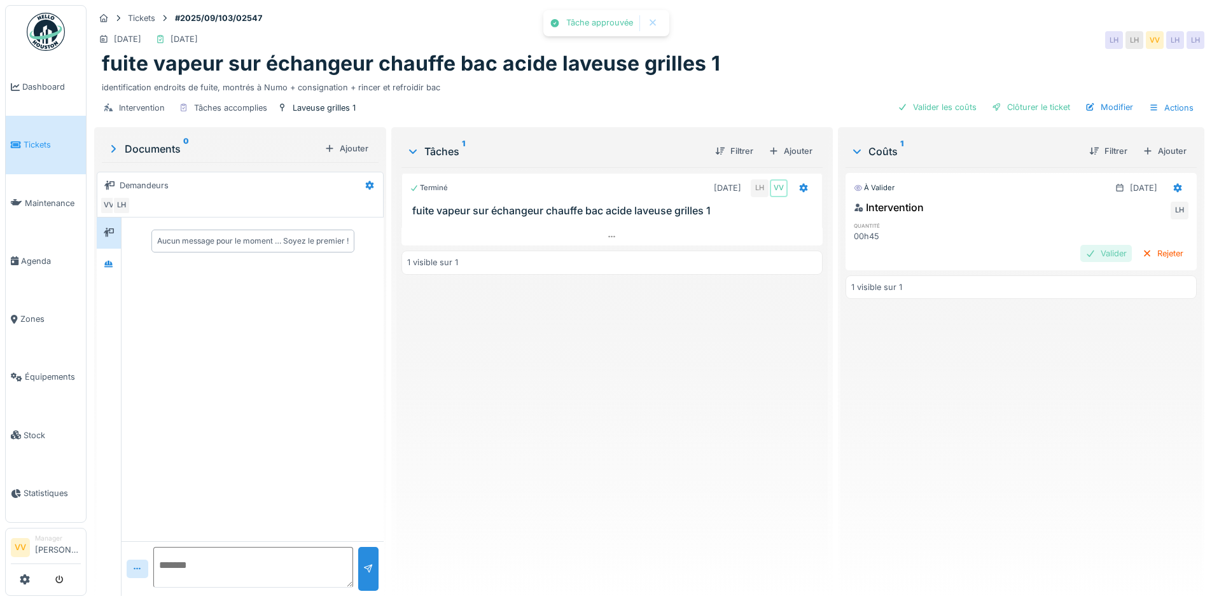
click at [1092, 248] on div "Valider" at bounding box center [1106, 253] width 52 height 17
click at [1017, 101] on div "Clôturer le ticket" at bounding box center [1031, 107] width 88 height 17
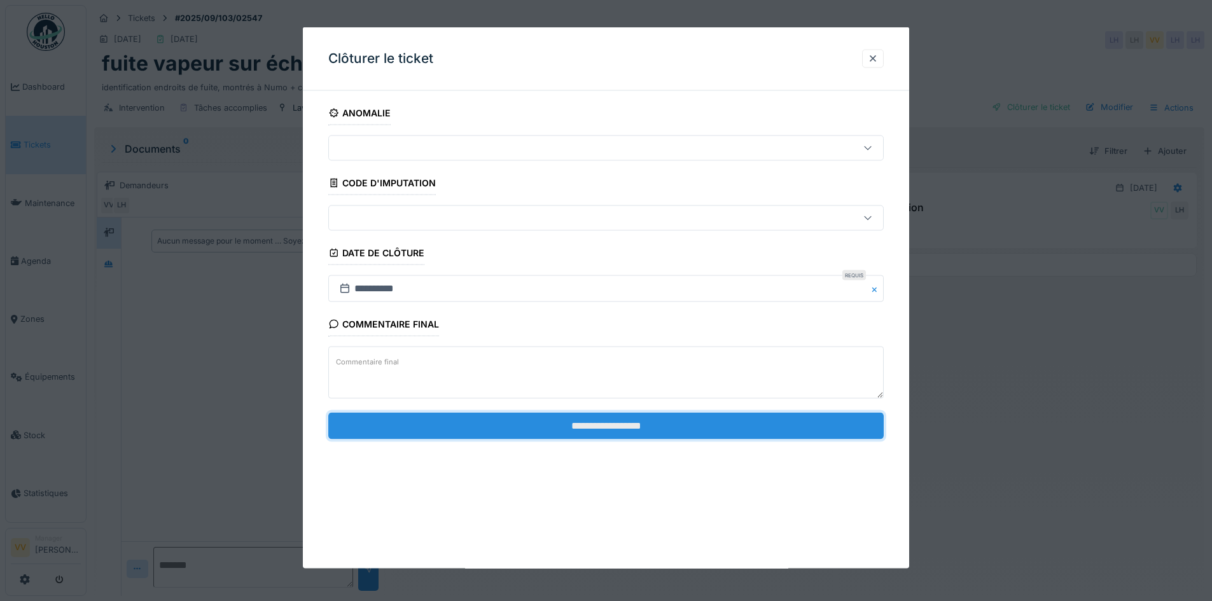
click at [734, 428] on input "**********" at bounding box center [606, 425] width 556 height 27
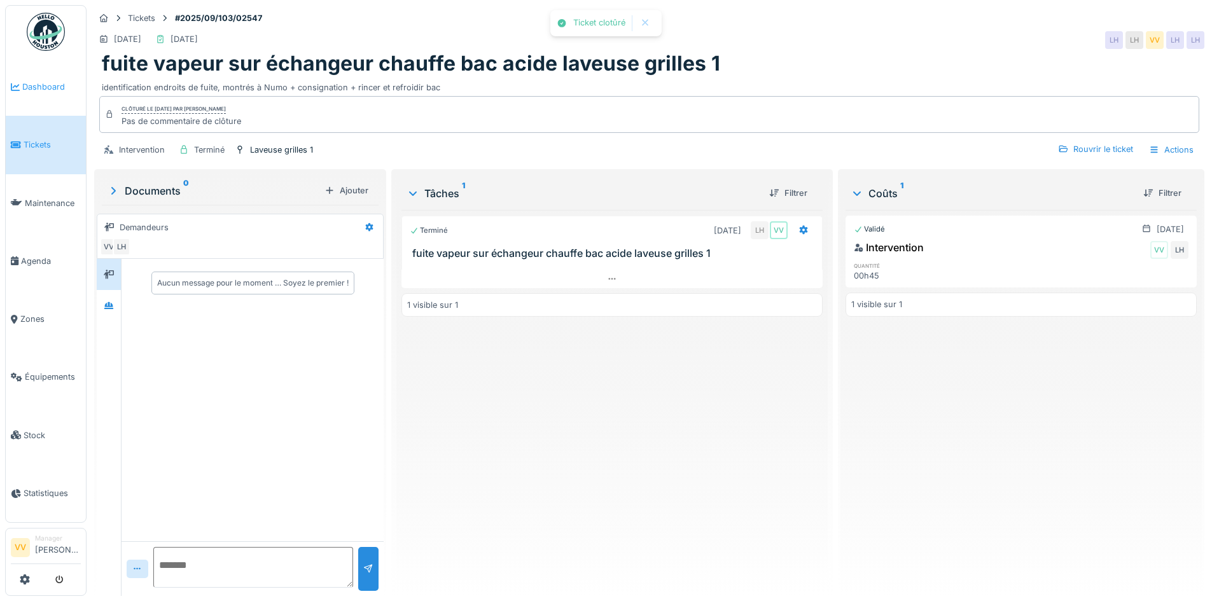
click at [31, 81] on span "Dashboard" at bounding box center [51, 87] width 59 height 12
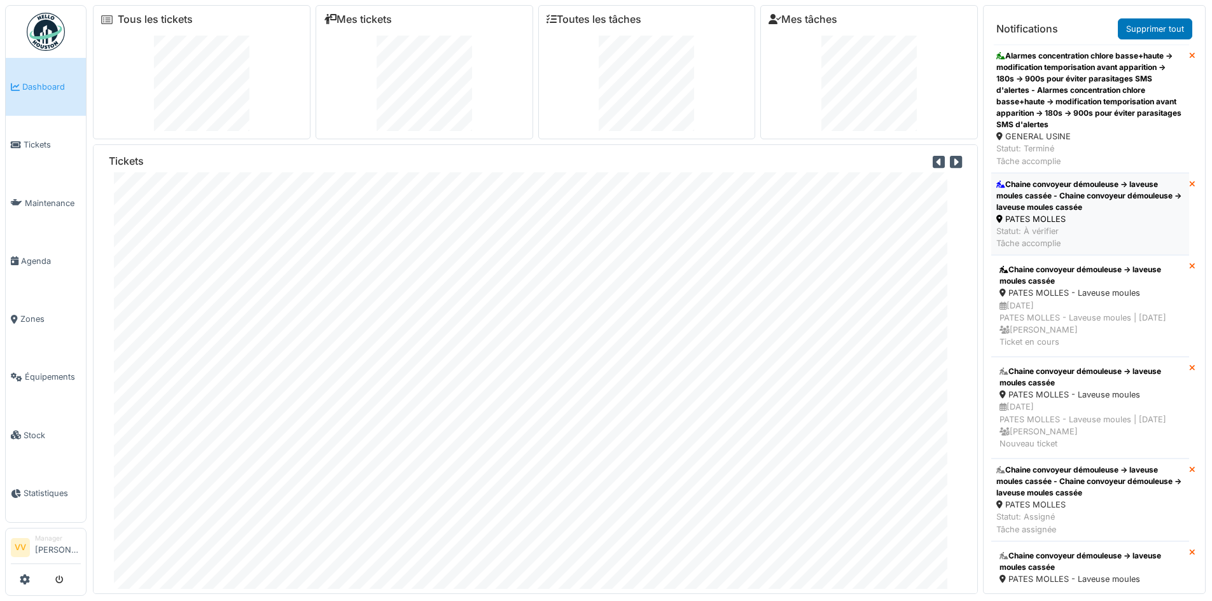
click at [1131, 220] on div "PATES MOLLES" at bounding box center [1090, 219] width 188 height 12
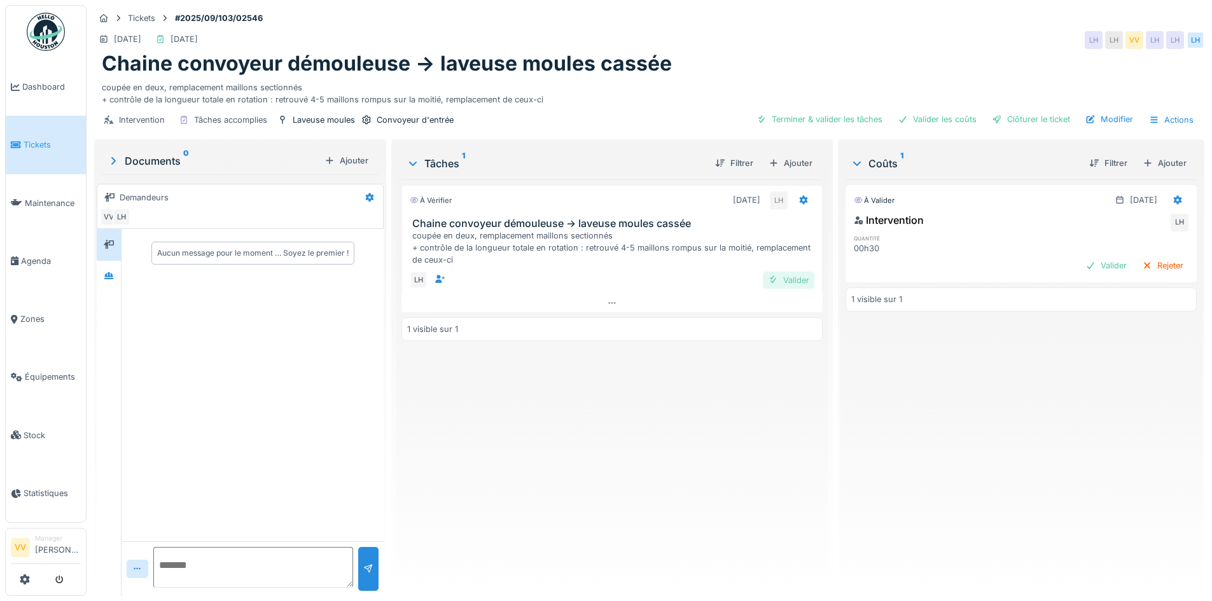
click at [795, 283] on div "Valider" at bounding box center [789, 280] width 52 height 17
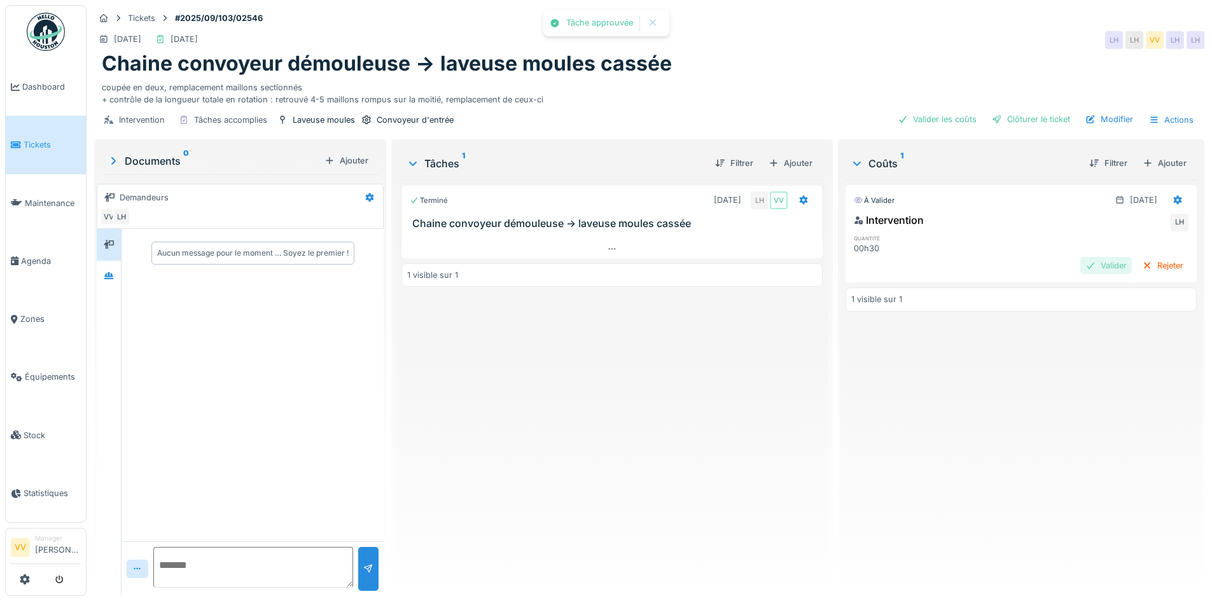
click at [1080, 261] on div "Valider" at bounding box center [1106, 265] width 52 height 17
click at [1035, 111] on div "Clôturer le ticket" at bounding box center [1031, 119] width 88 height 17
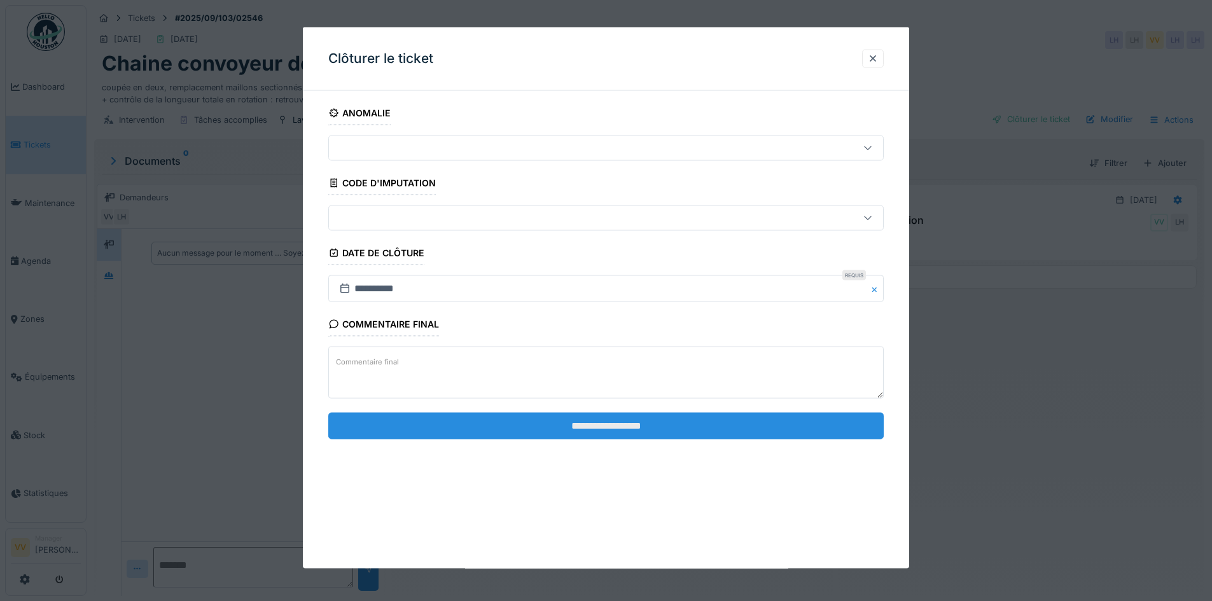
drag, startPoint x: 599, startPoint y: 422, endPoint x: 590, endPoint y: 413, distance: 13.1
click at [598, 423] on input "**********" at bounding box center [606, 425] width 556 height 27
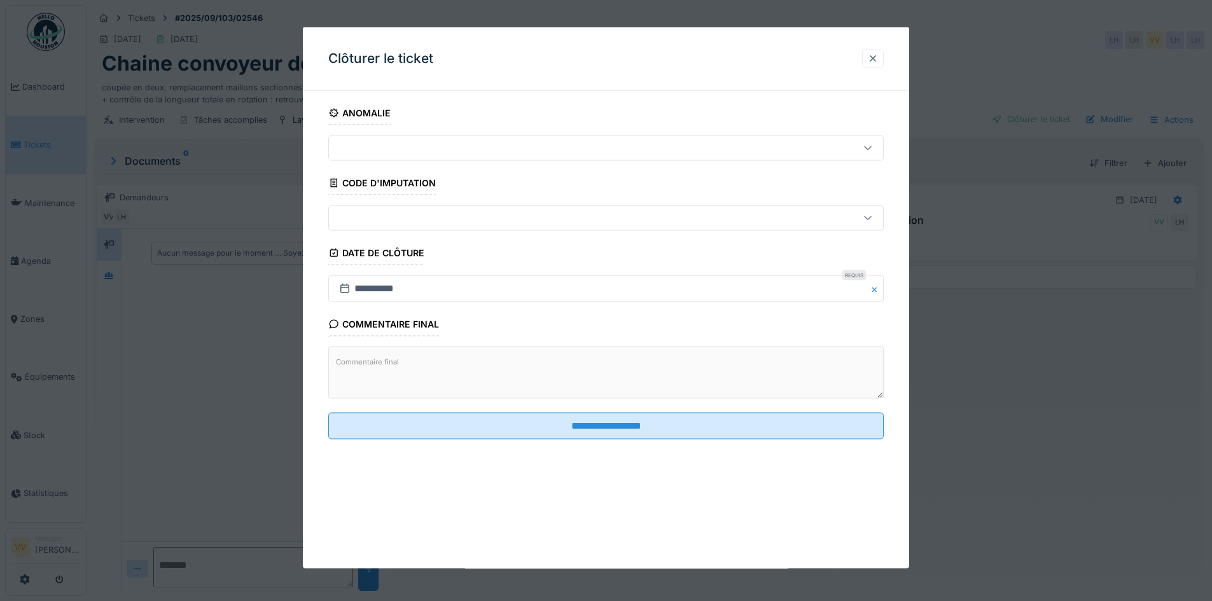
click at [869, 57] on div at bounding box center [873, 58] width 22 height 18
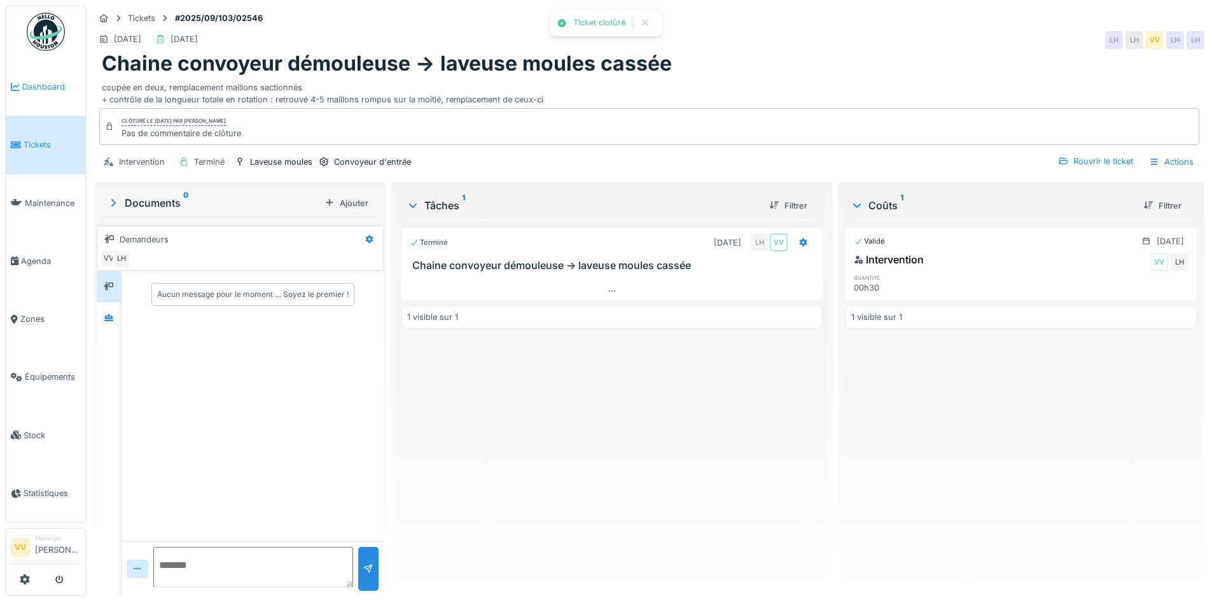
click at [27, 87] on span "Dashboard" at bounding box center [51, 87] width 59 height 12
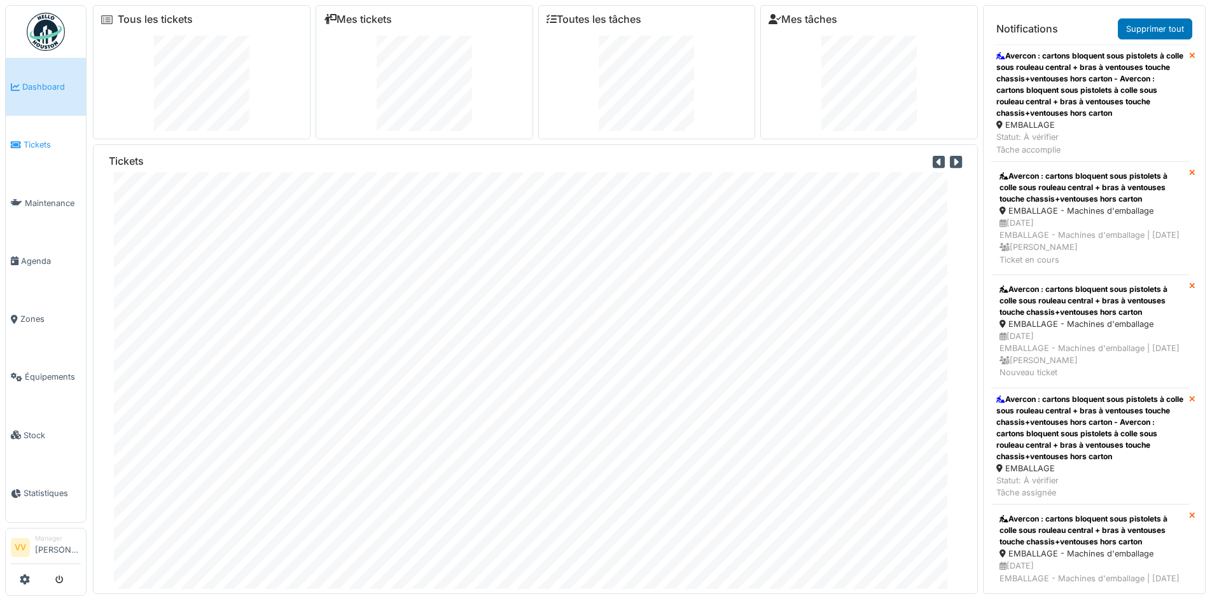
click at [36, 146] on span "Tickets" at bounding box center [52, 145] width 57 height 12
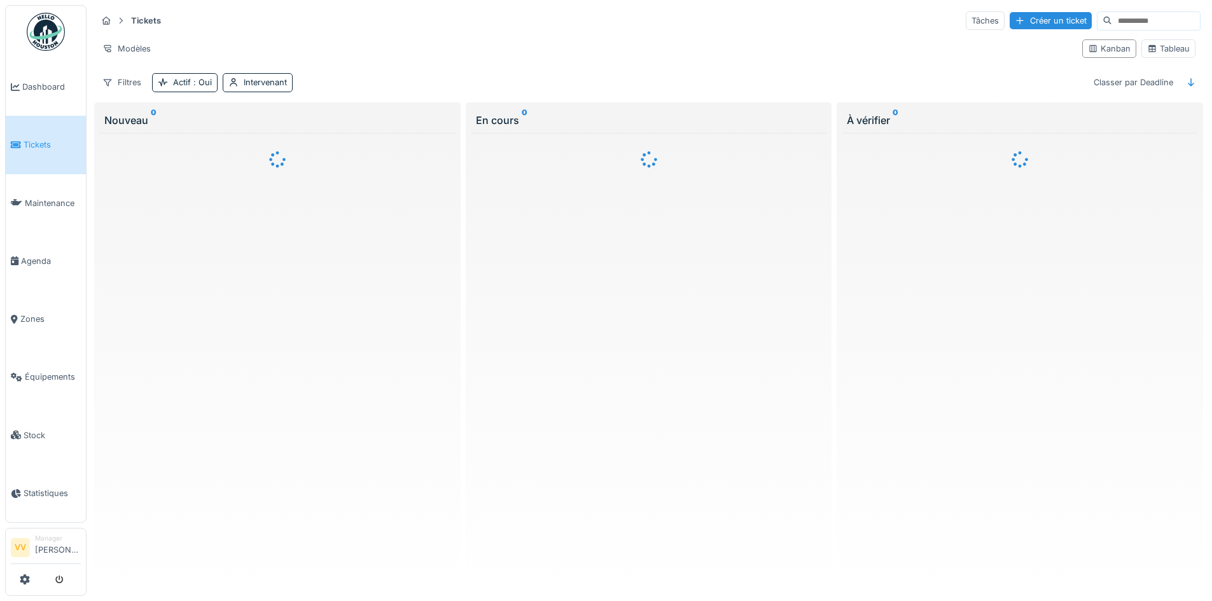
click at [1010, 19] on div "Créer un ticket" at bounding box center [1051, 20] width 82 height 17
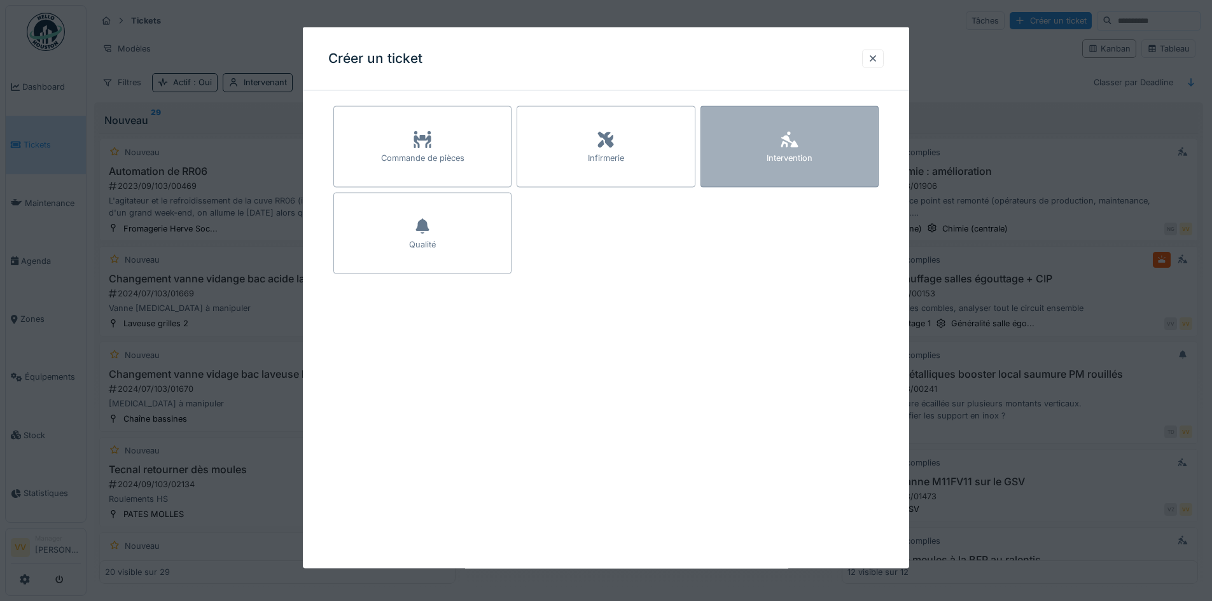
click at [823, 158] on div "Intervention" at bounding box center [790, 146] width 178 height 81
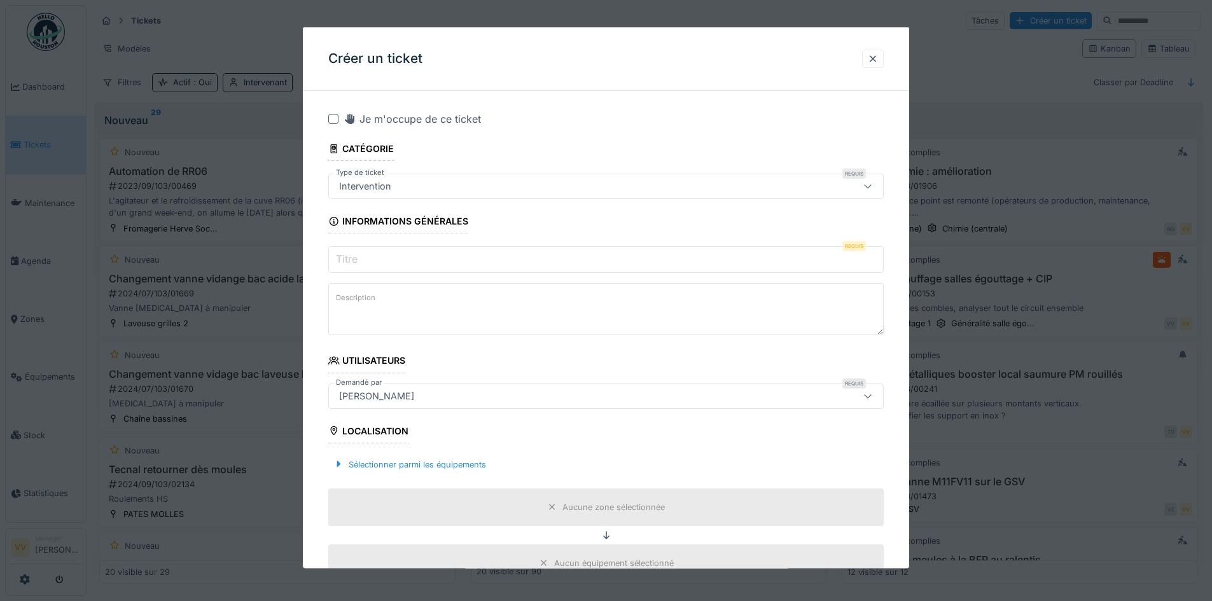
click at [429, 258] on input "Titre" at bounding box center [606, 259] width 556 height 27
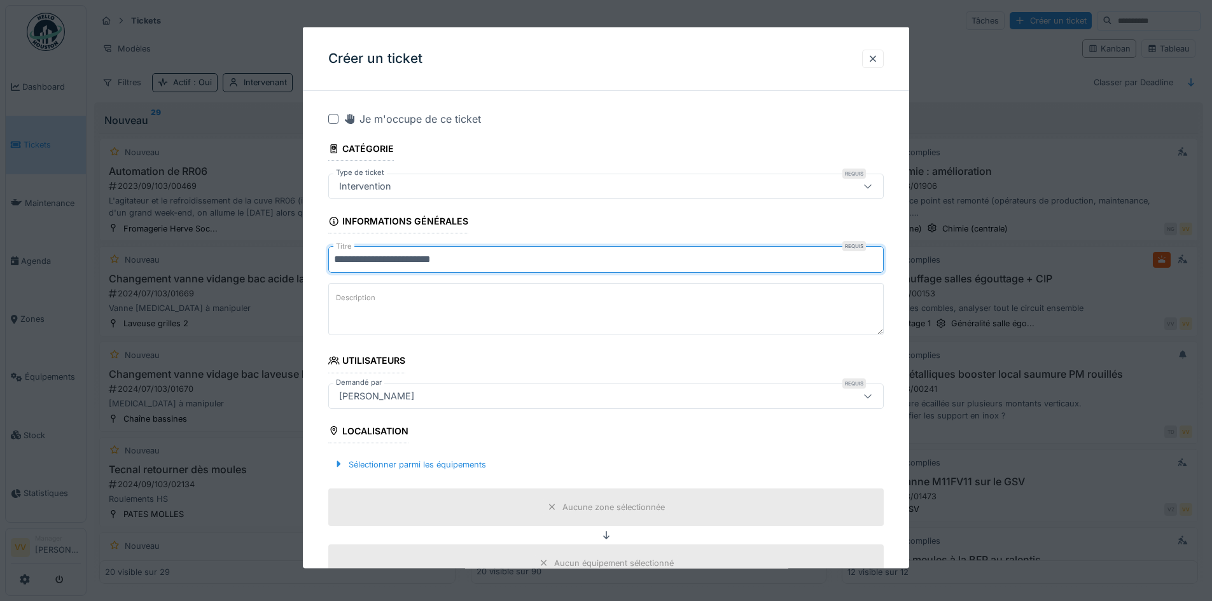
type input "**********"
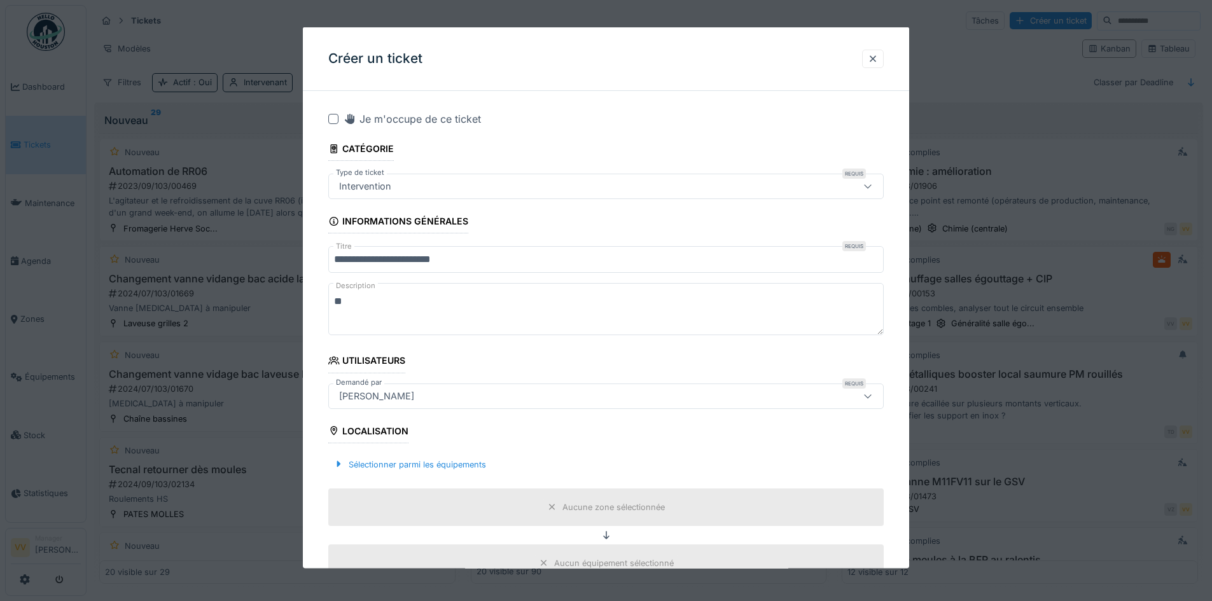
type textarea "*"
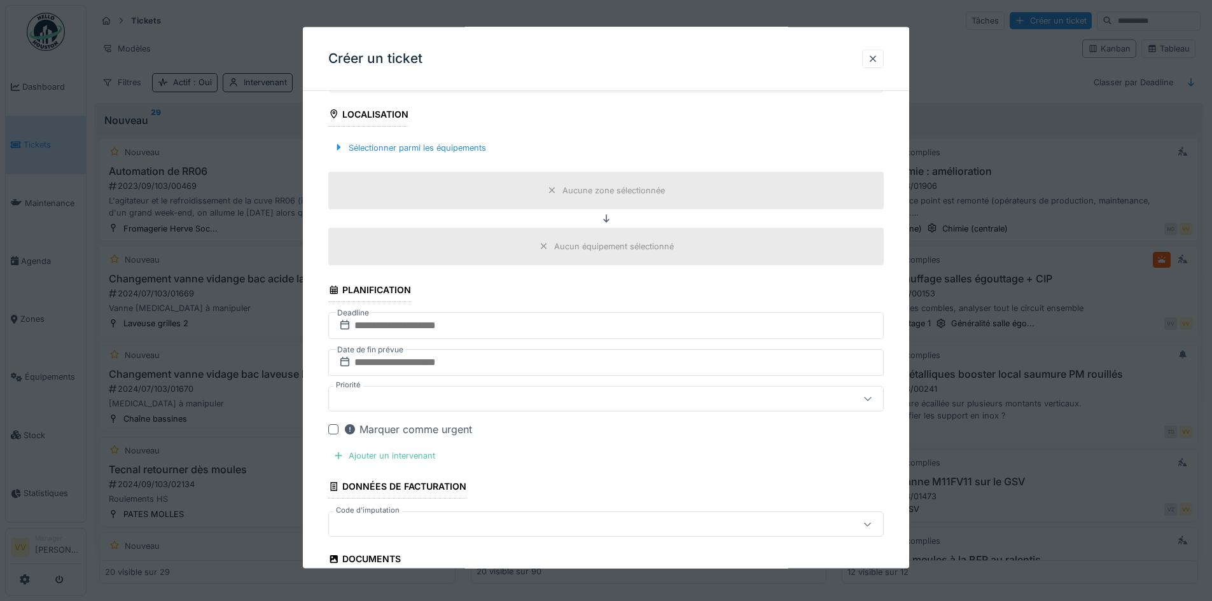
scroll to position [191, 0]
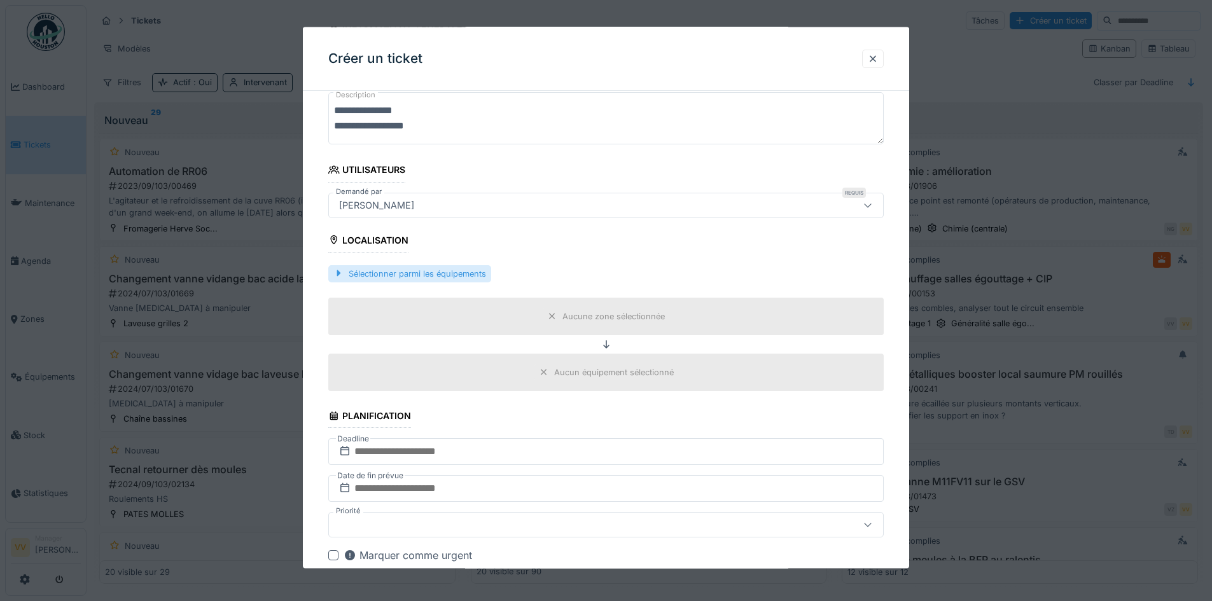
type textarea "**********"
click at [416, 270] on div "Sélectionner parmi les équipements" at bounding box center [409, 273] width 163 height 17
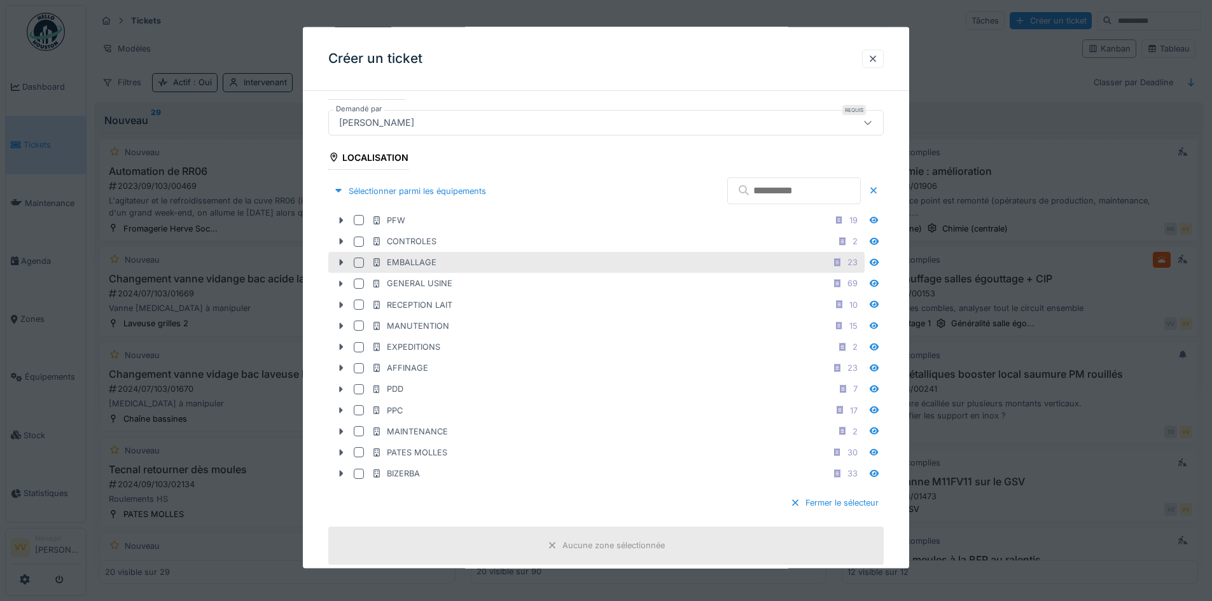
scroll to position [382, 0]
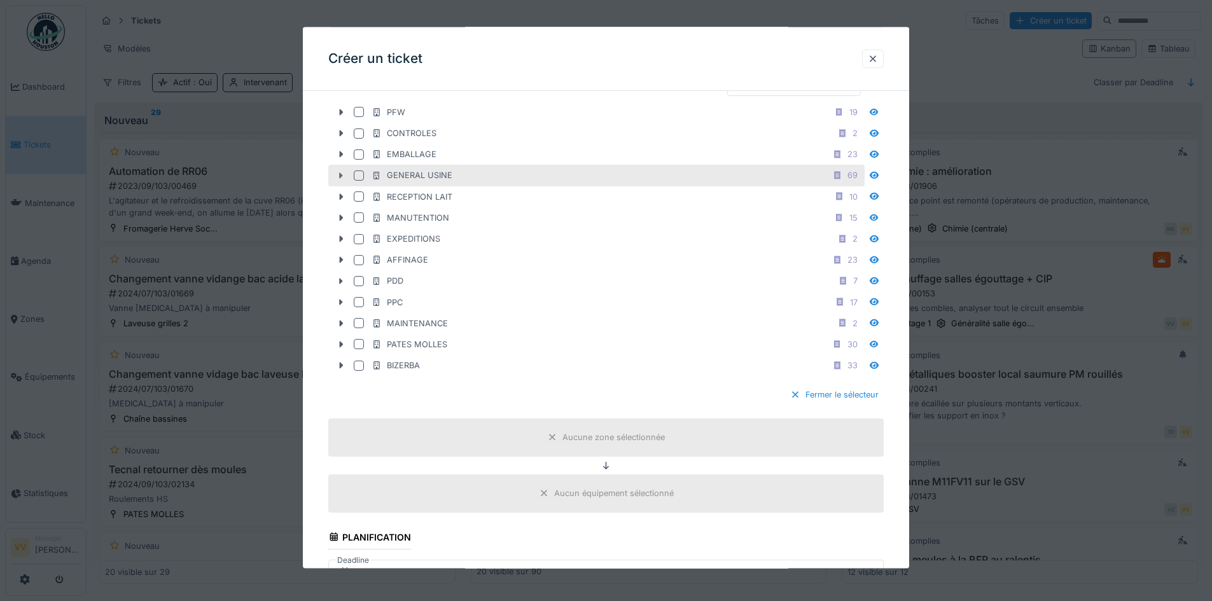
click at [339, 178] on icon at bounding box center [341, 175] width 10 height 8
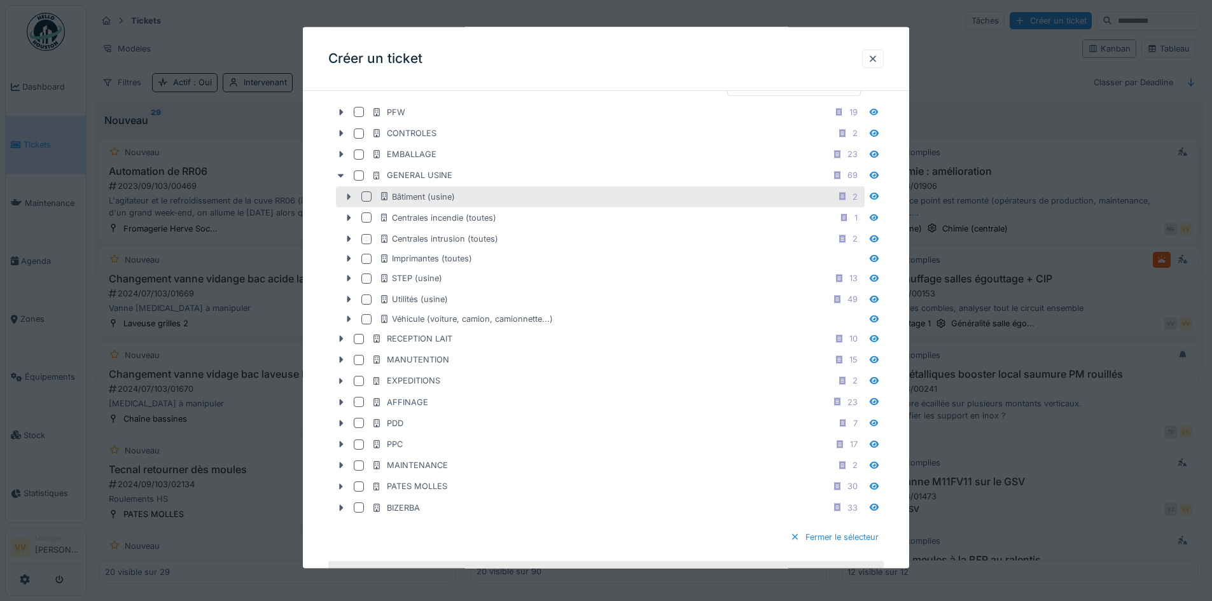
click at [351, 199] on icon at bounding box center [349, 196] width 10 height 8
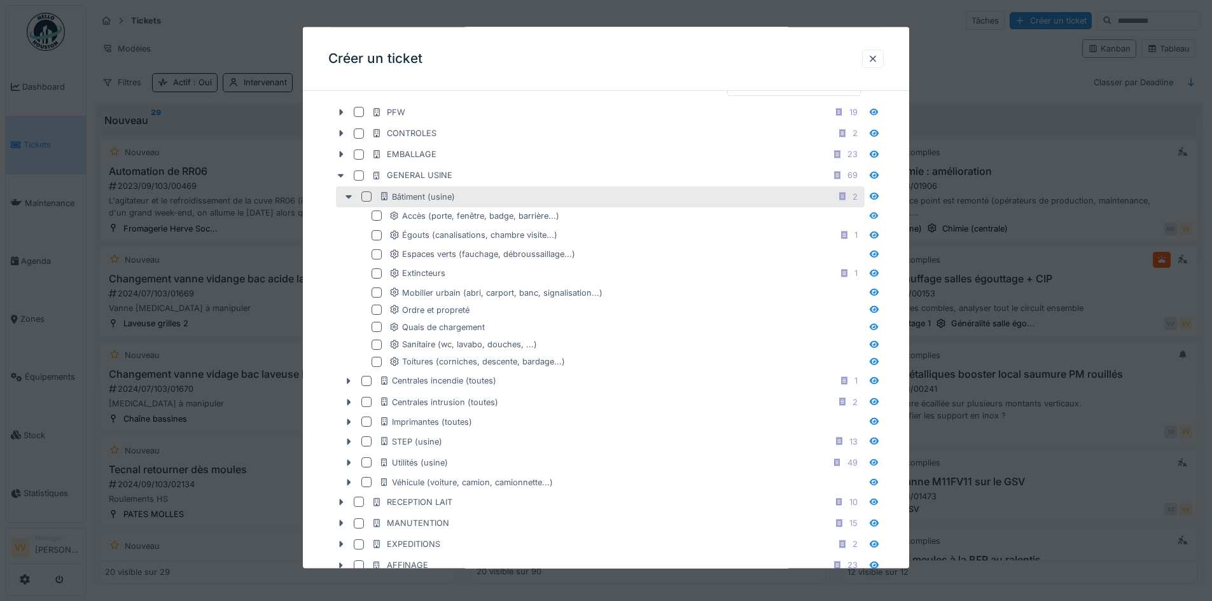
click at [368, 198] on div at bounding box center [366, 197] width 10 height 10
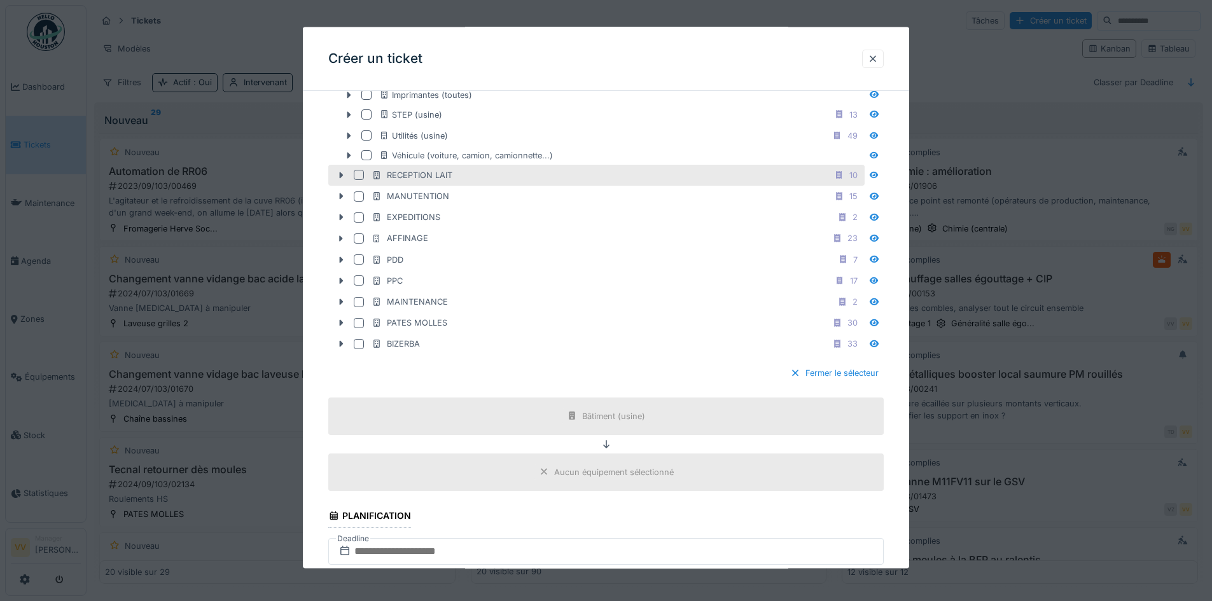
scroll to position [827, 0]
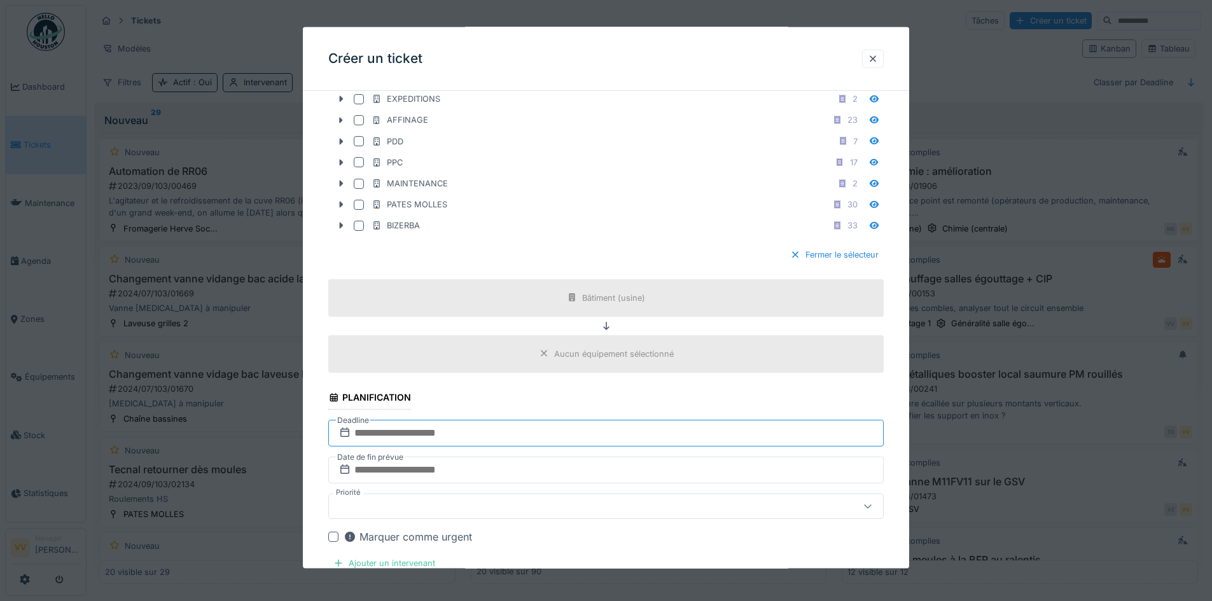
click at [469, 430] on input "text" at bounding box center [606, 432] width 556 height 27
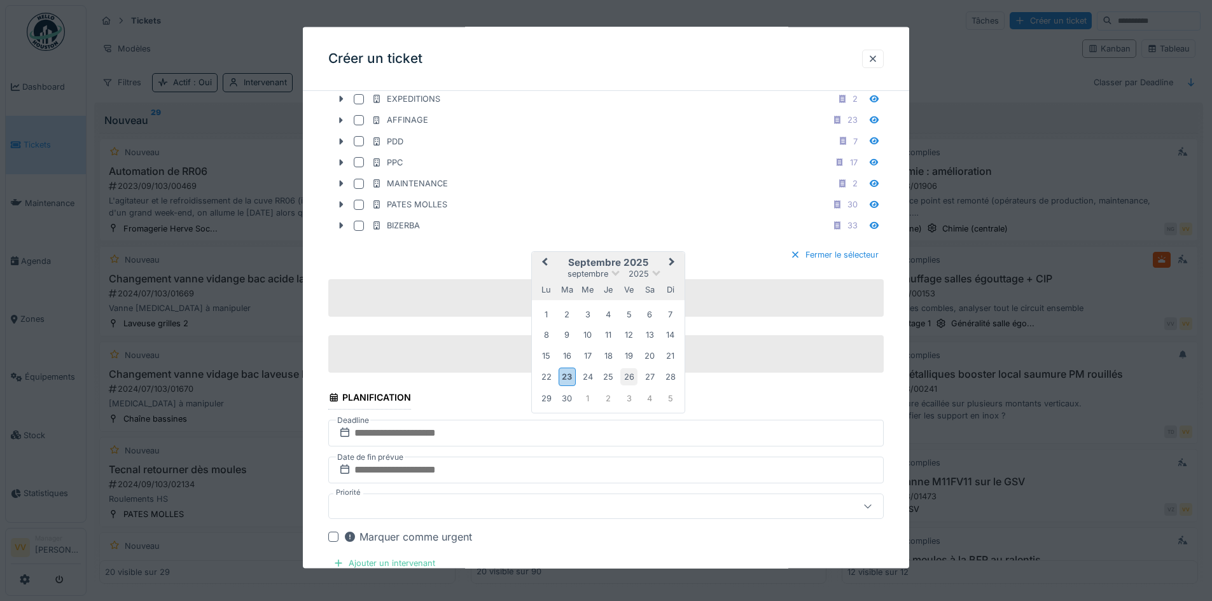
click at [631, 379] on div "26" at bounding box center [628, 376] width 17 height 17
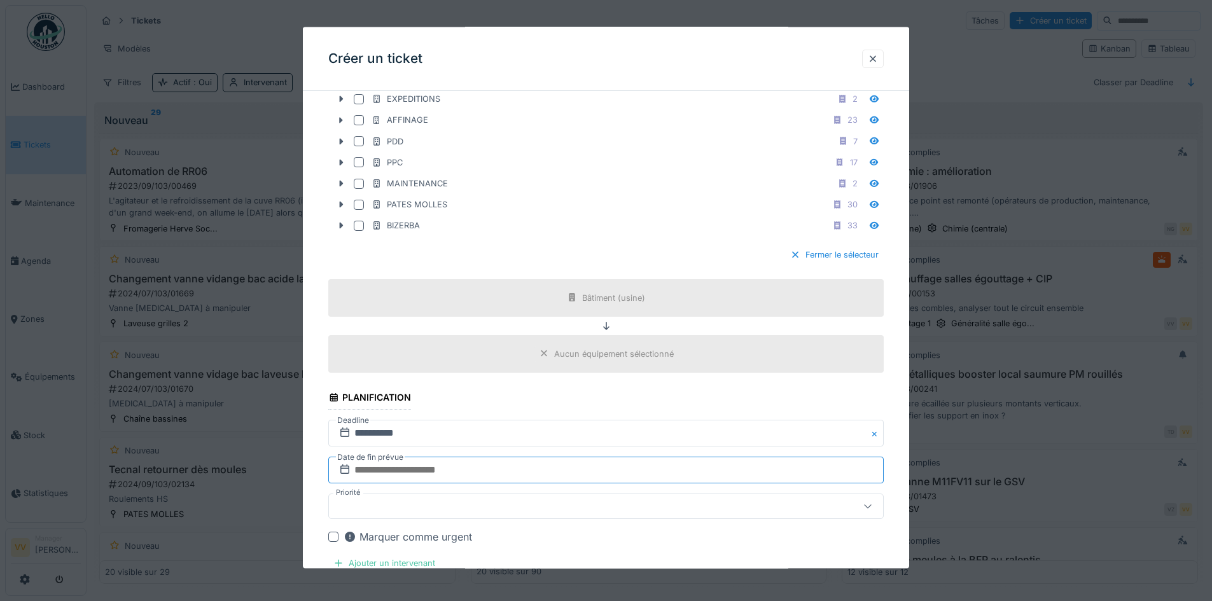
click at [555, 473] on input "text" at bounding box center [606, 469] width 556 height 27
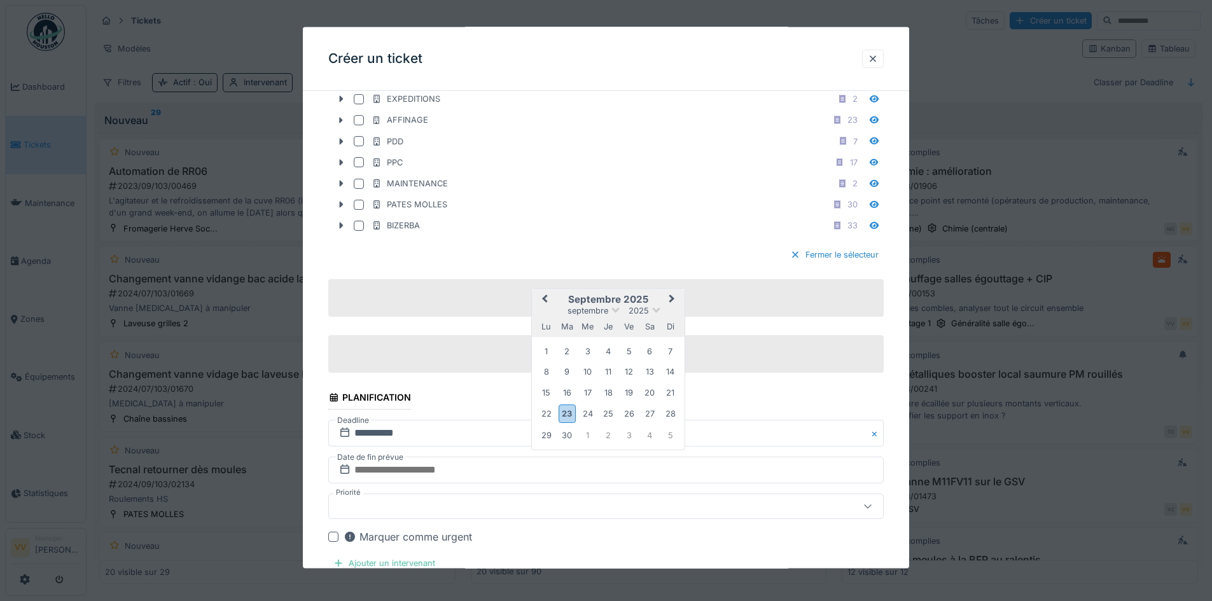
click at [626, 414] on div "26" at bounding box center [628, 413] width 17 height 17
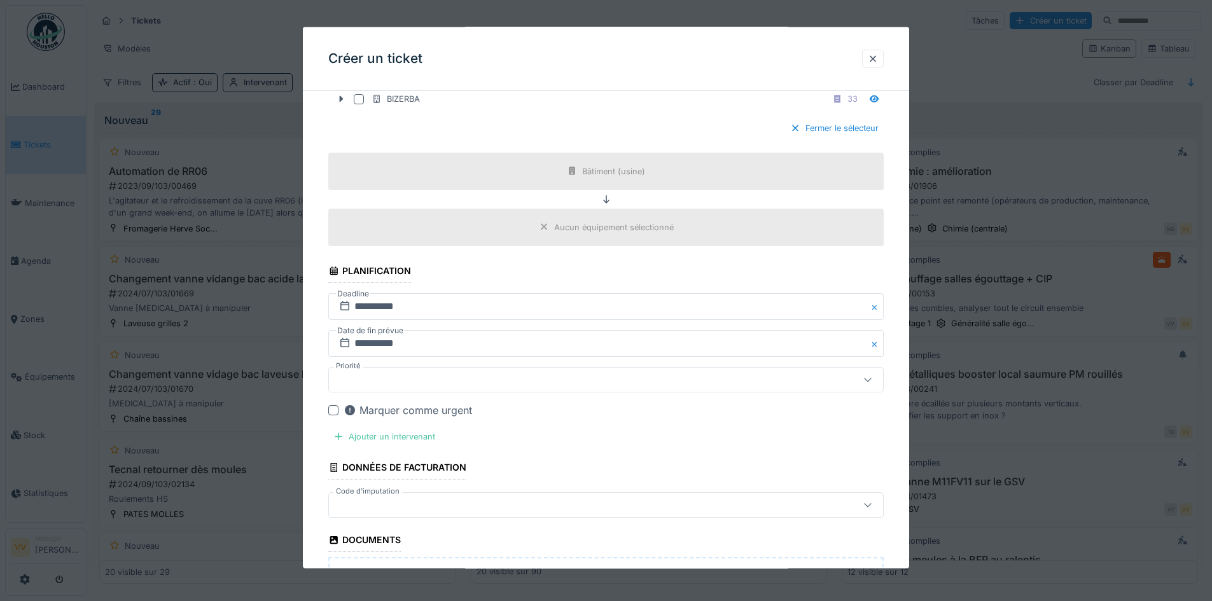
scroll to position [954, 0]
click at [382, 436] on div "Ajouter un intervenant" at bounding box center [384, 435] width 112 height 17
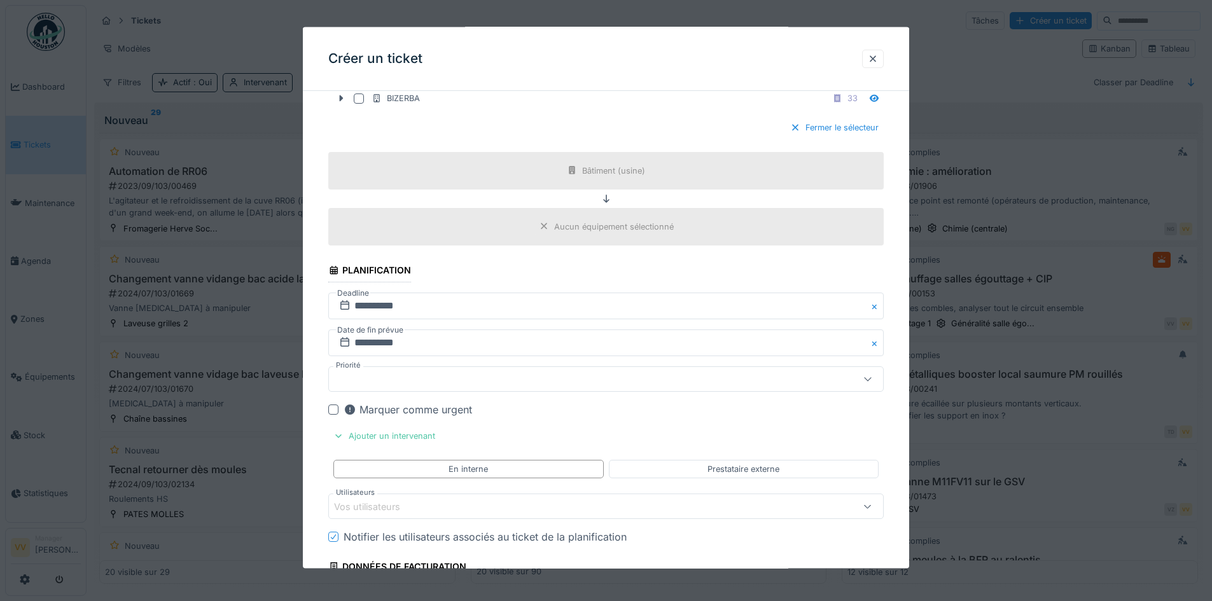
click at [454, 509] on div "Vos utilisateurs" at bounding box center [573, 507] width 479 height 14
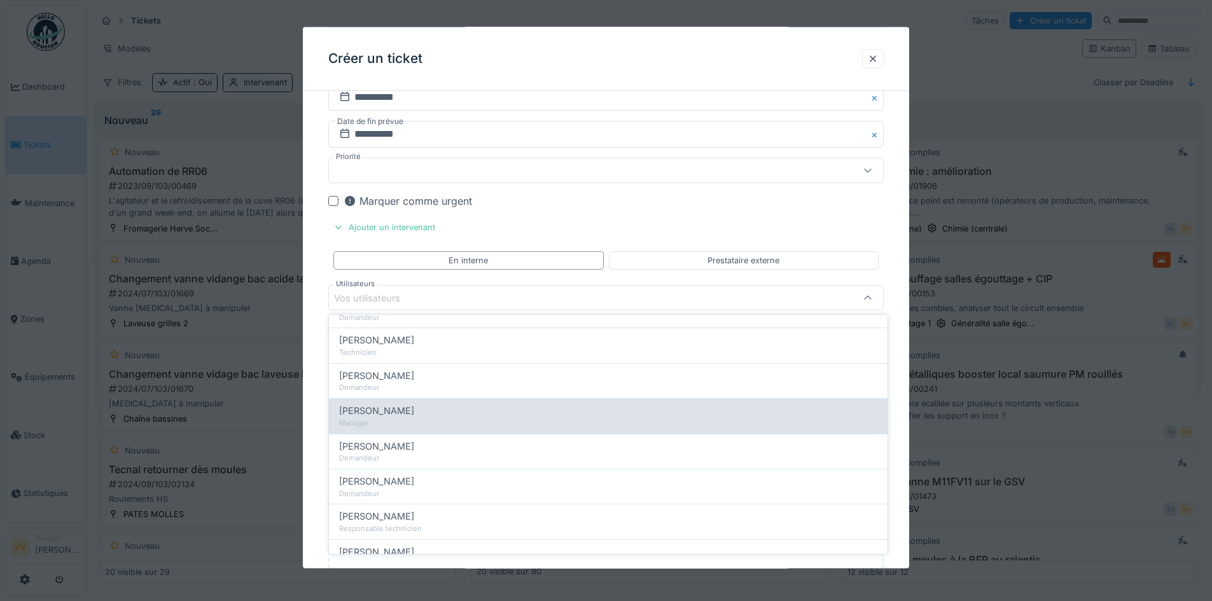
scroll to position [191, 0]
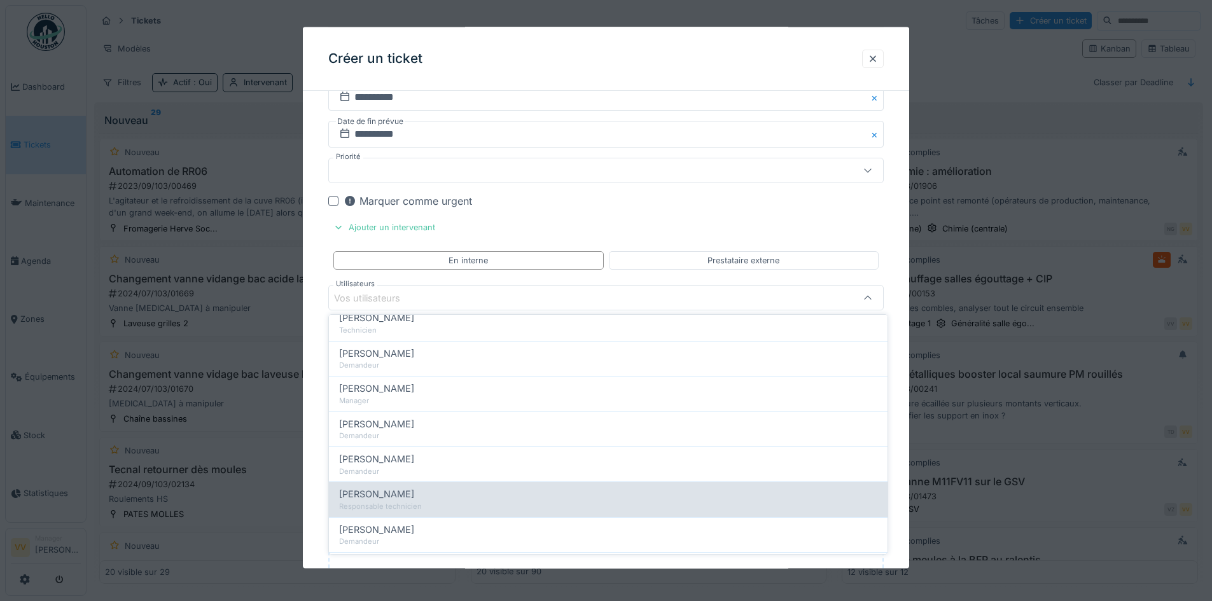
click at [431, 491] on div "Julien Bebronne" at bounding box center [608, 494] width 538 height 14
type input "****"
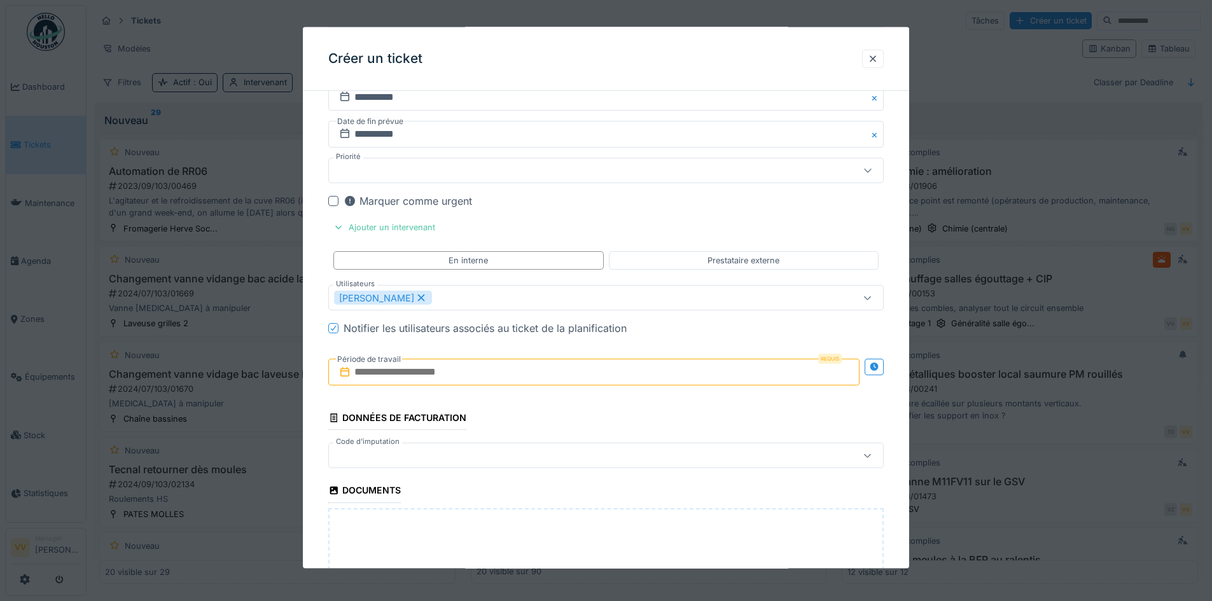
click at [444, 354] on div "Requis Période de travail" at bounding box center [606, 372] width 556 height 47
click at [449, 363] on input "text" at bounding box center [593, 372] width 531 height 27
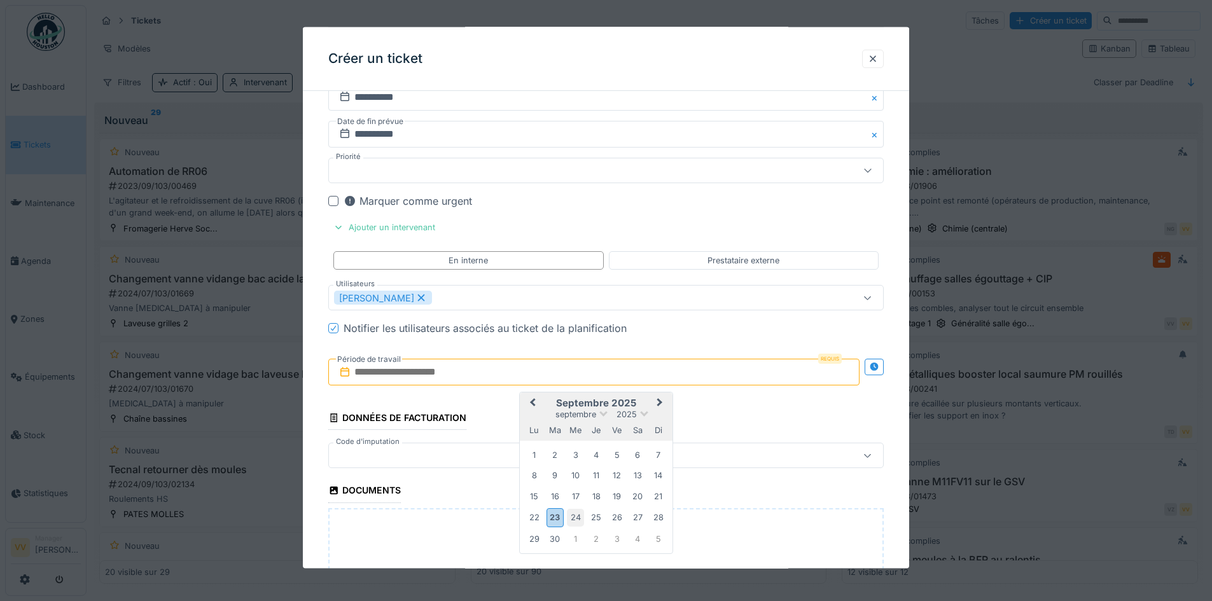
click at [582, 514] on div "24" at bounding box center [575, 517] width 17 height 17
click at [620, 518] on div "26" at bounding box center [616, 517] width 17 height 17
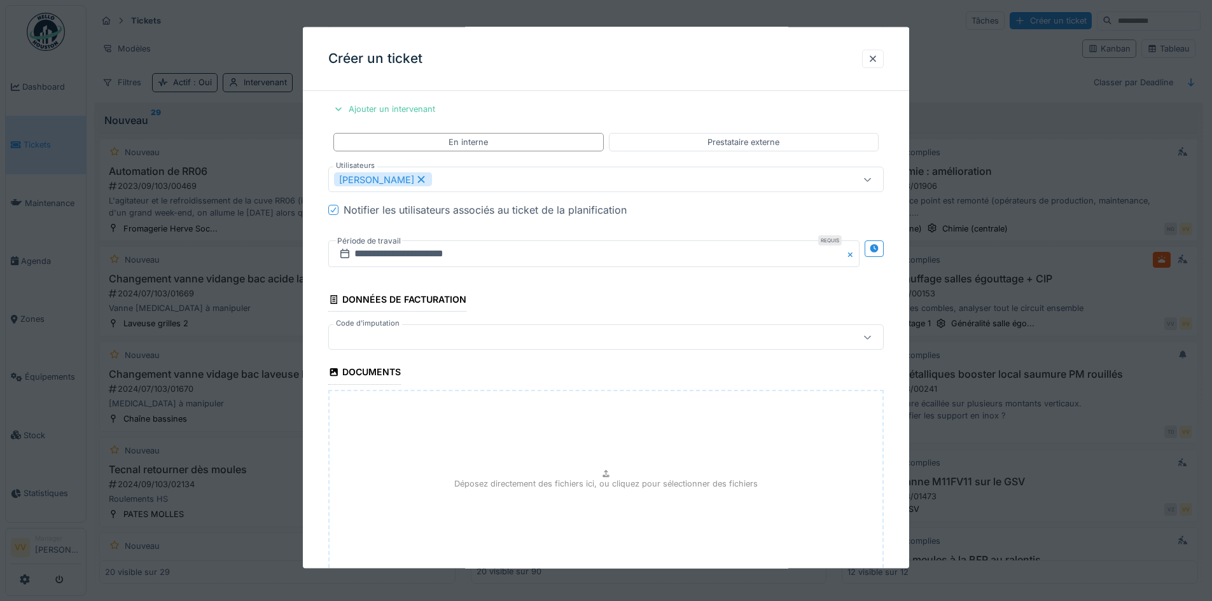
scroll to position [1376, 0]
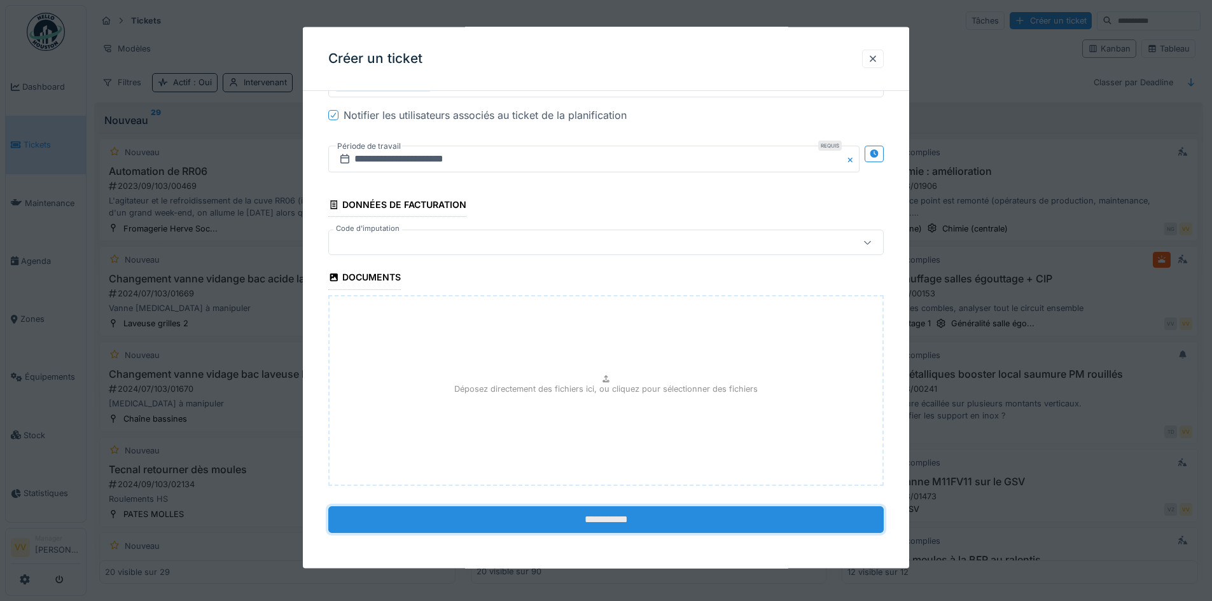
click at [557, 515] on input "**********" at bounding box center [606, 519] width 556 height 27
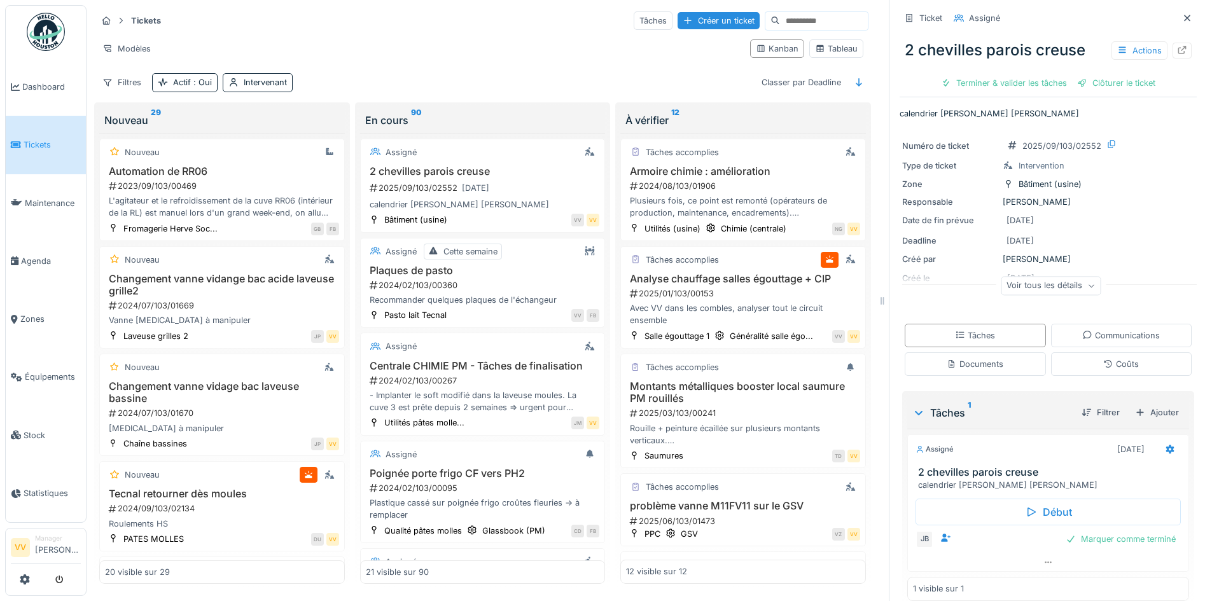
click at [31, 143] on span "Tickets" at bounding box center [52, 145] width 57 height 12
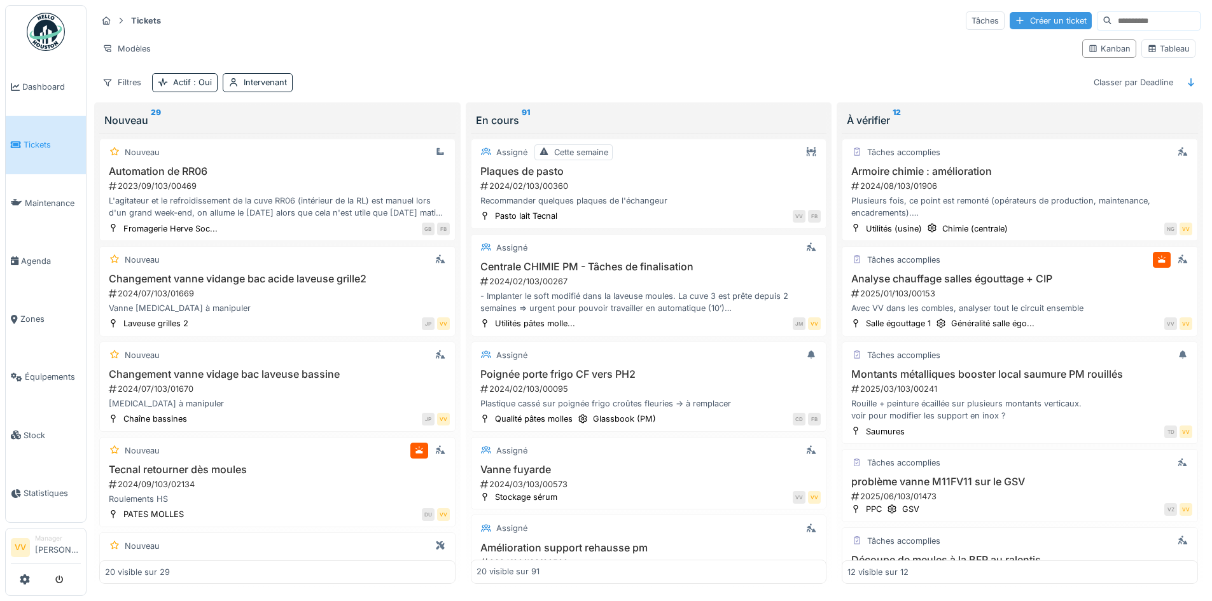
click at [1010, 24] on div "Créer un ticket" at bounding box center [1051, 20] width 82 height 17
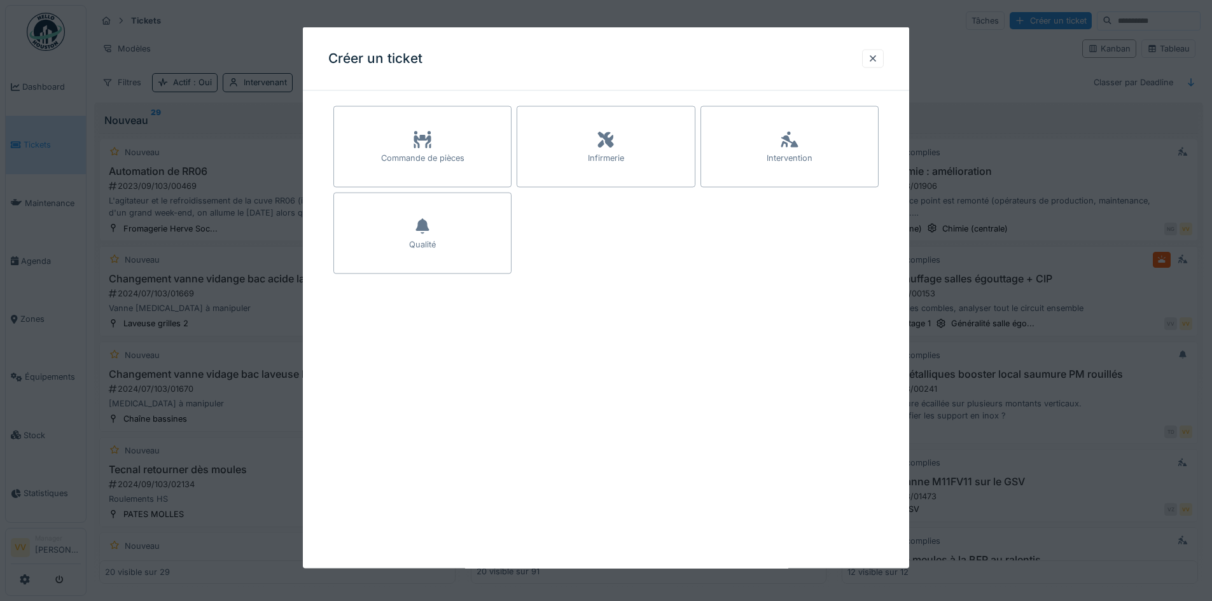
click at [846, 160] on div "Intervention" at bounding box center [790, 146] width 178 height 81
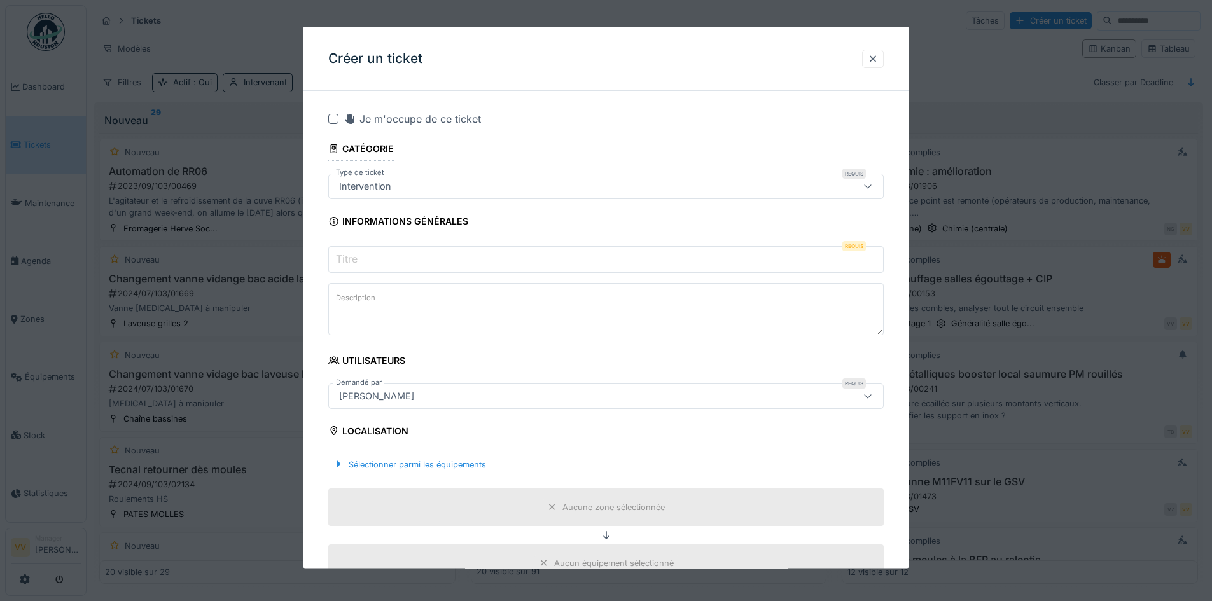
click at [535, 255] on input "Titre" at bounding box center [606, 259] width 556 height 27
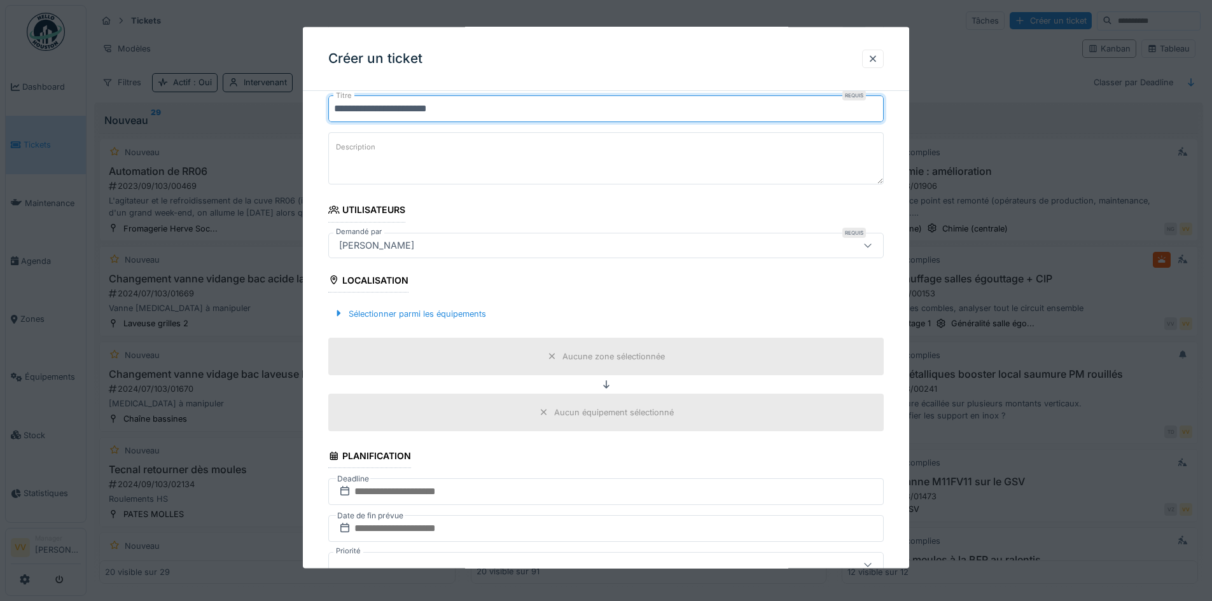
scroll to position [255, 0]
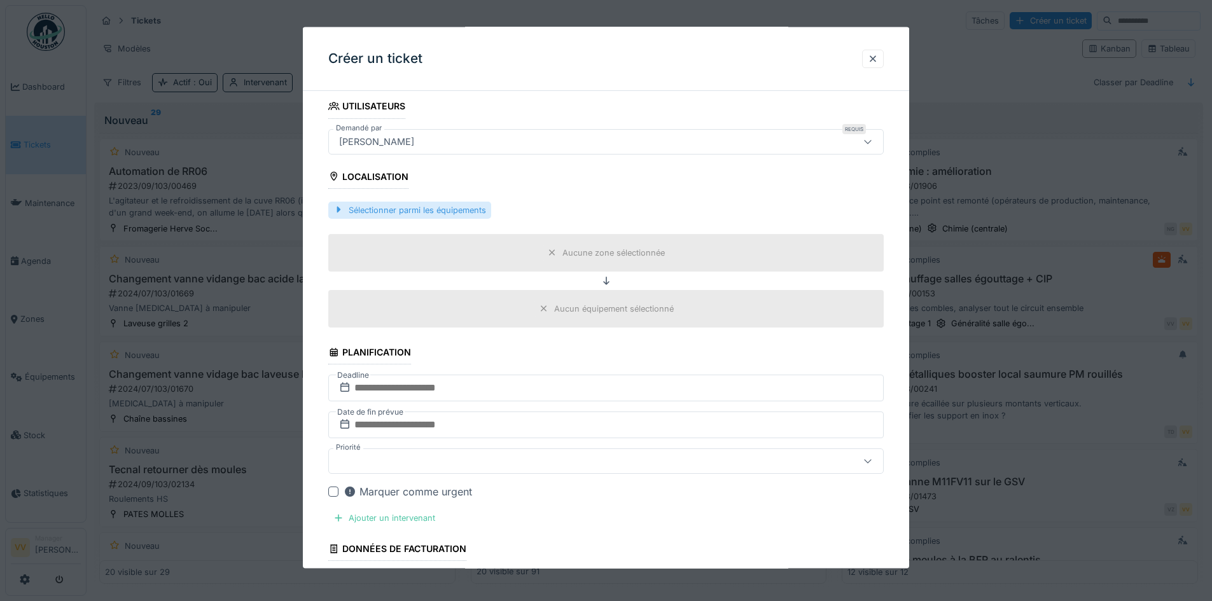
type input "**********"
click at [426, 212] on div "Sélectionner parmi les équipements" at bounding box center [409, 209] width 163 height 17
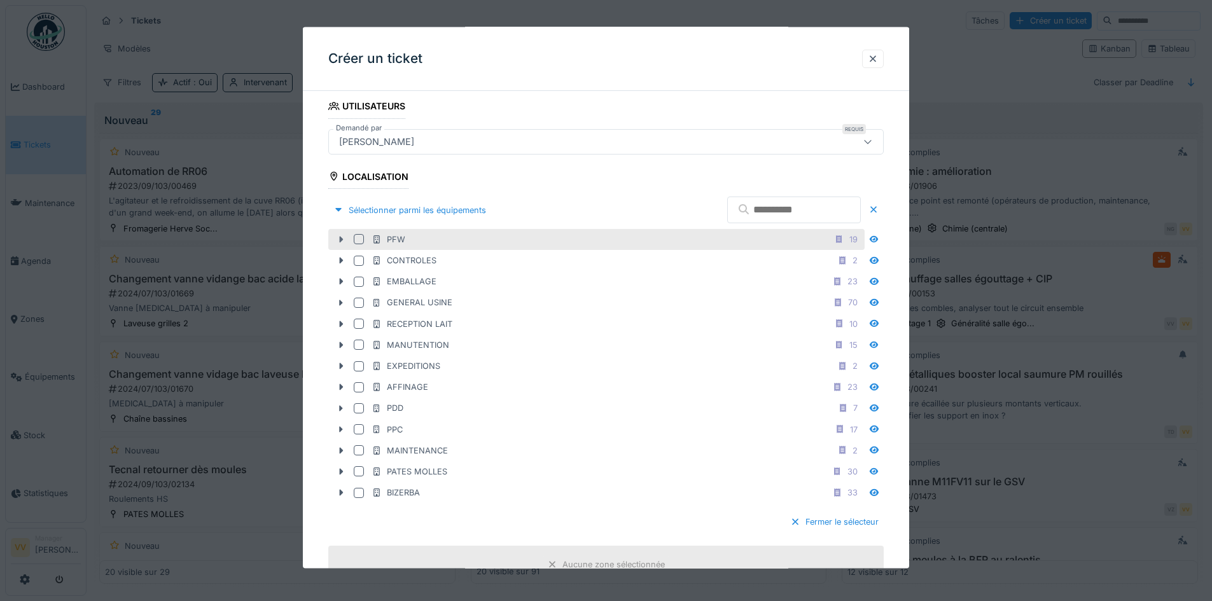
click at [340, 239] on icon at bounding box center [342, 239] width 4 height 6
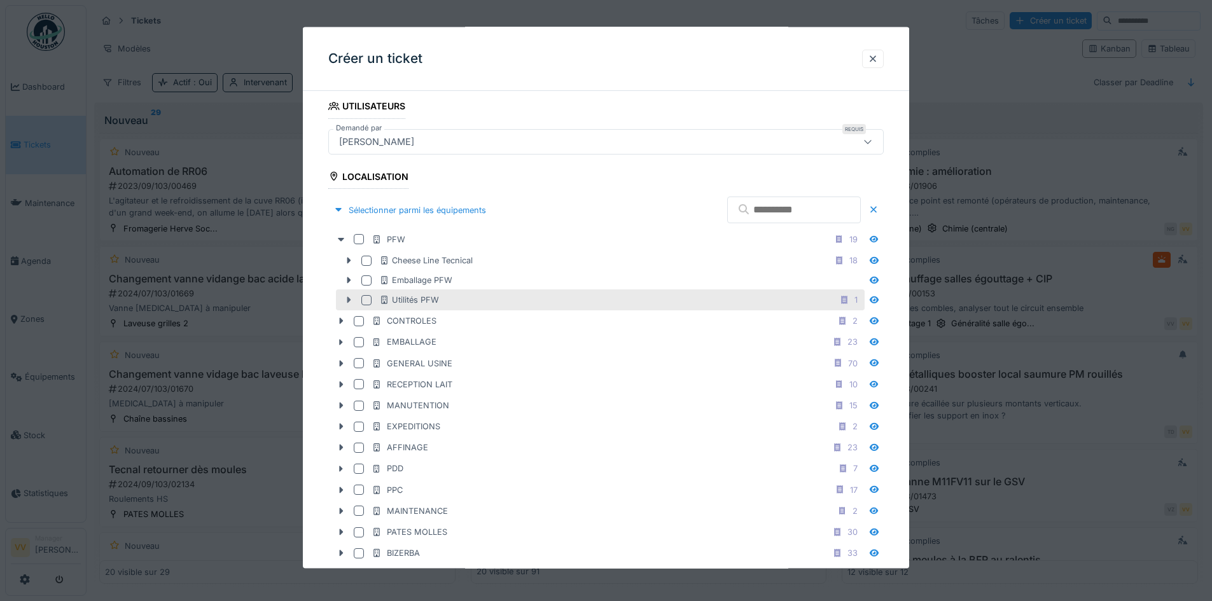
click at [353, 297] on icon at bounding box center [349, 300] width 10 height 8
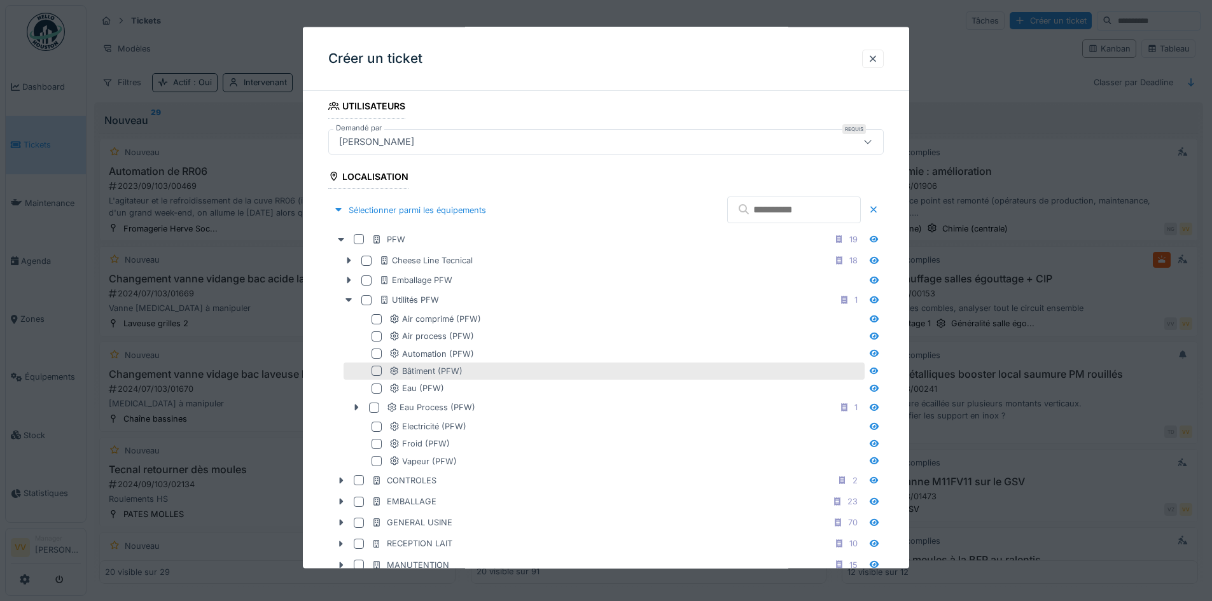
click at [379, 374] on div at bounding box center [377, 371] width 10 height 10
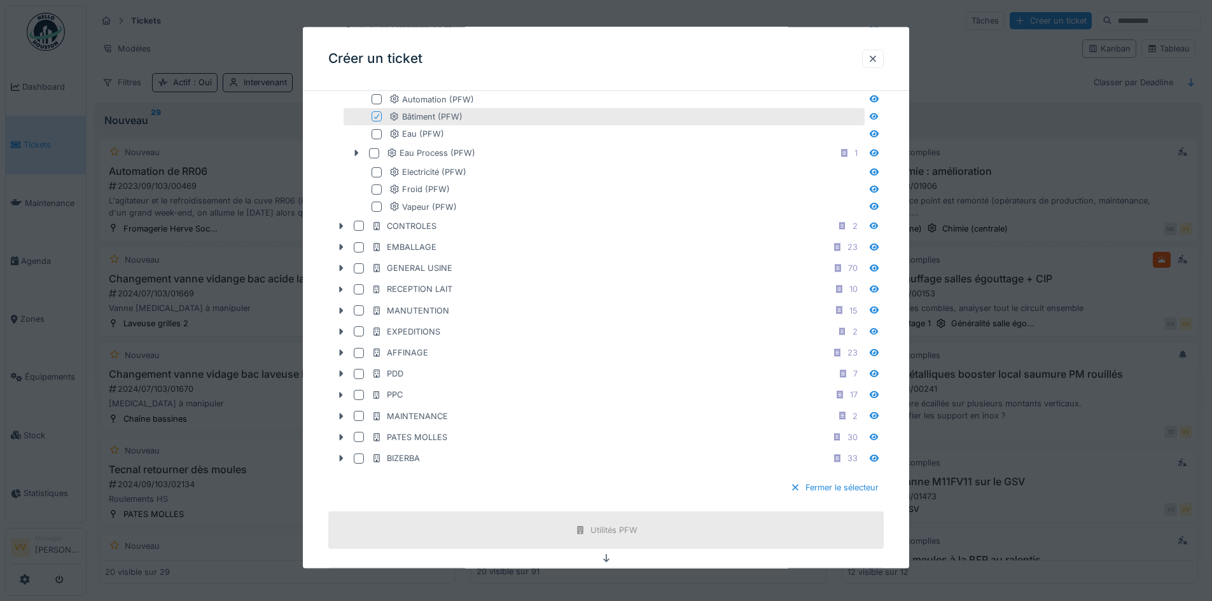
scroll to position [827, 0]
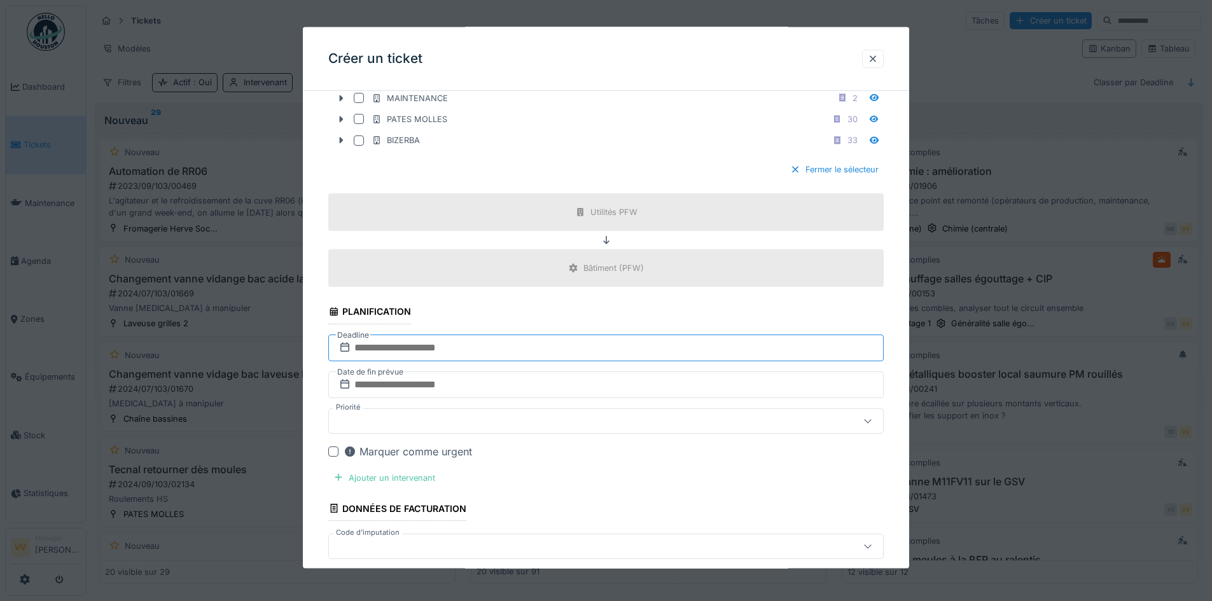
click at [493, 351] on input "text" at bounding box center [606, 347] width 556 height 27
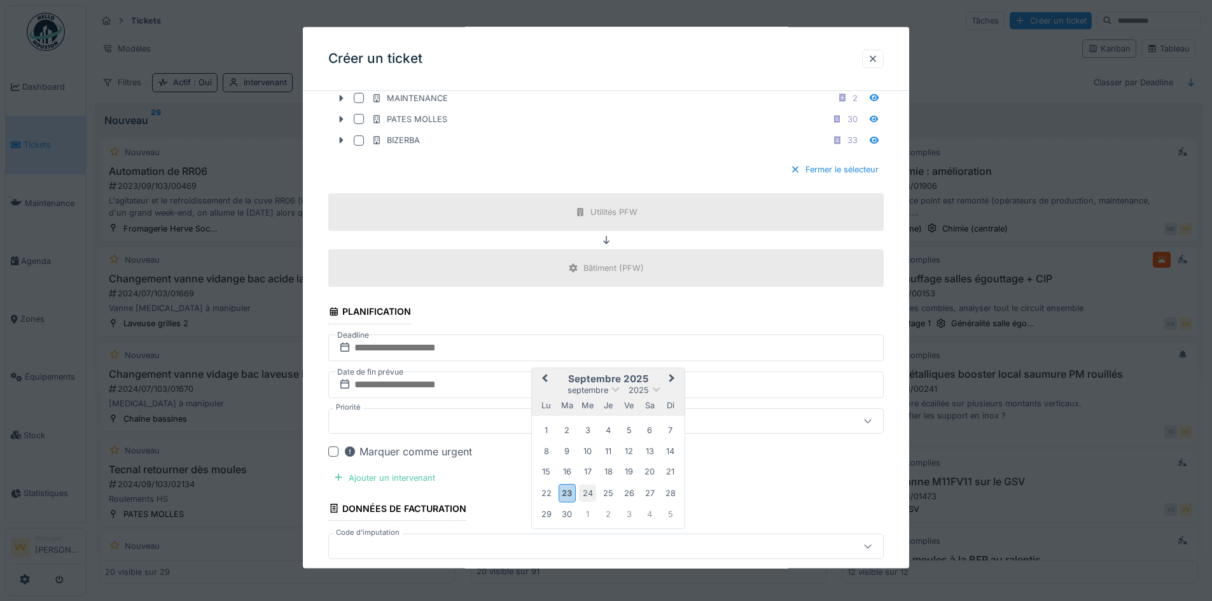
click at [589, 494] on div "24" at bounding box center [587, 492] width 17 height 17
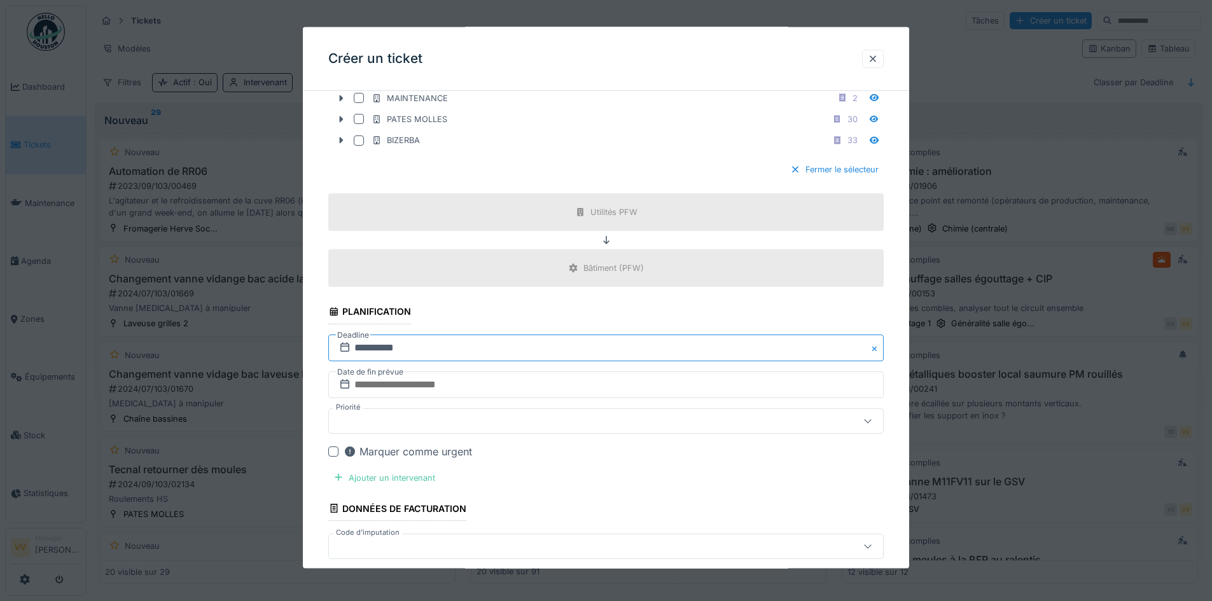
click at [487, 358] on input "**********" at bounding box center [606, 347] width 556 height 27
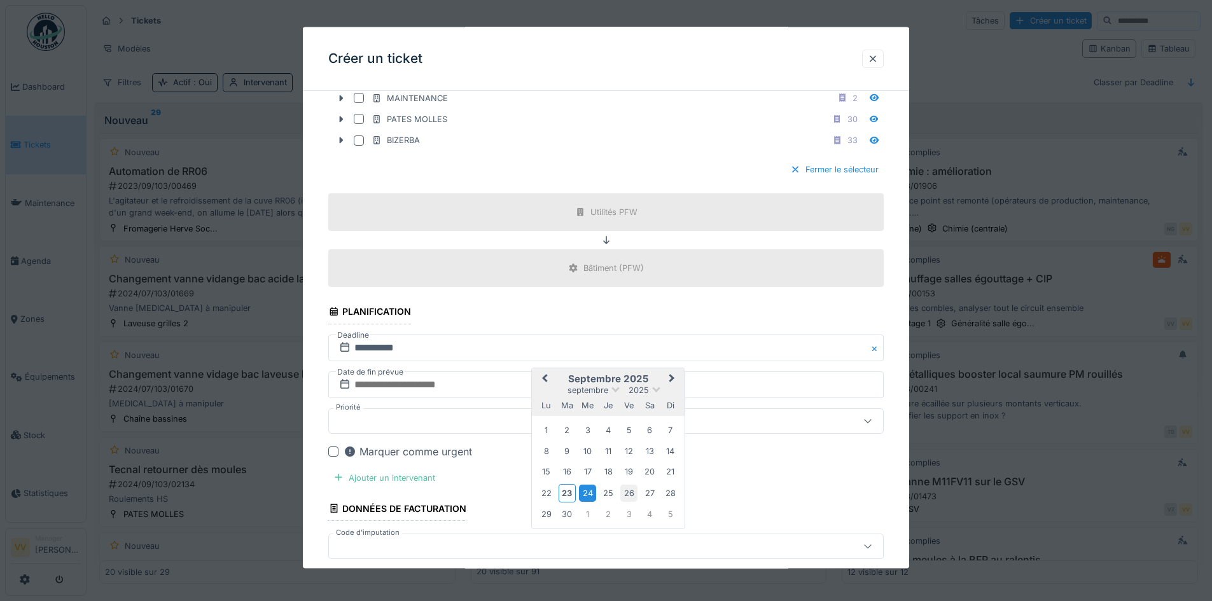
click at [627, 491] on div "26" at bounding box center [628, 492] width 17 height 17
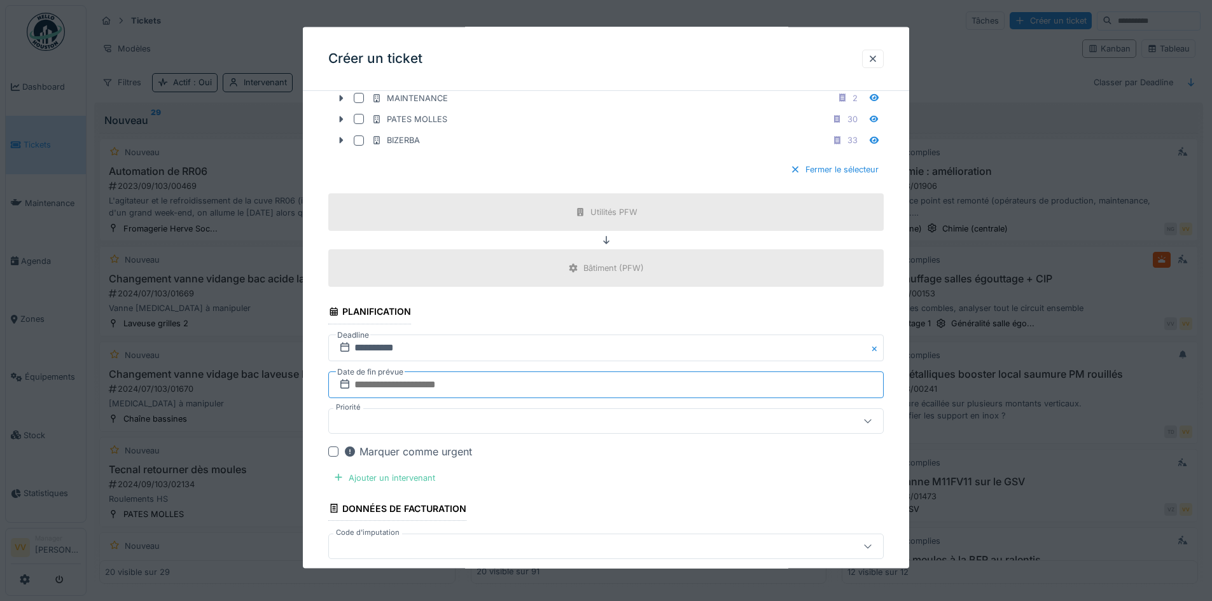
click at [501, 382] on input "text" at bounding box center [606, 384] width 556 height 27
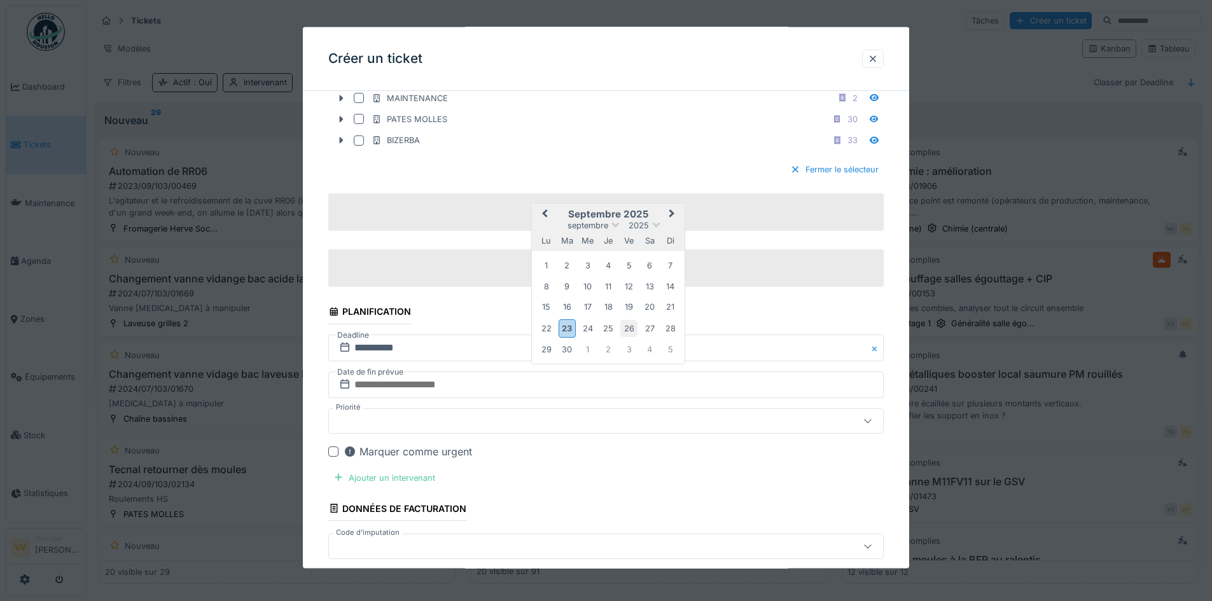
click at [631, 328] on div "26" at bounding box center [628, 327] width 17 height 17
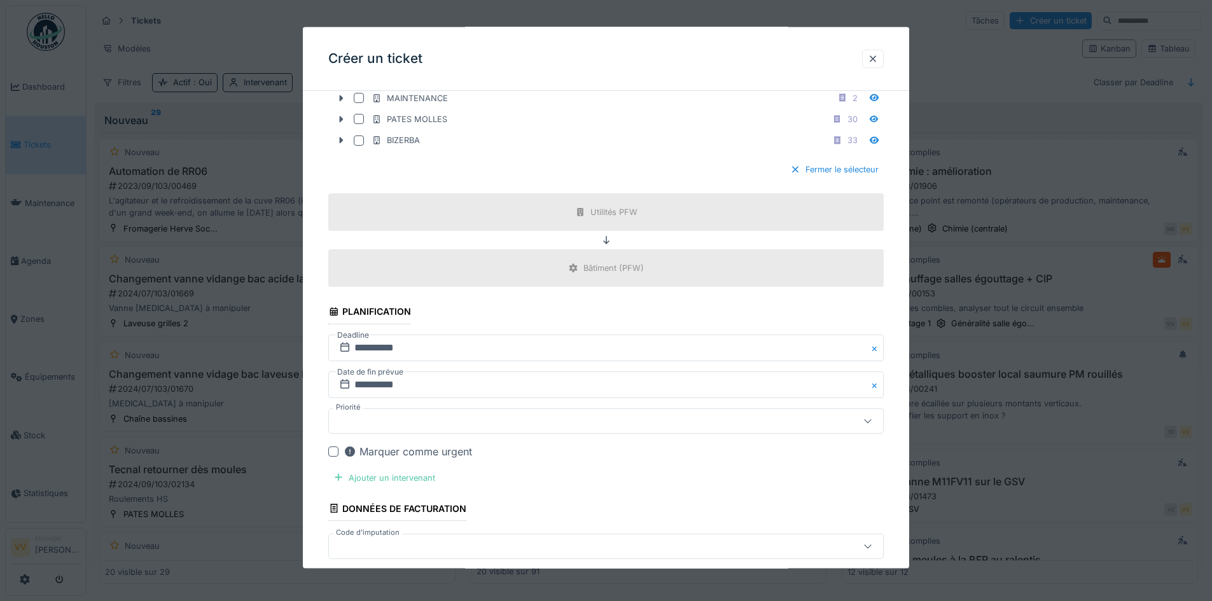
click at [543, 424] on div at bounding box center [573, 421] width 479 height 14
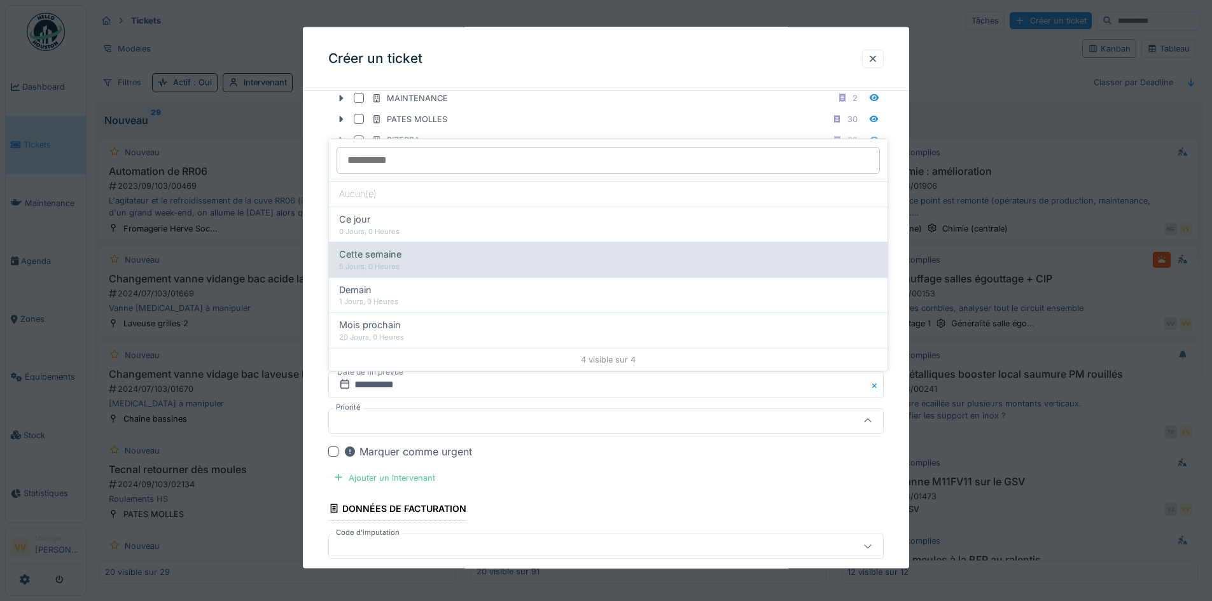
scroll to position [950, 0]
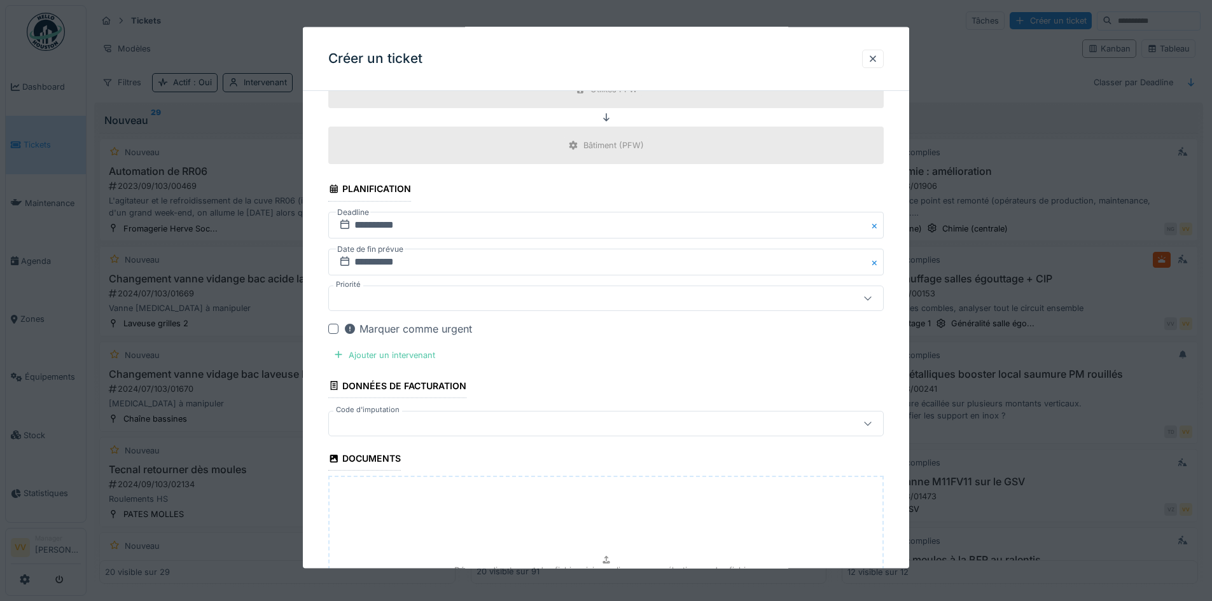
click at [374, 356] on div "Ajouter un intervenant" at bounding box center [384, 354] width 112 height 17
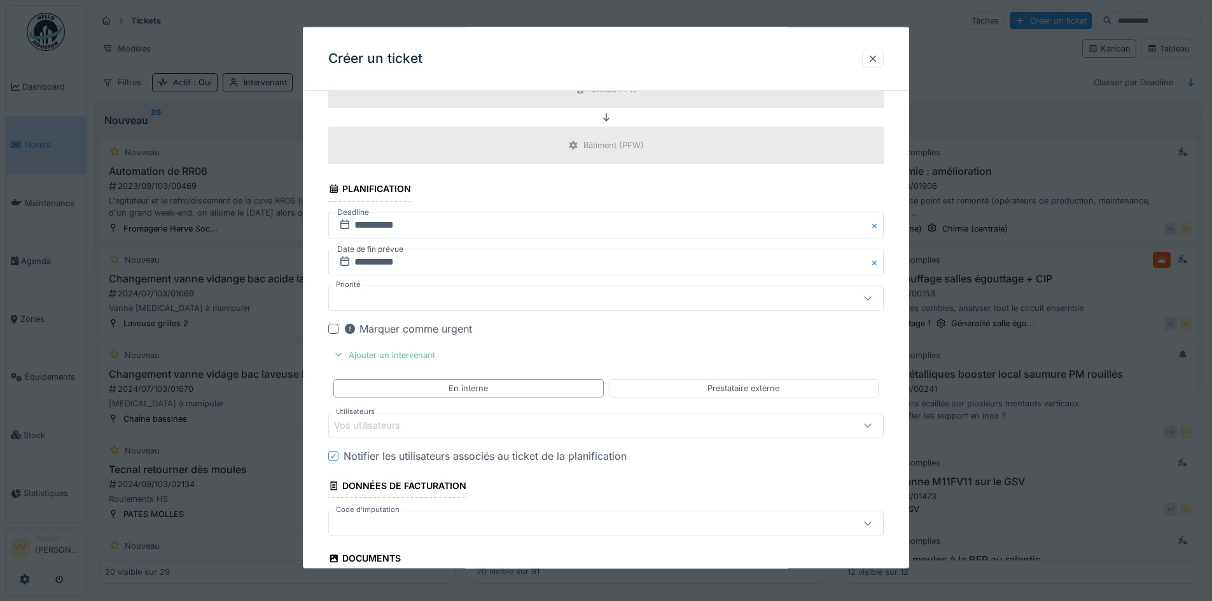
click at [394, 430] on div "Vos utilisateurs" at bounding box center [376, 426] width 84 height 14
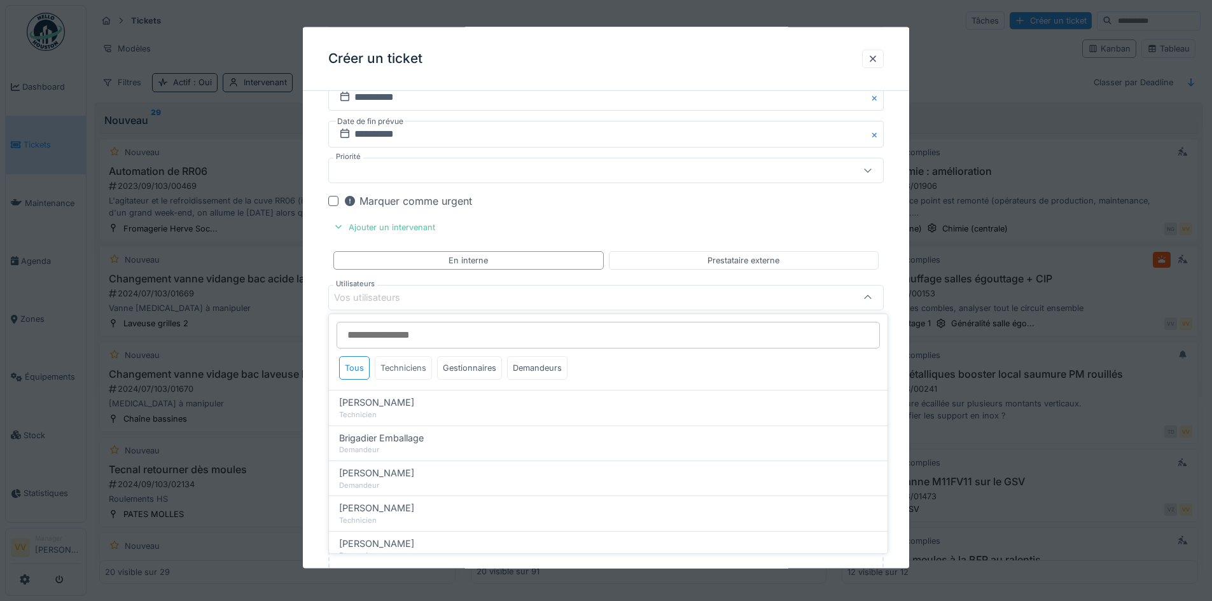
click at [414, 364] on div "Techniciens" at bounding box center [403, 368] width 57 height 24
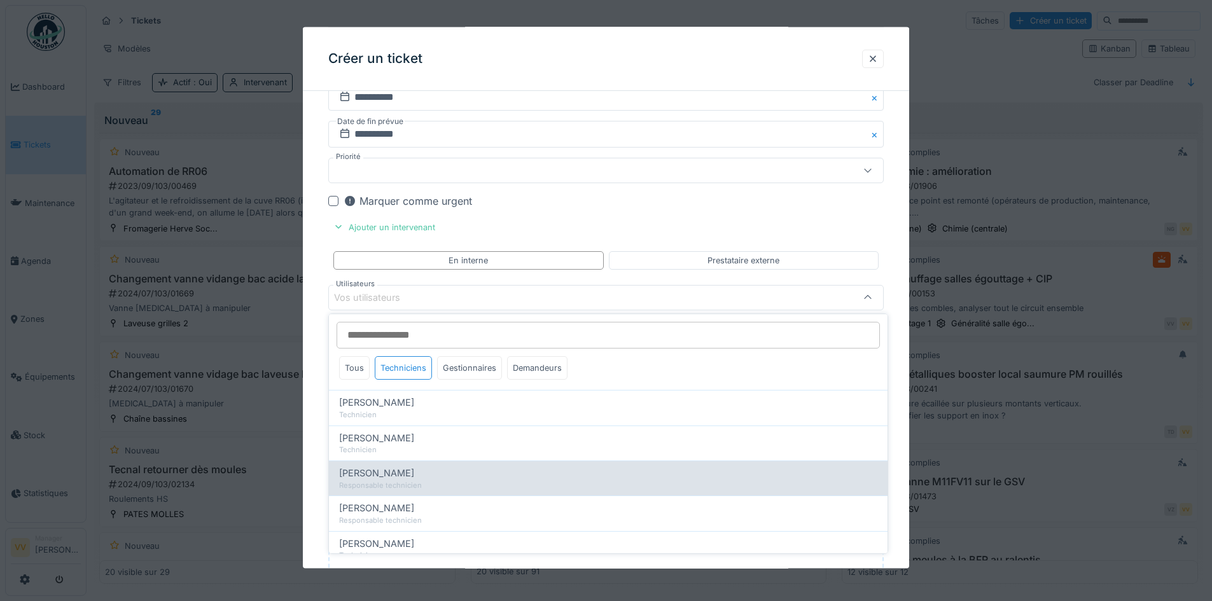
click at [396, 470] on span "Julien Bebronne" at bounding box center [376, 473] width 75 height 14
type input "****"
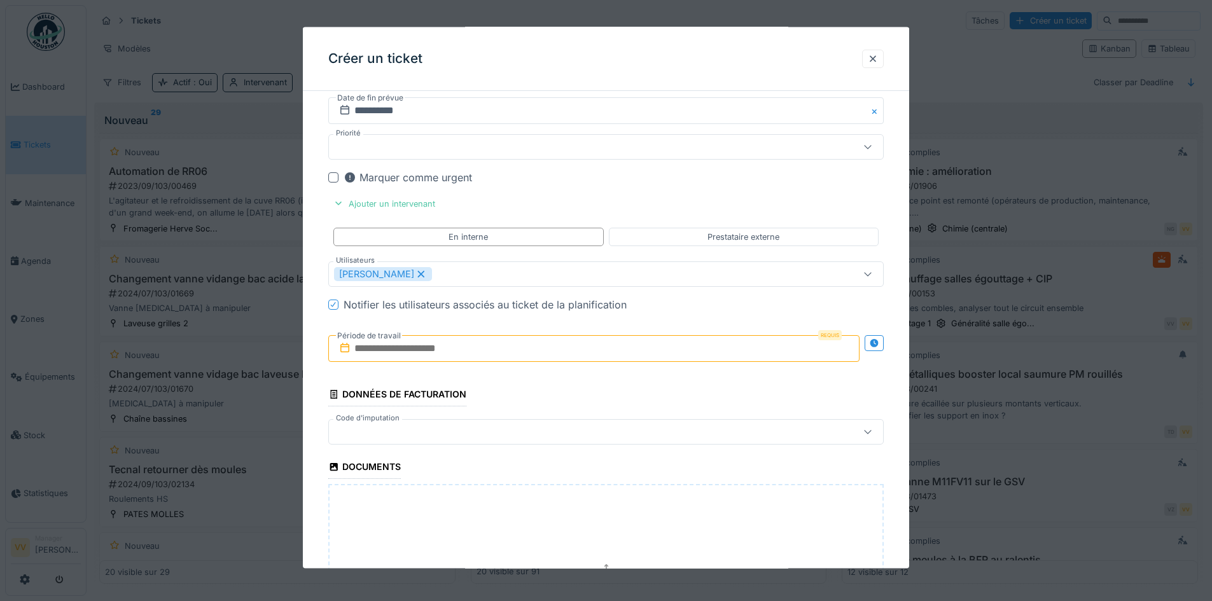
scroll to position [1142, 0]
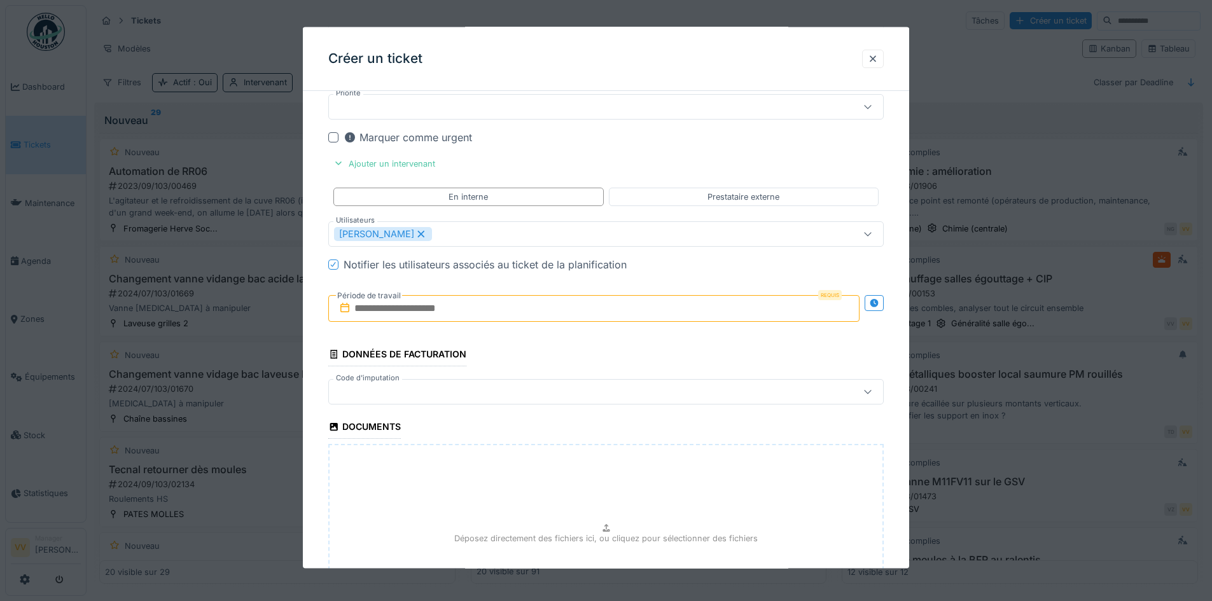
click at [523, 305] on input "text" at bounding box center [593, 308] width 531 height 27
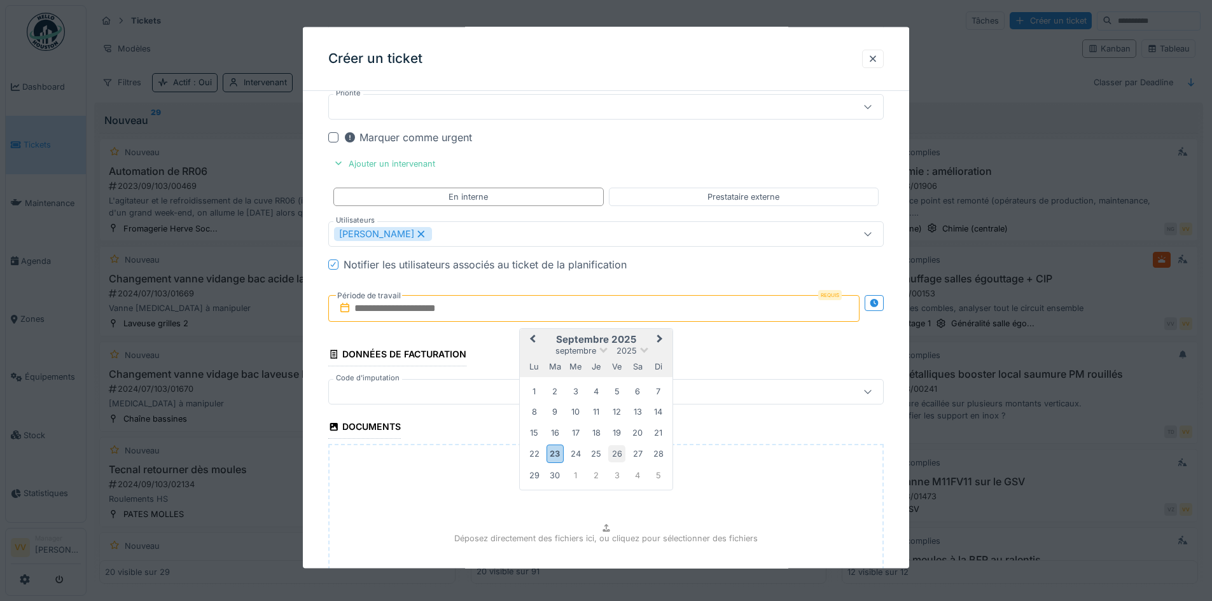
click at [618, 460] on div "26" at bounding box center [616, 453] width 17 height 17
click at [613, 451] on div "26" at bounding box center [616, 453] width 17 height 17
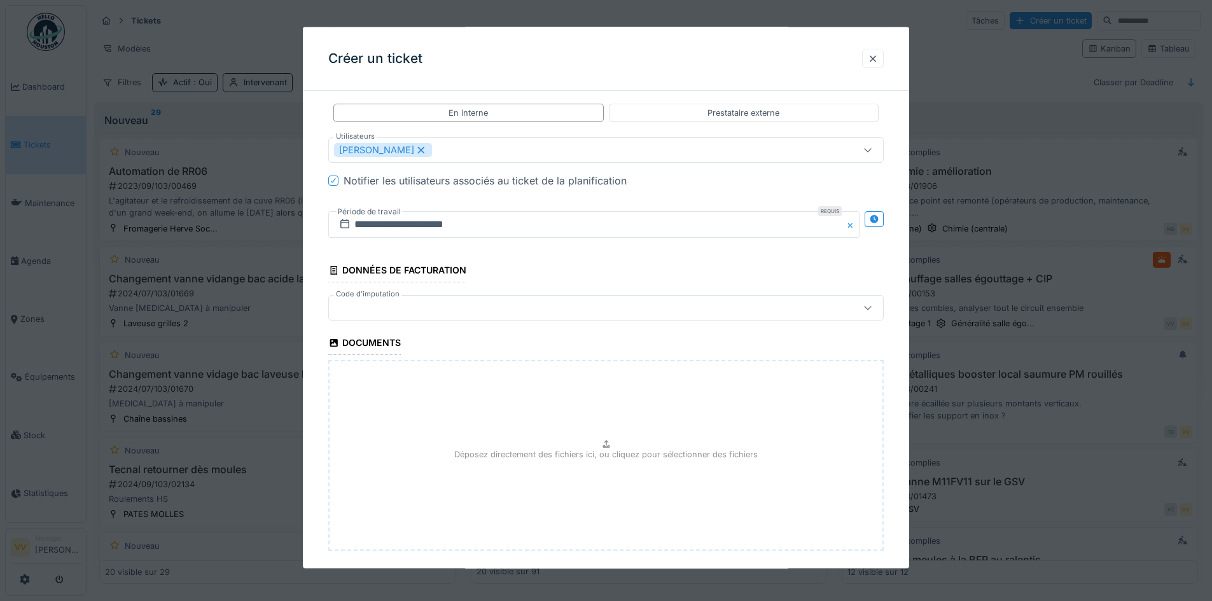
scroll to position [1290, 0]
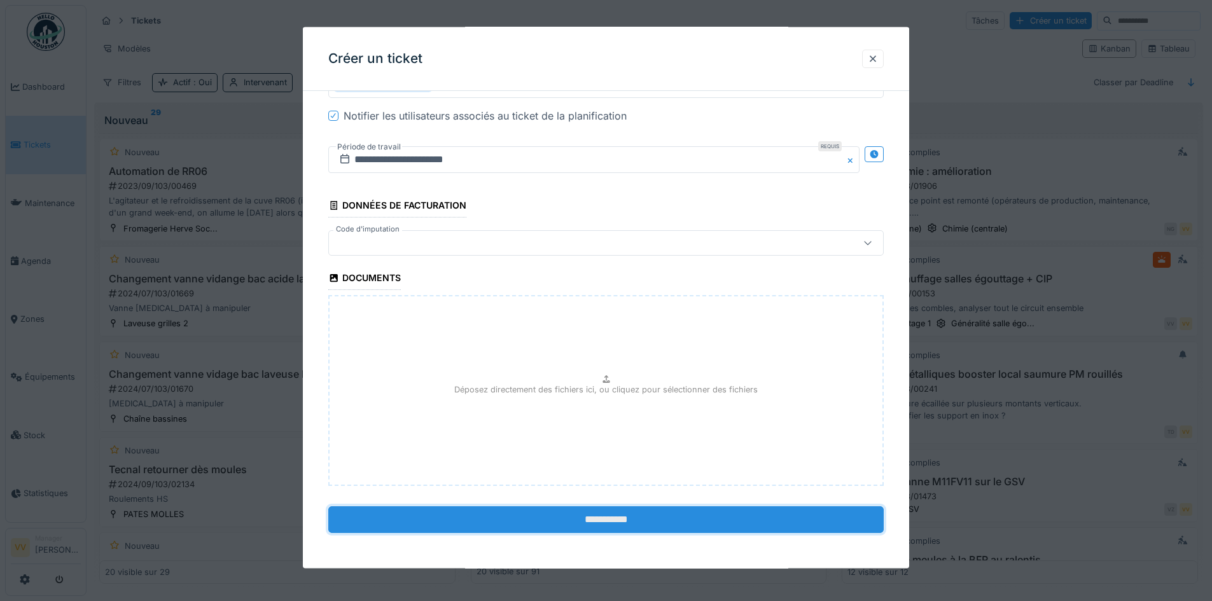
click at [569, 512] on input "**********" at bounding box center [606, 520] width 556 height 27
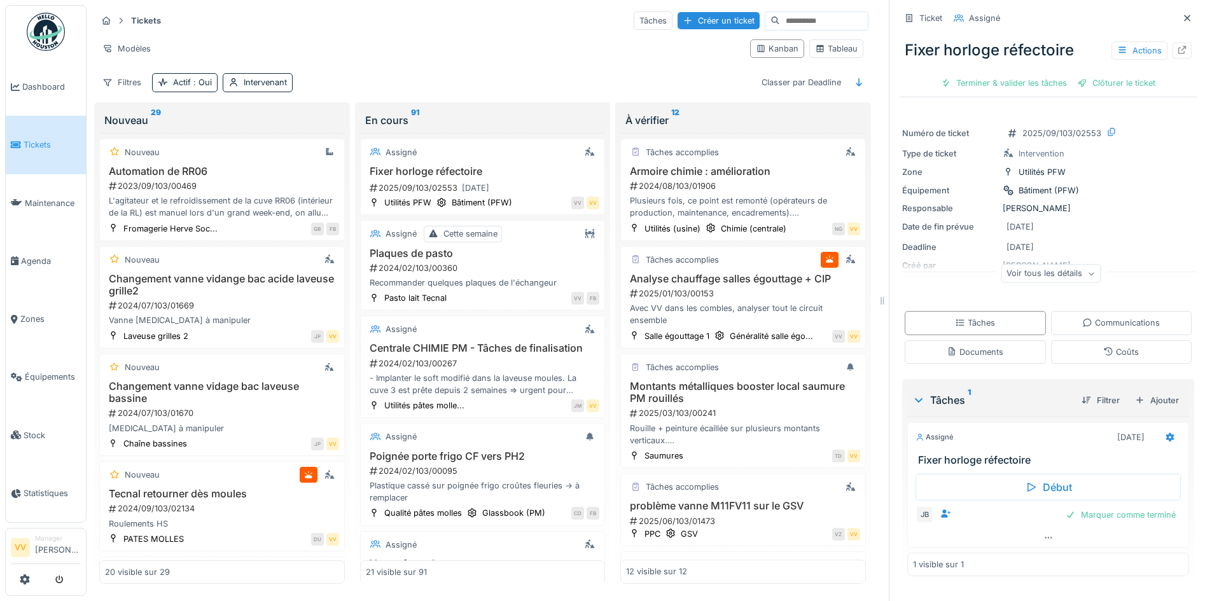
click at [38, 139] on span "Tickets" at bounding box center [52, 145] width 57 height 12
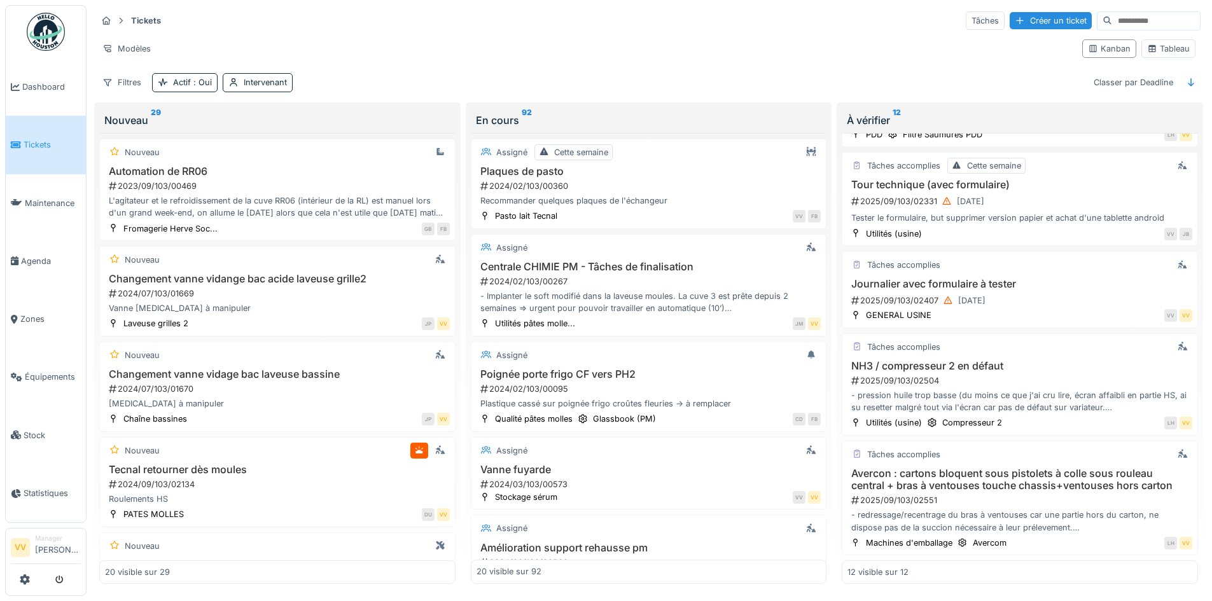
click at [39, 144] on span "Tickets" at bounding box center [52, 145] width 57 height 12
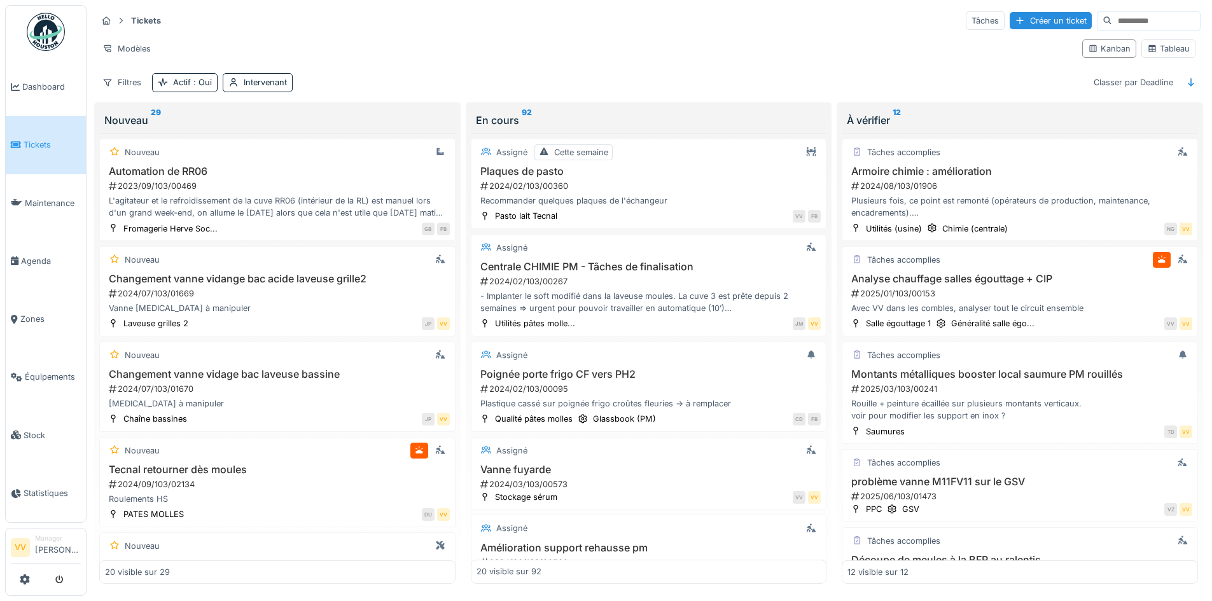
click at [44, 146] on span "Tickets" at bounding box center [52, 145] width 57 height 12
